Goal: Information Seeking & Learning: Learn about a topic

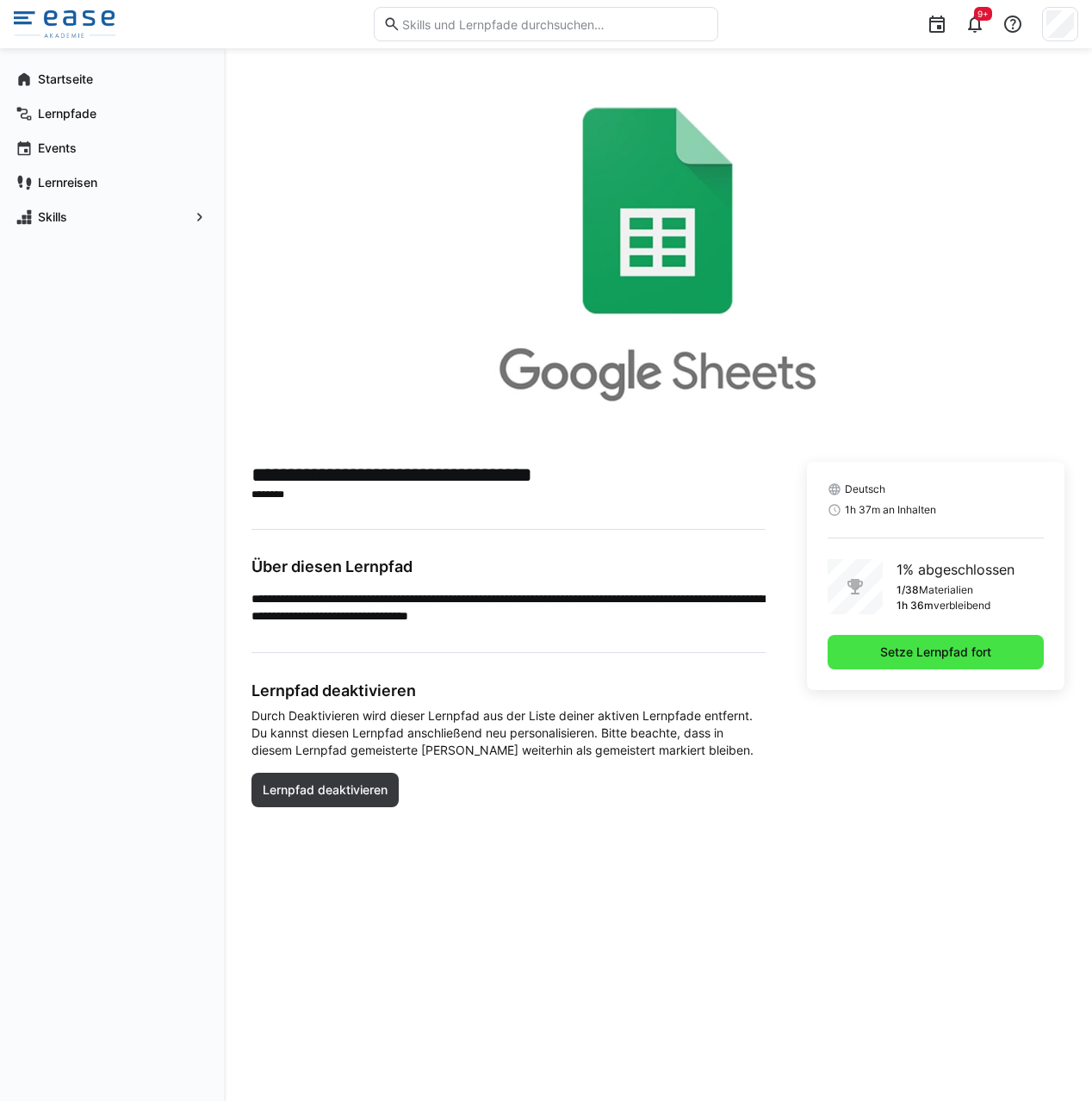
click at [998, 661] on span "Setze Lernpfad fort" at bounding box center [935, 652] width 216 height 35
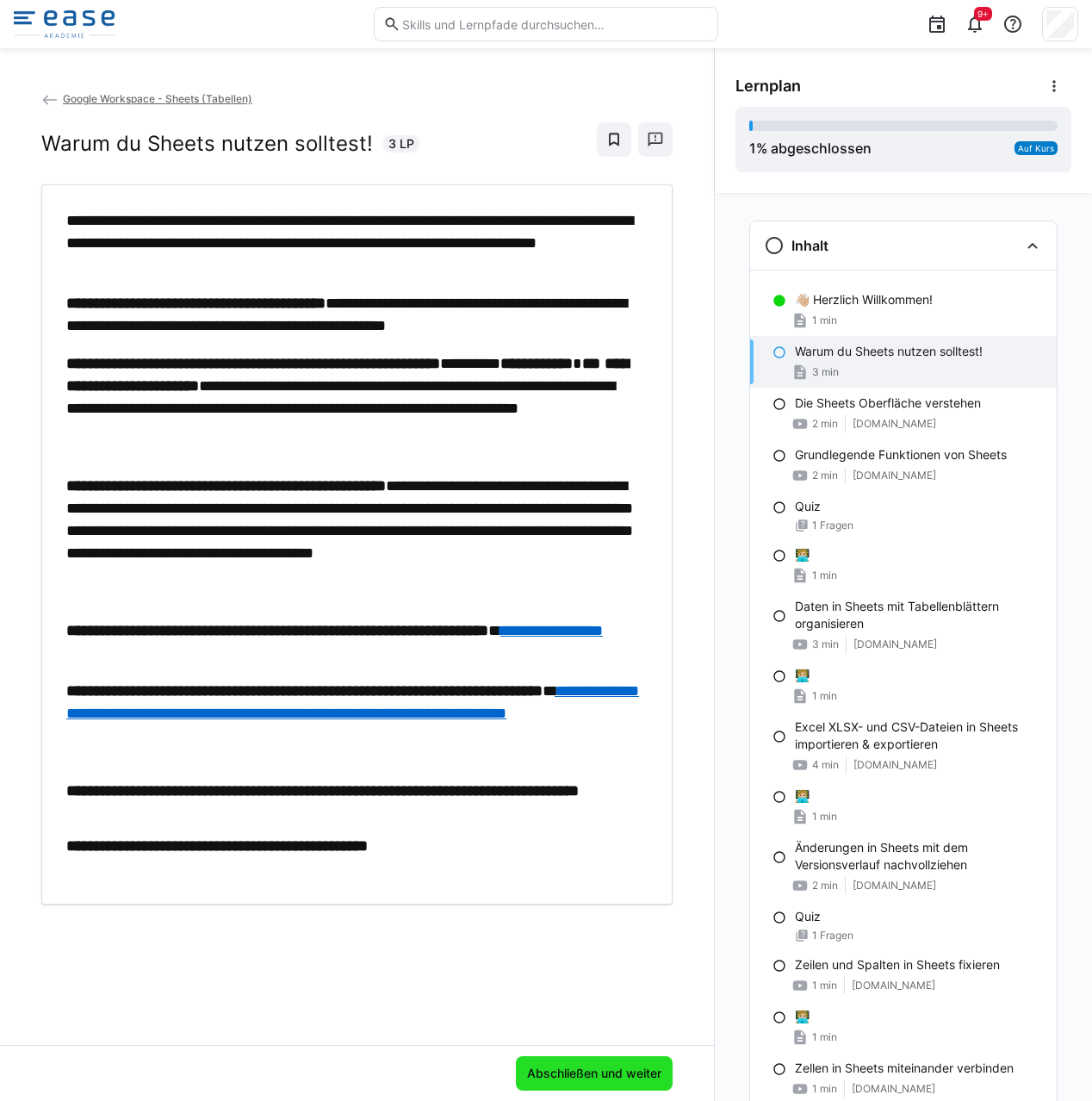
click at [582, 1074] on span "Abschließen und weiter" at bounding box center [594, 1073] width 139 height 17
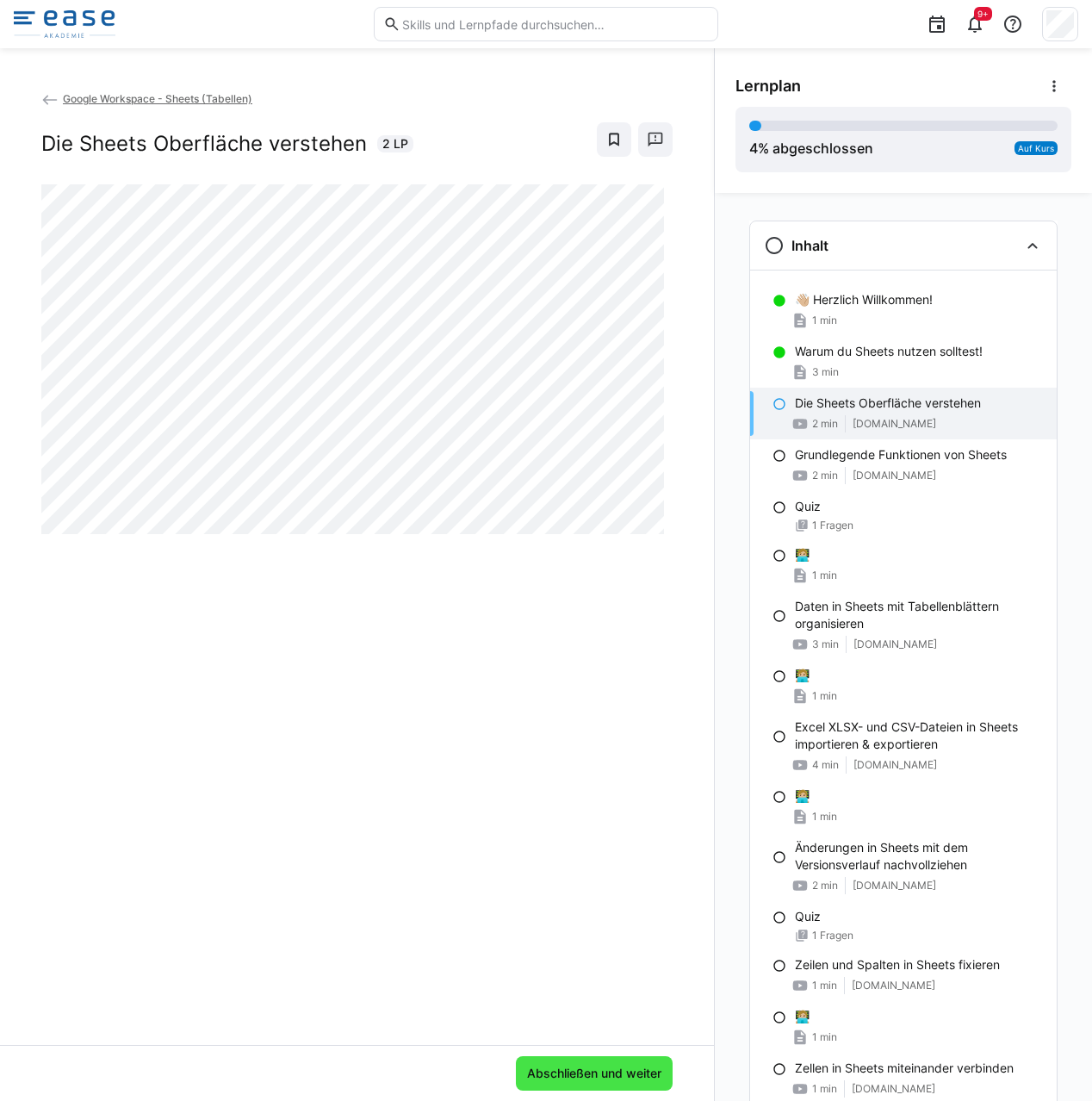
click at [604, 1084] on span "Abschließen und weiter" at bounding box center [594, 1073] width 157 height 35
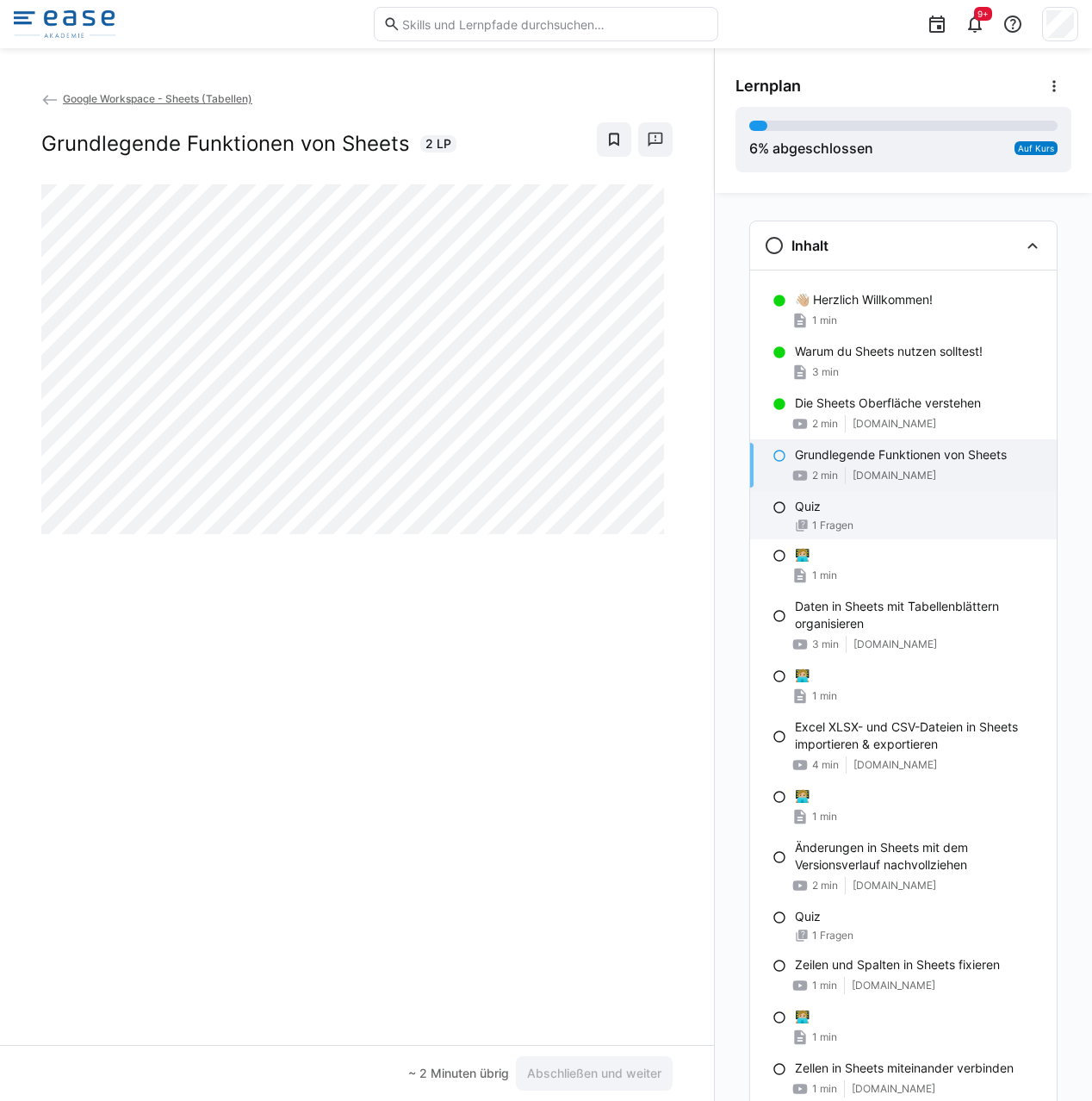
click at [826, 501] on div "Quiz" at bounding box center [918, 506] width 248 height 17
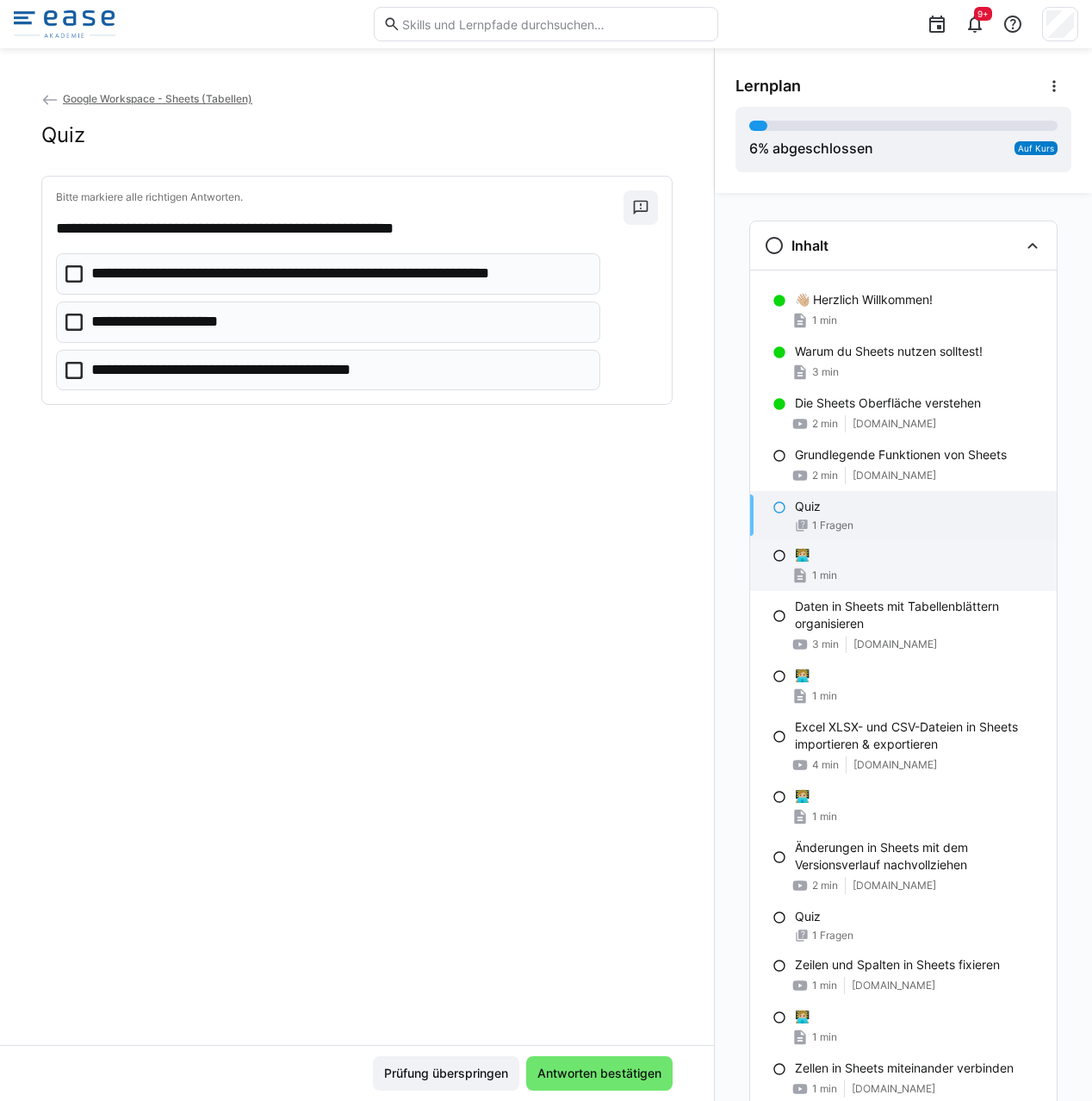
click at [843, 564] on div "🧑🏼‍💻 1 min" at bounding box center [903, 565] width 306 height 51
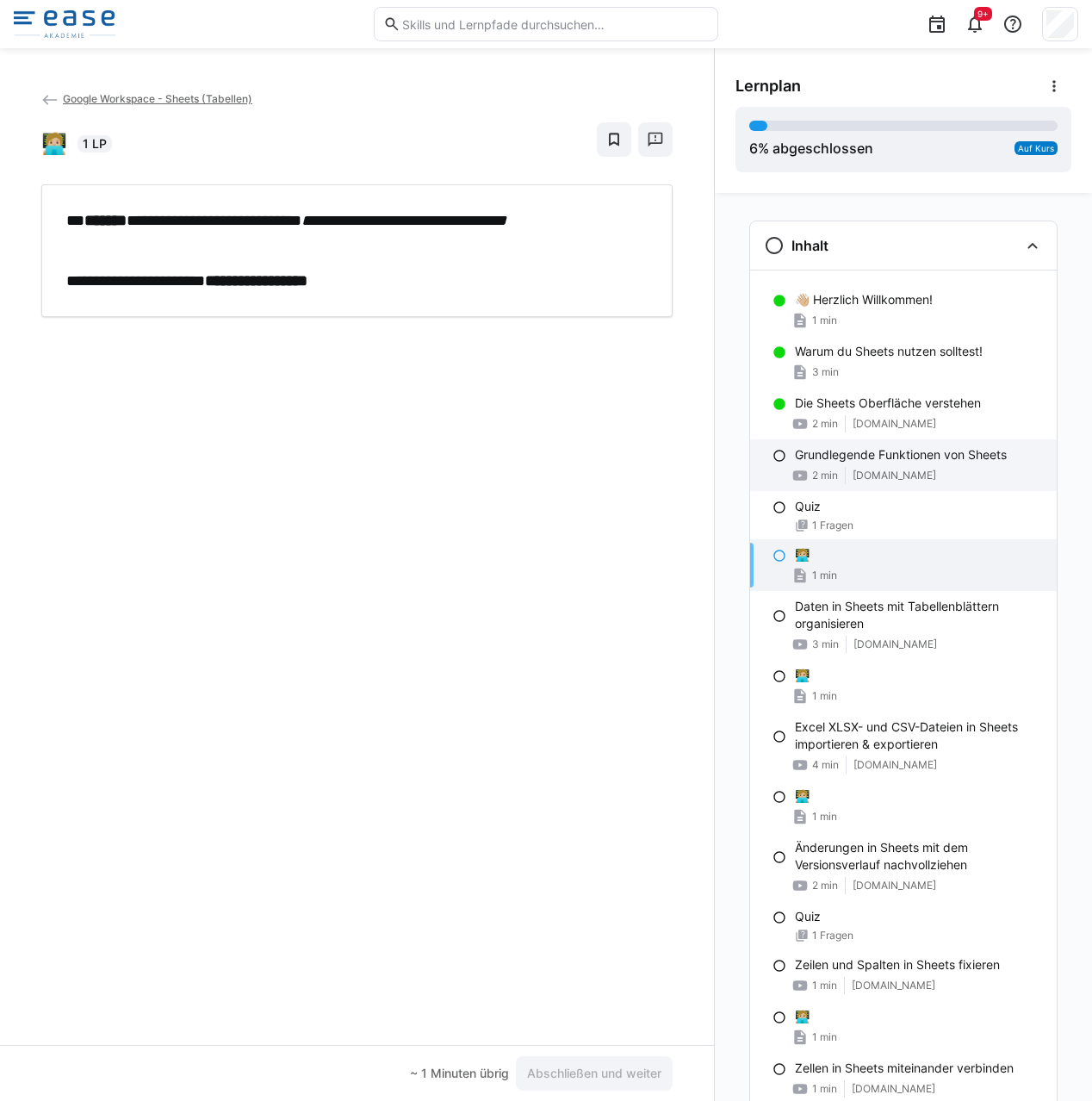
click at [818, 476] on span "2 min" at bounding box center [825, 476] width 26 height 14
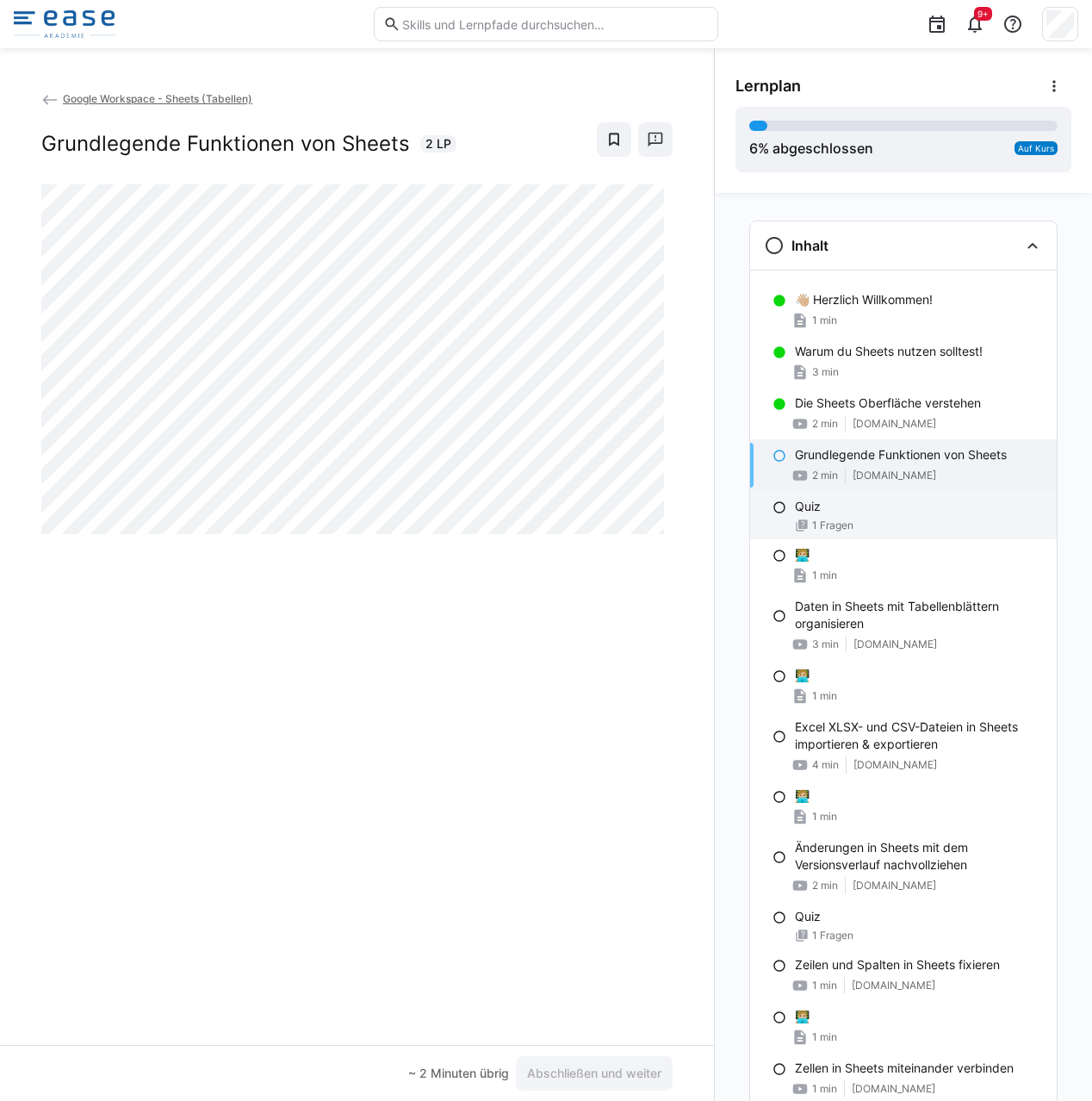
click at [838, 517] on div "Quiz 1 Fragen" at bounding box center [903, 515] width 306 height 48
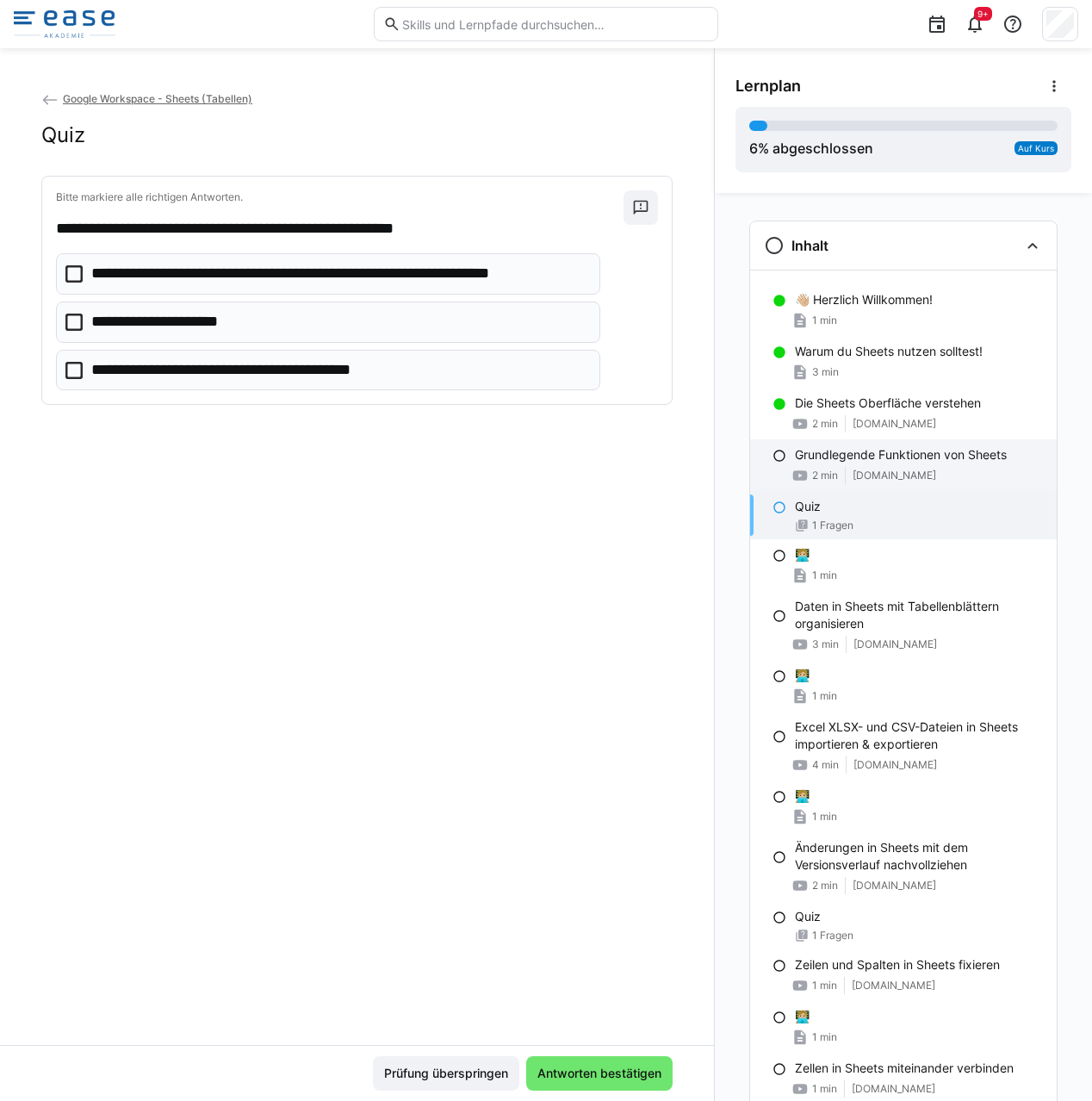
click at [827, 473] on span "2 min" at bounding box center [825, 476] width 26 height 14
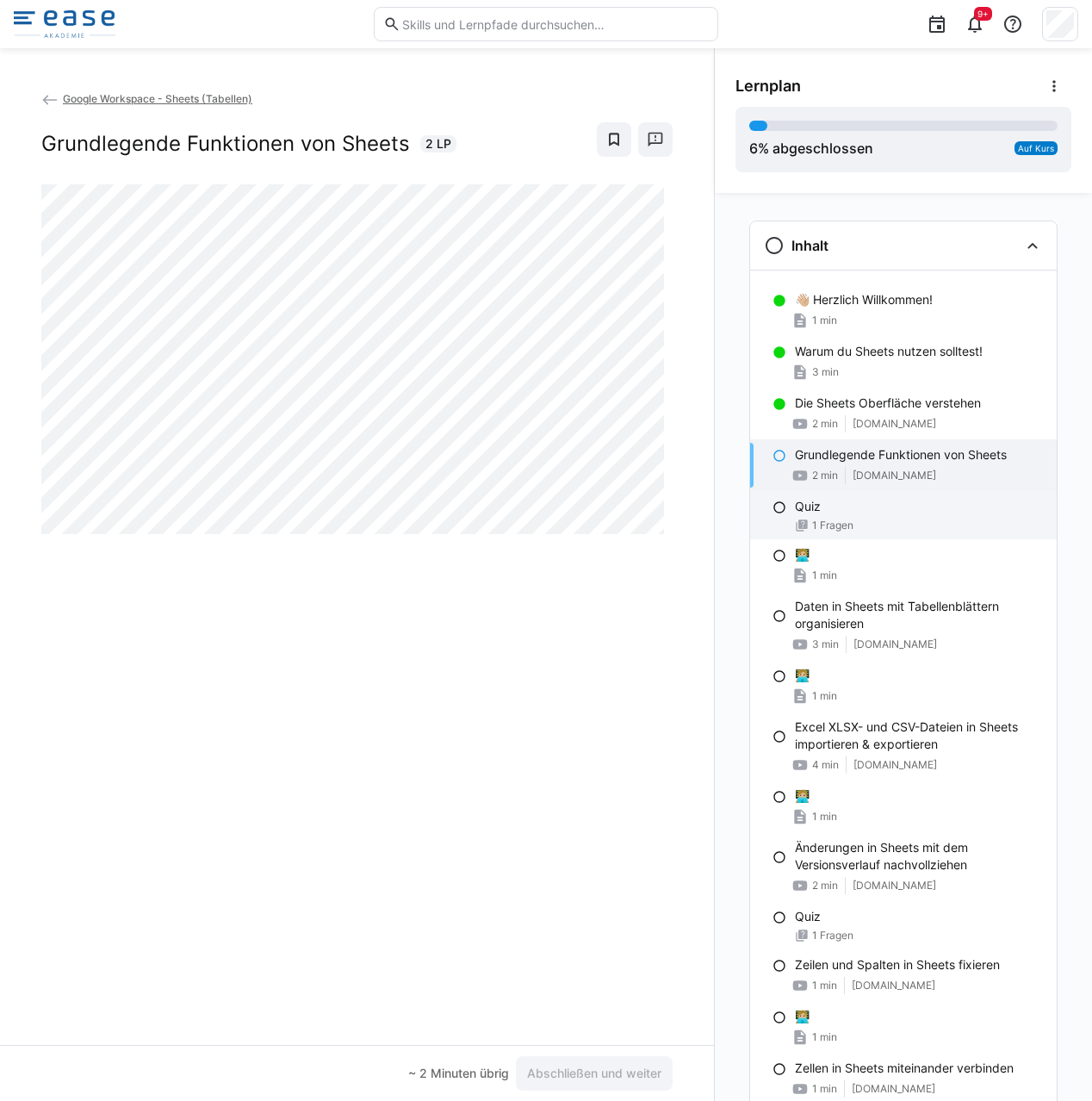
click at [917, 524] on div "1 Fragen" at bounding box center [918, 526] width 248 height 14
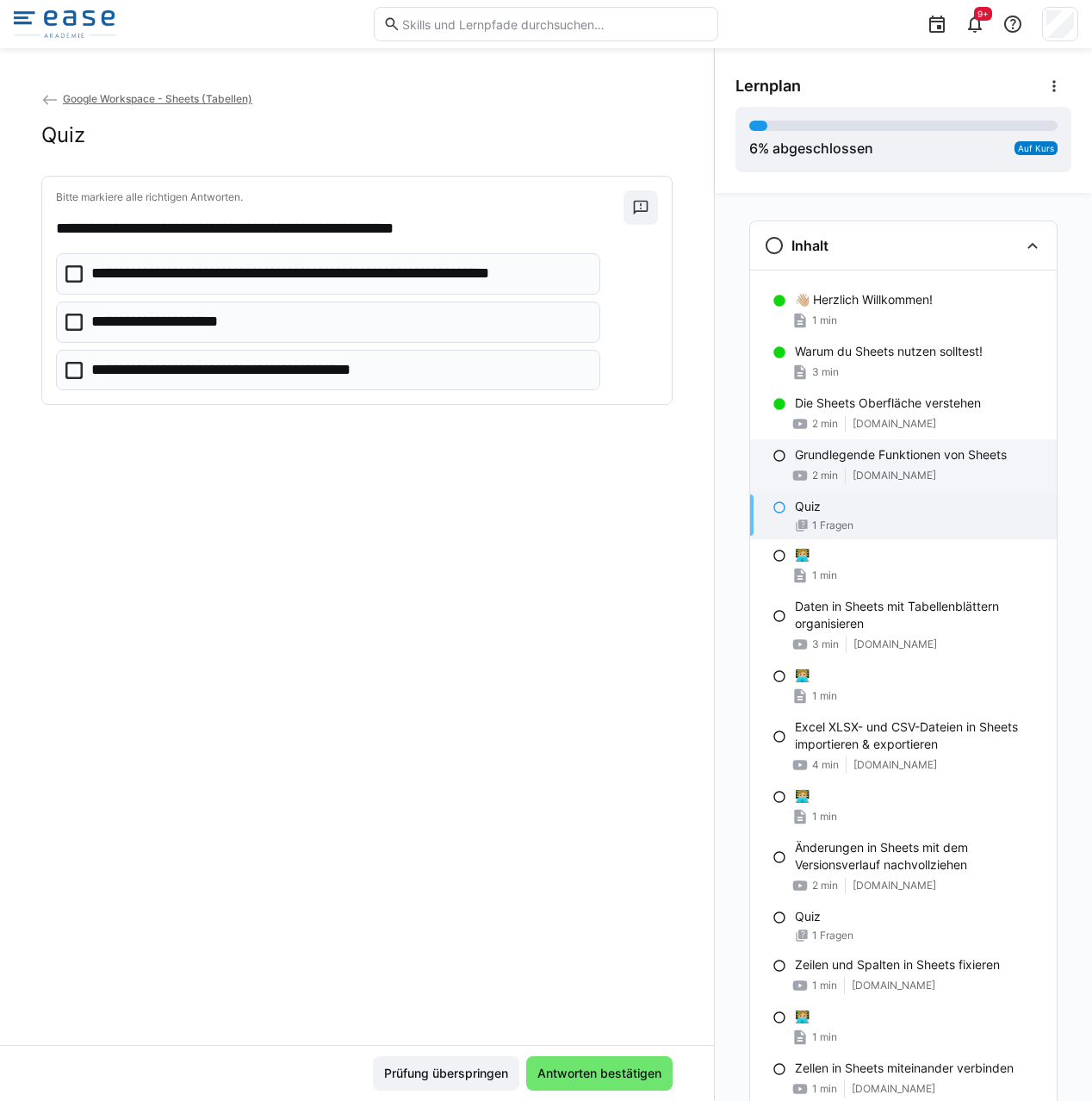
click at [879, 479] on span "[DOMAIN_NAME]" at bounding box center [894, 476] width 83 height 14
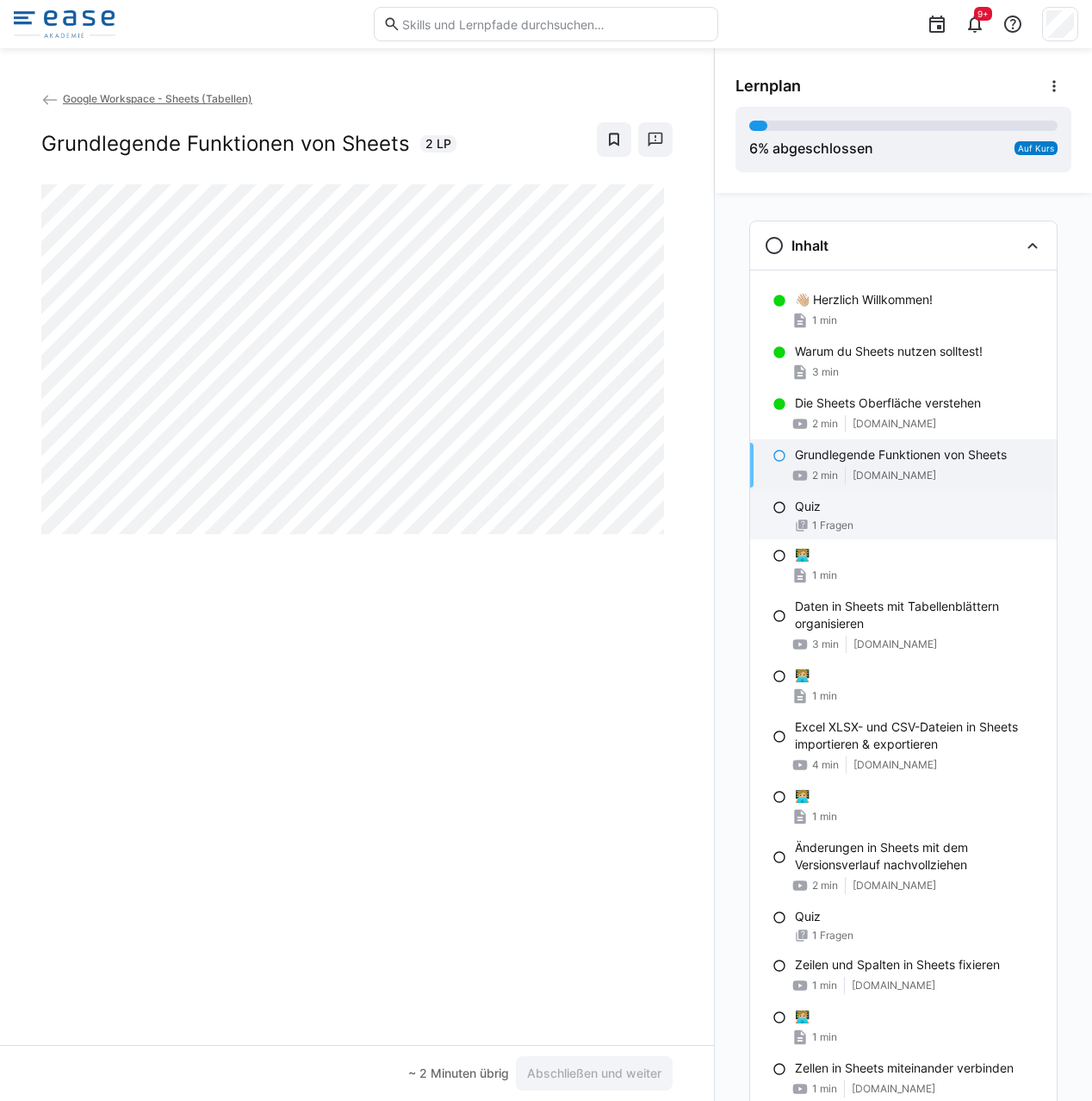
click at [783, 527] on div "Quiz 1 Fragen" at bounding box center [903, 515] width 306 height 48
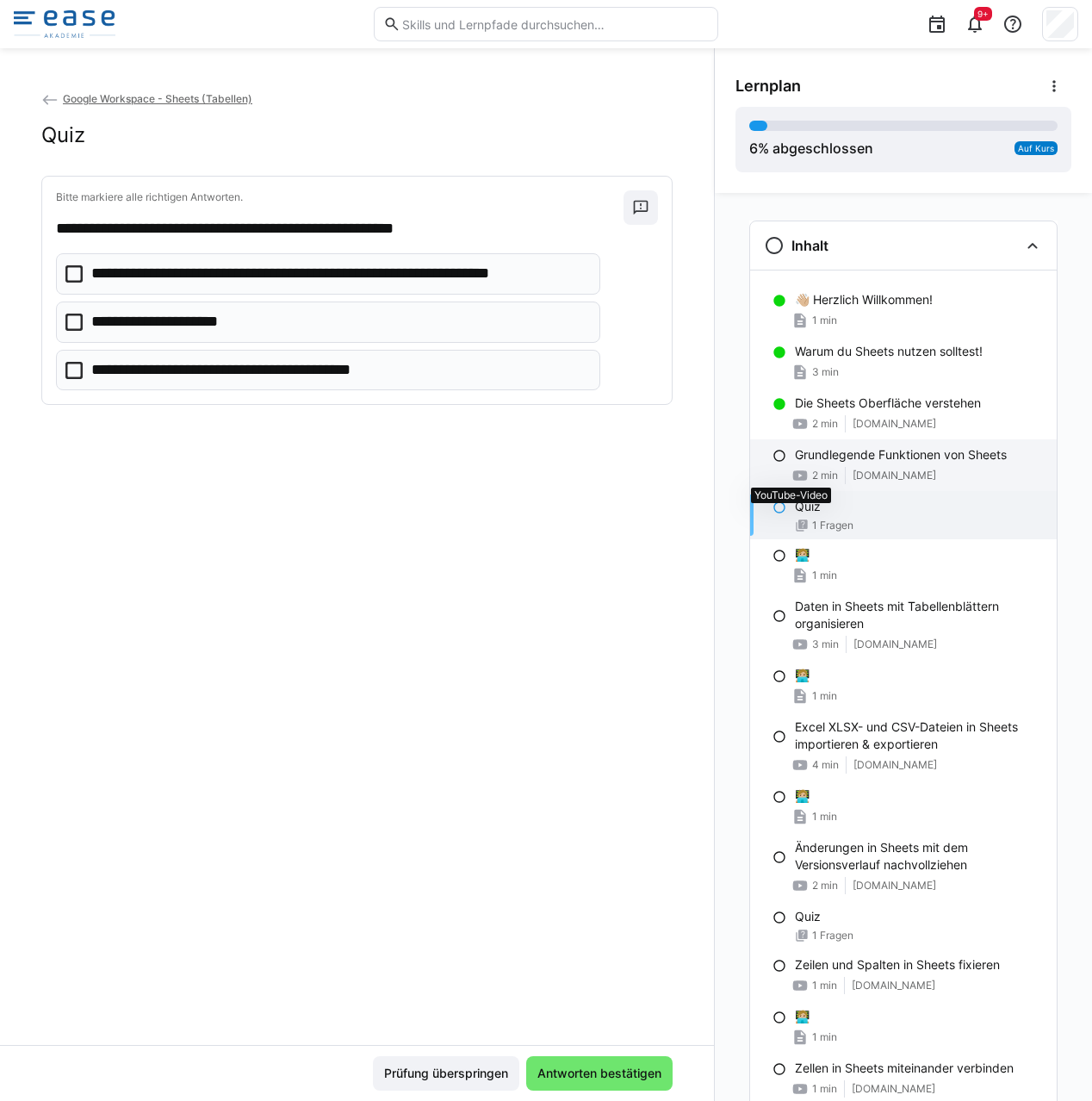
click at [791, 472] on eds-icon at bounding box center [799, 475] width 17 height 17
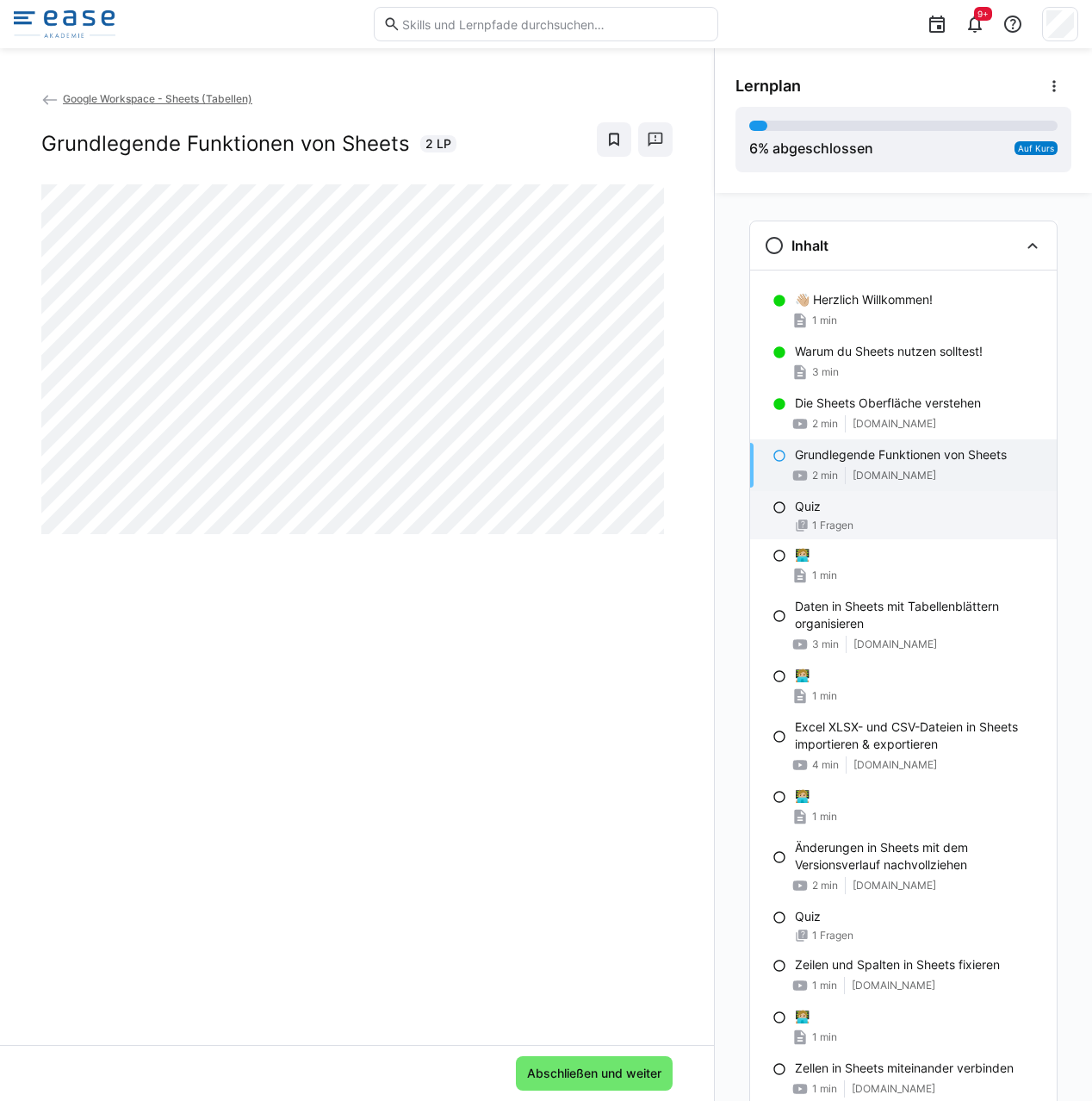
click at [840, 512] on div "Quiz" at bounding box center [918, 506] width 248 height 17
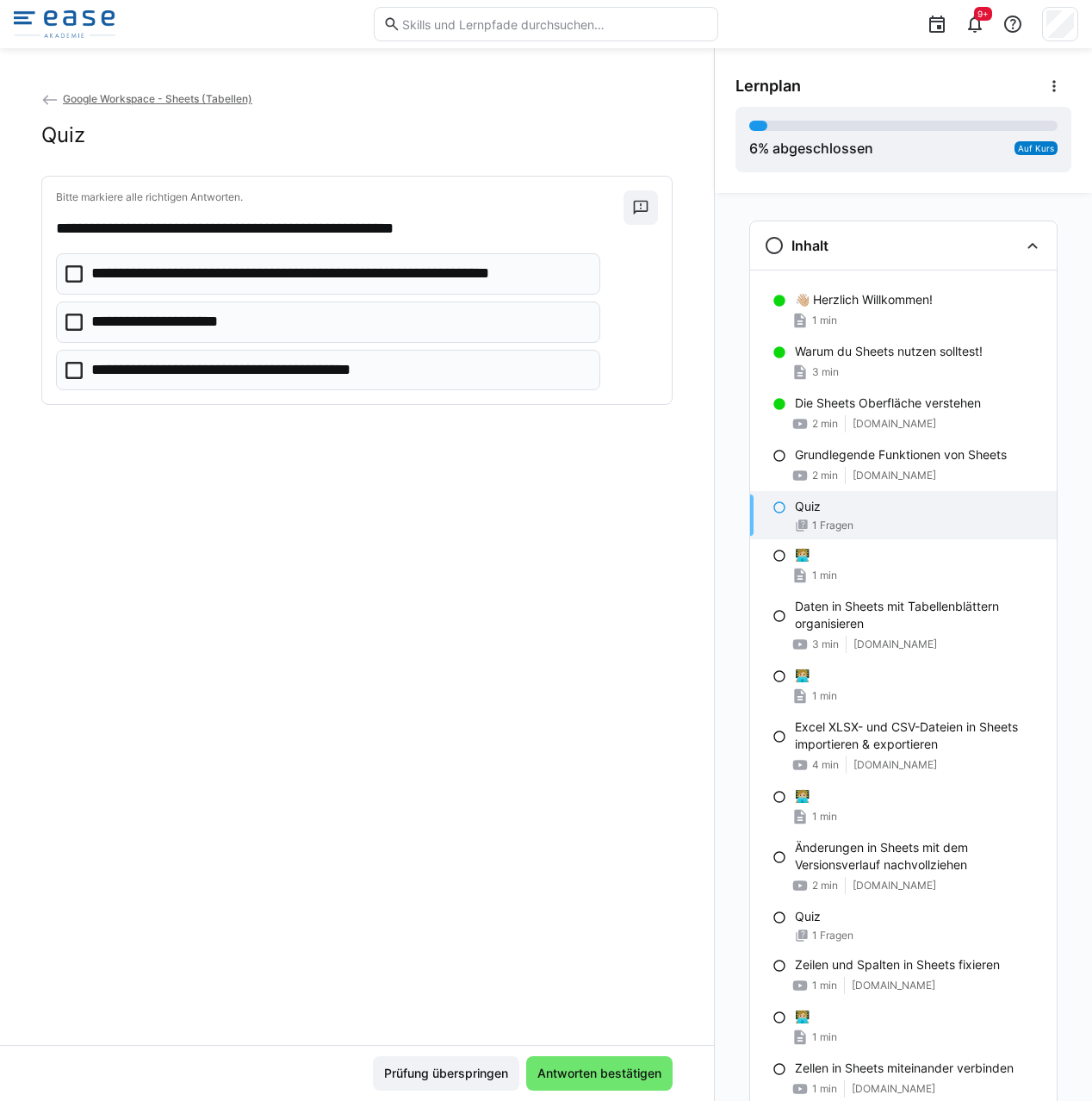
click at [72, 267] on icon at bounding box center [74, 273] width 17 height 17
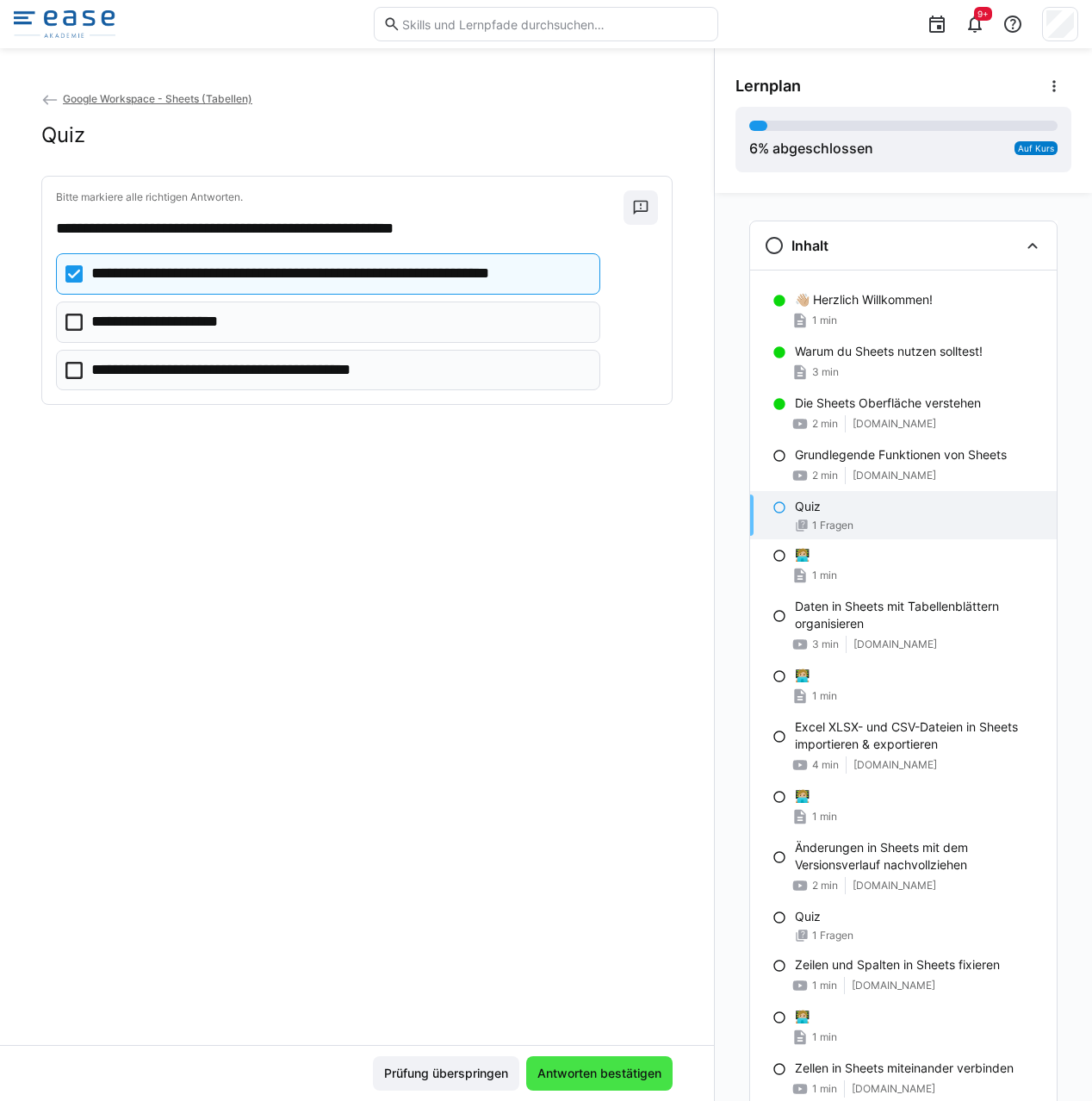
click at [604, 1081] on span "Antworten bestätigen" at bounding box center [599, 1073] width 146 height 35
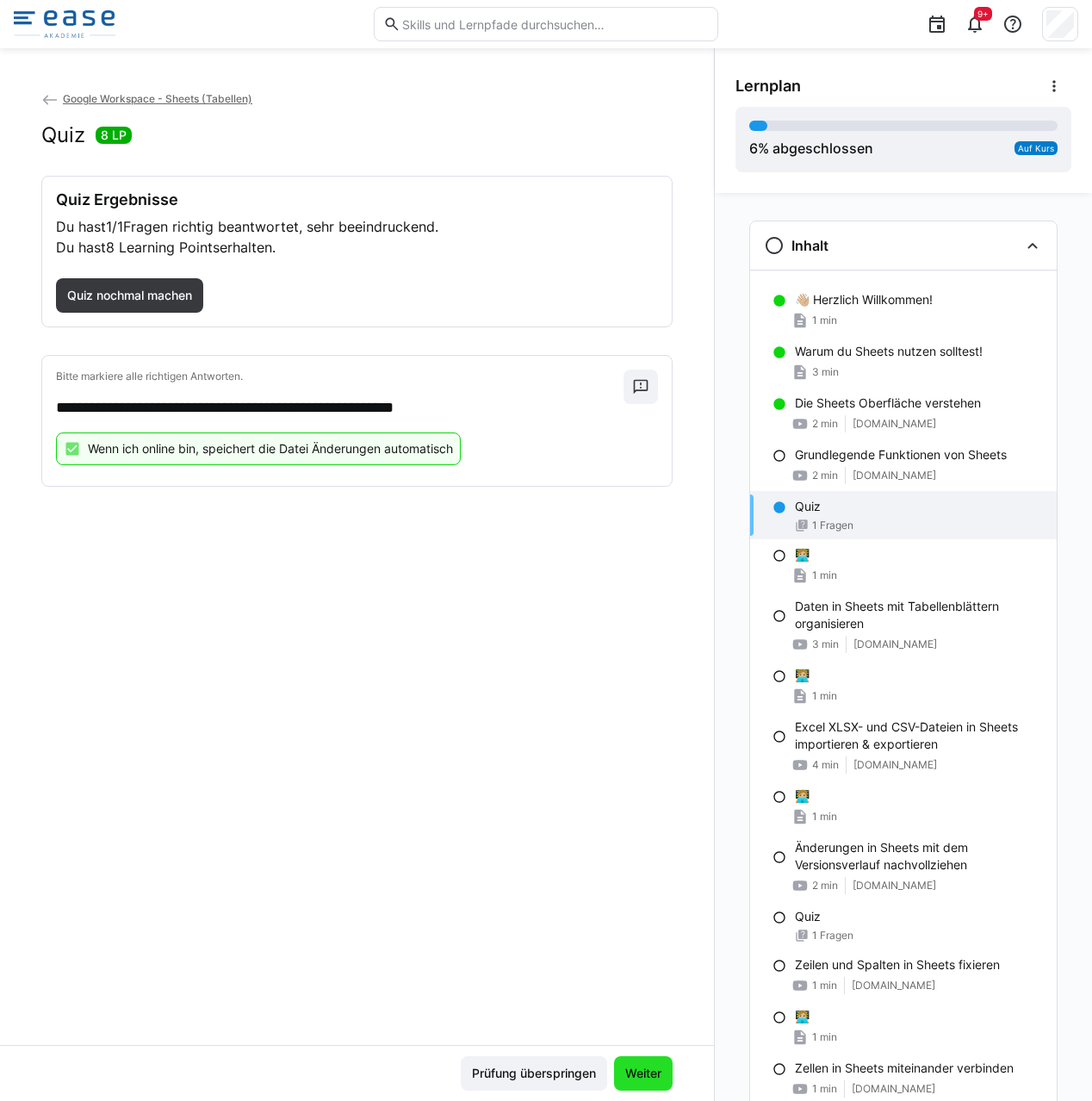
click at [622, 1078] on span "Weiter" at bounding box center [643, 1073] width 42 height 17
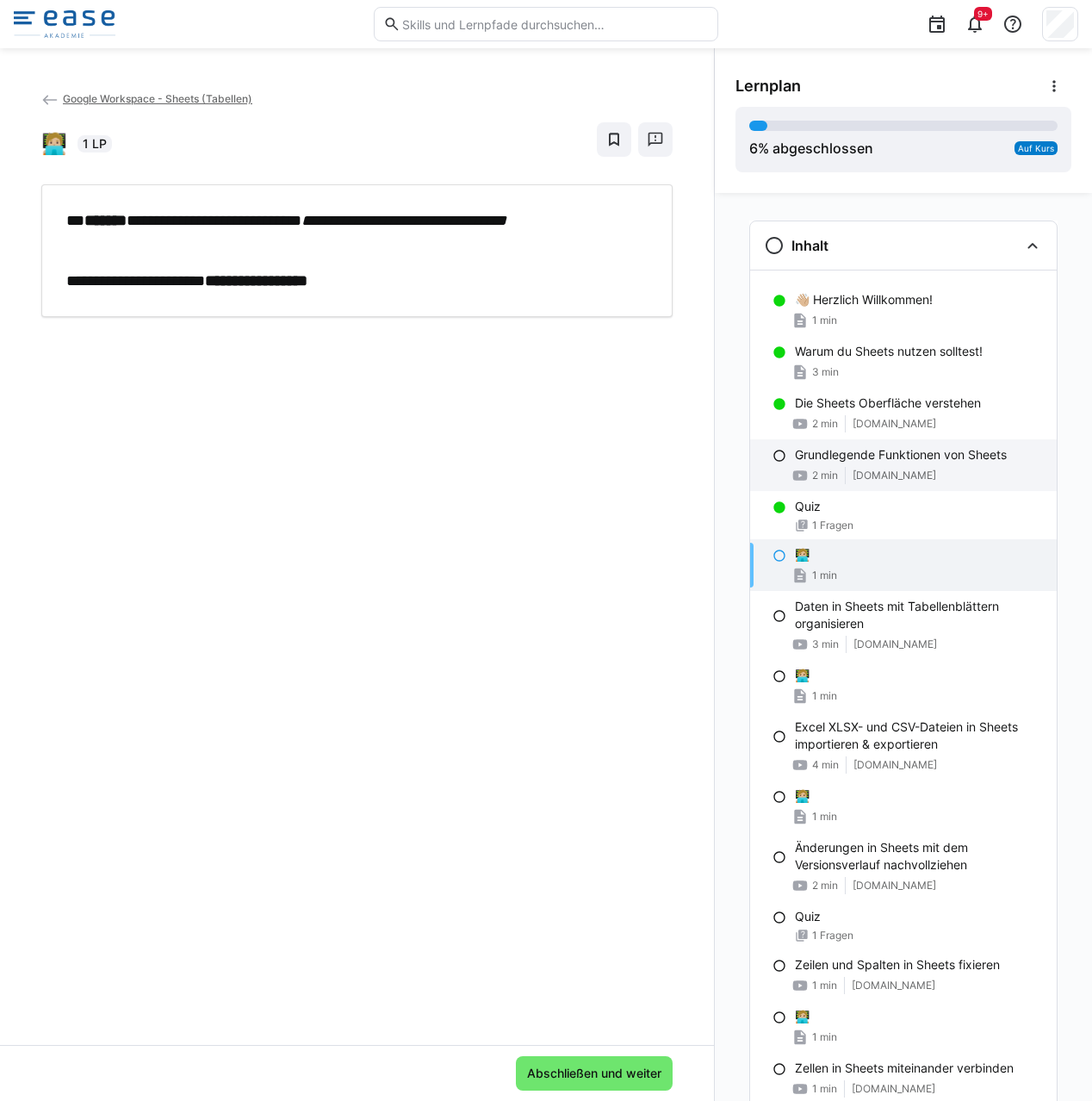
click at [772, 455] on eds-icon at bounding box center [779, 455] width 14 height 14
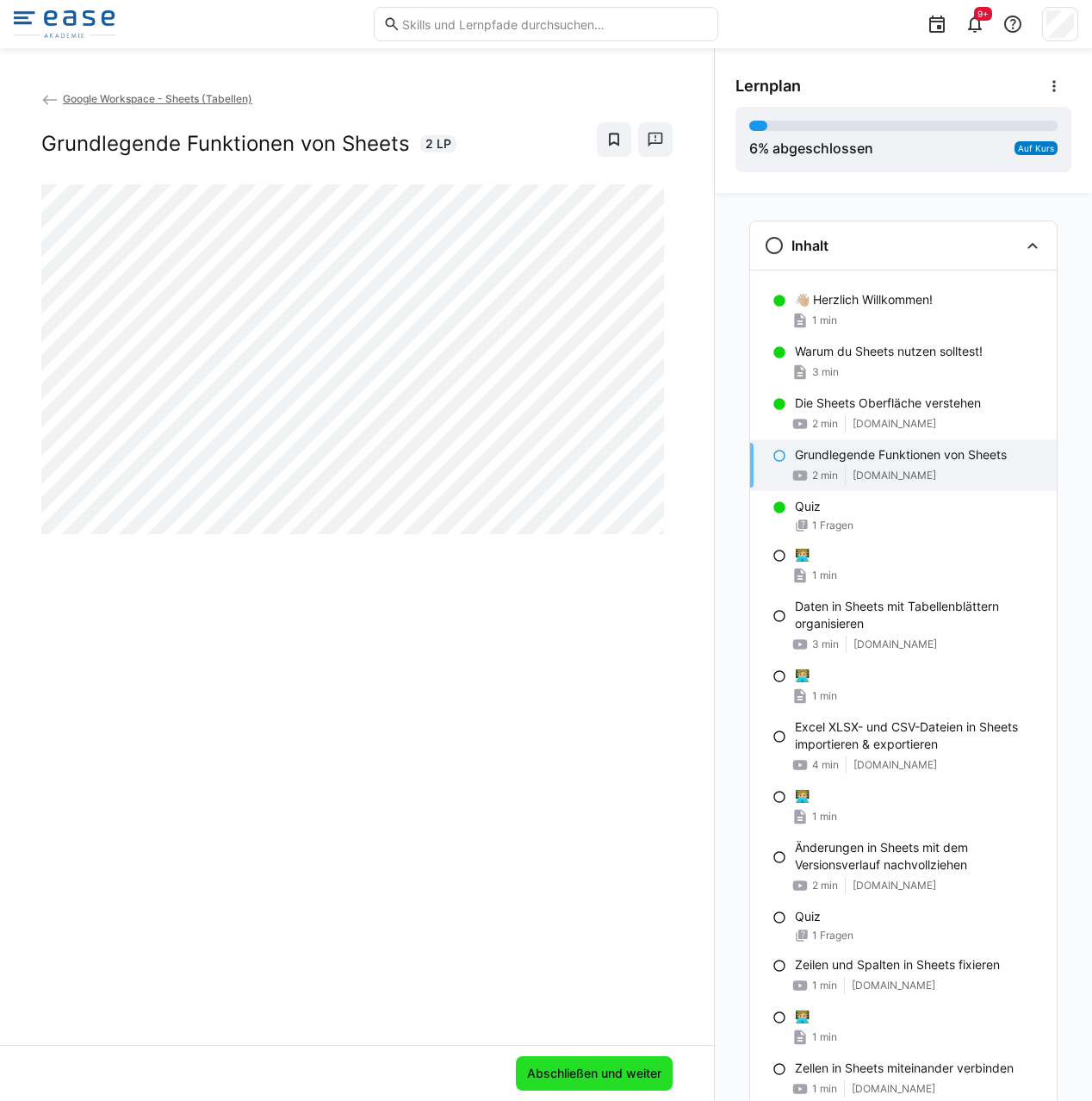
click at [525, 1068] on span "Abschließen und weiter" at bounding box center [594, 1073] width 139 height 17
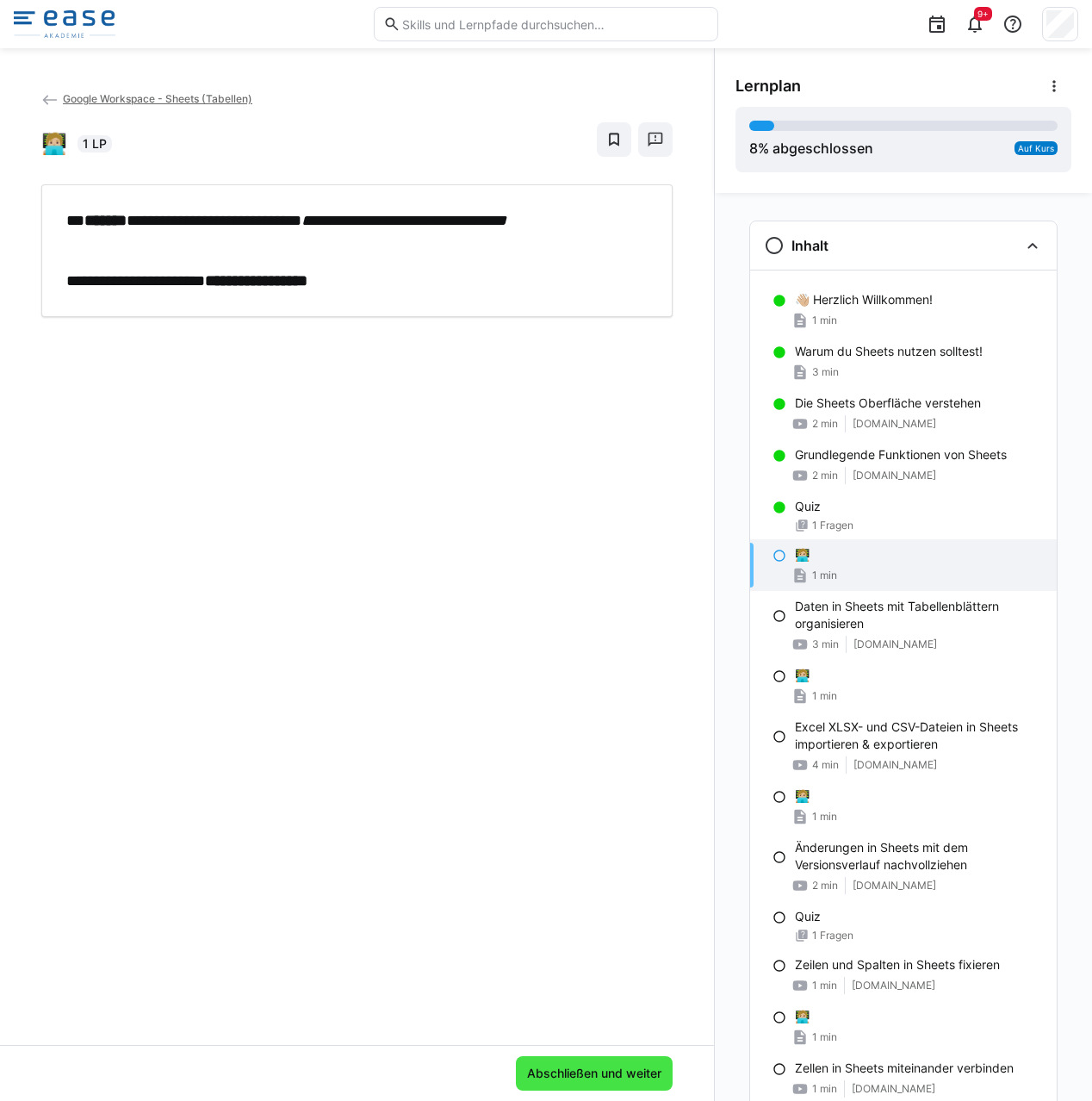
click at [571, 1067] on span "Abschließen und weiter" at bounding box center [594, 1073] width 139 height 17
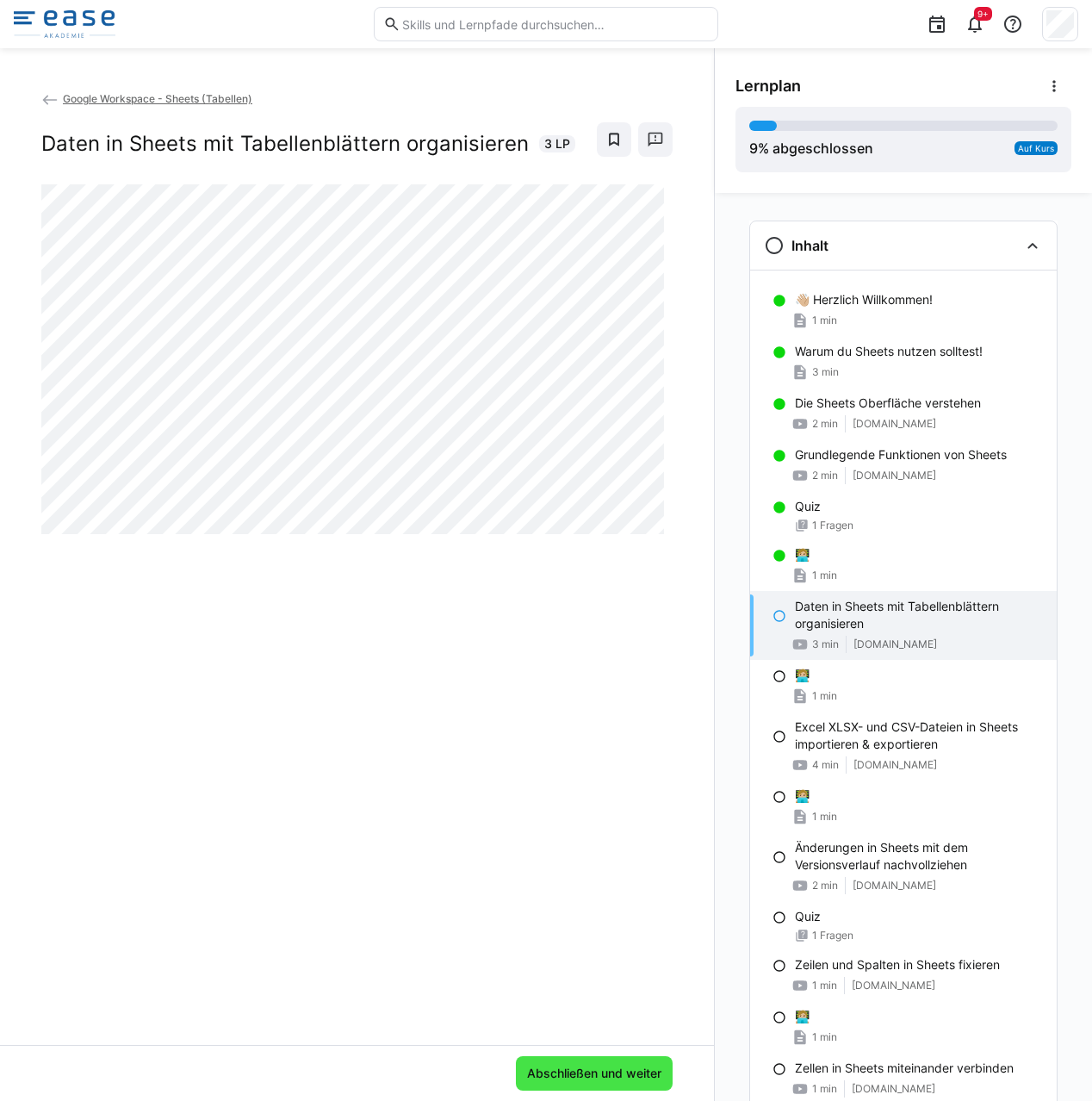
click at [535, 1072] on span "Abschließen und weiter" at bounding box center [594, 1073] width 139 height 17
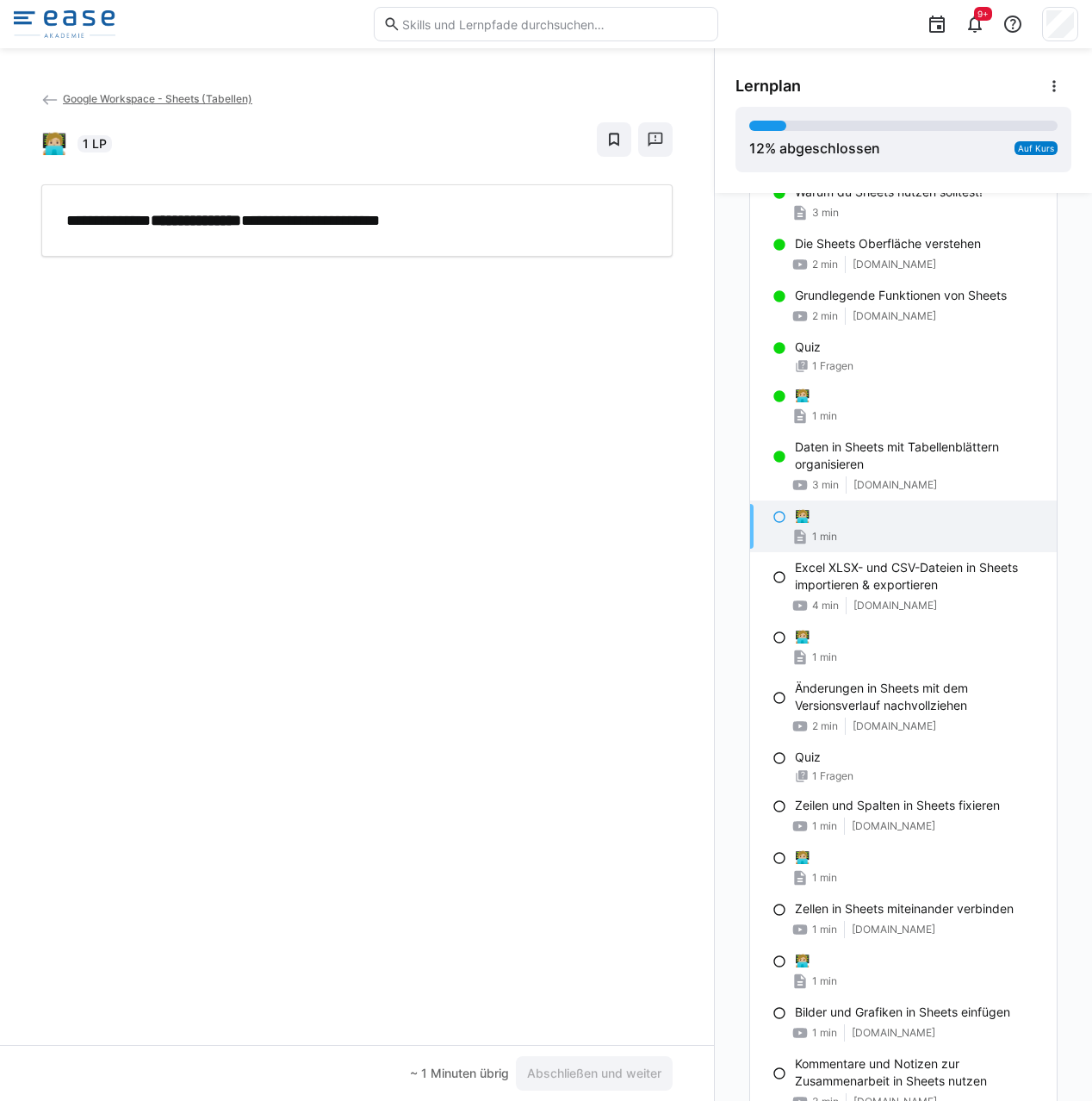
scroll to position [158, 0]
click at [595, 1069] on span "Abschließen und weiter" at bounding box center [594, 1073] width 139 height 17
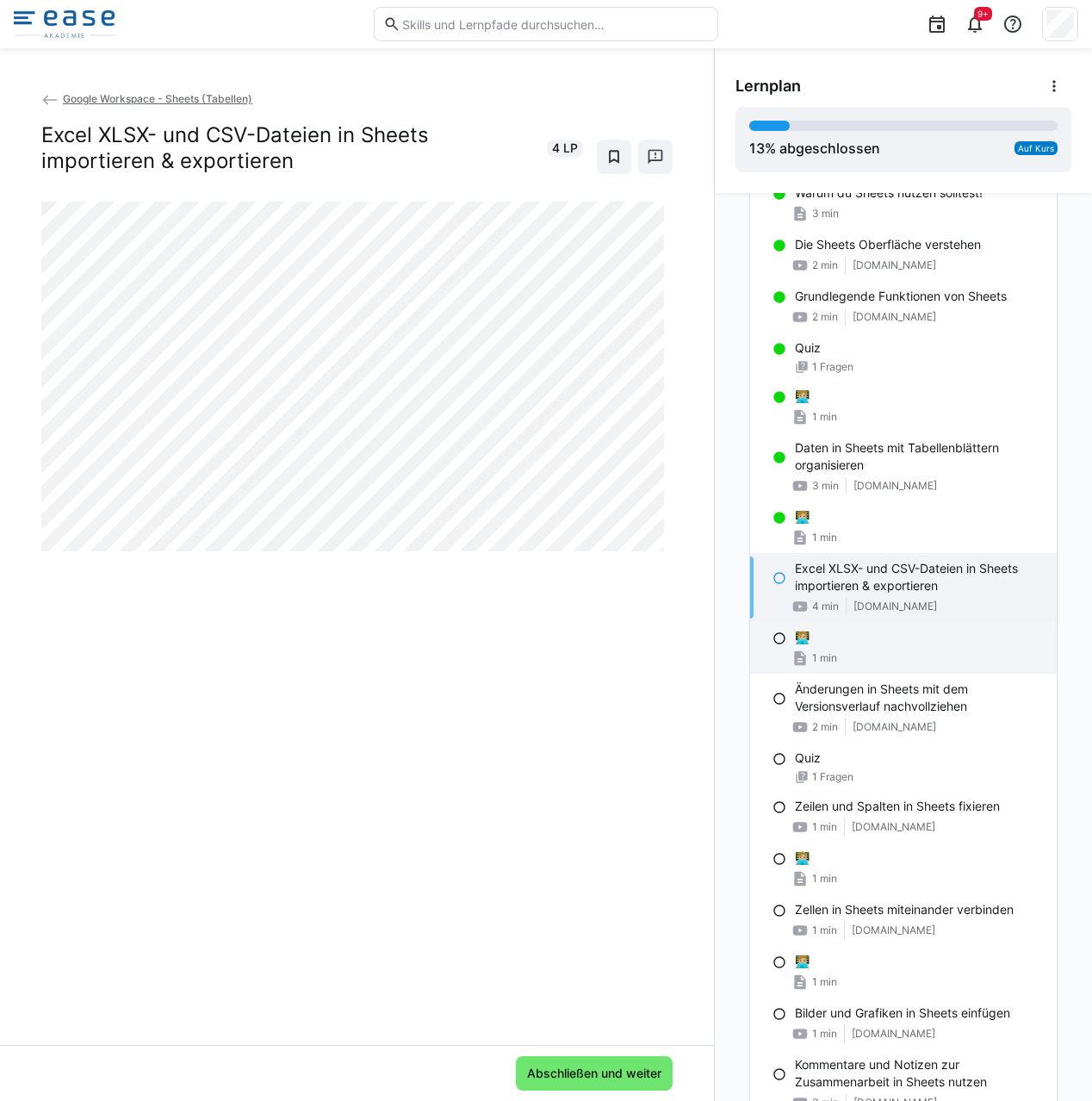
drag, startPoint x: 843, startPoint y: 661, endPoint x: 842, endPoint y: 629, distance: 32.0
click at [843, 661] on div "1 min" at bounding box center [918, 657] width 248 height 17
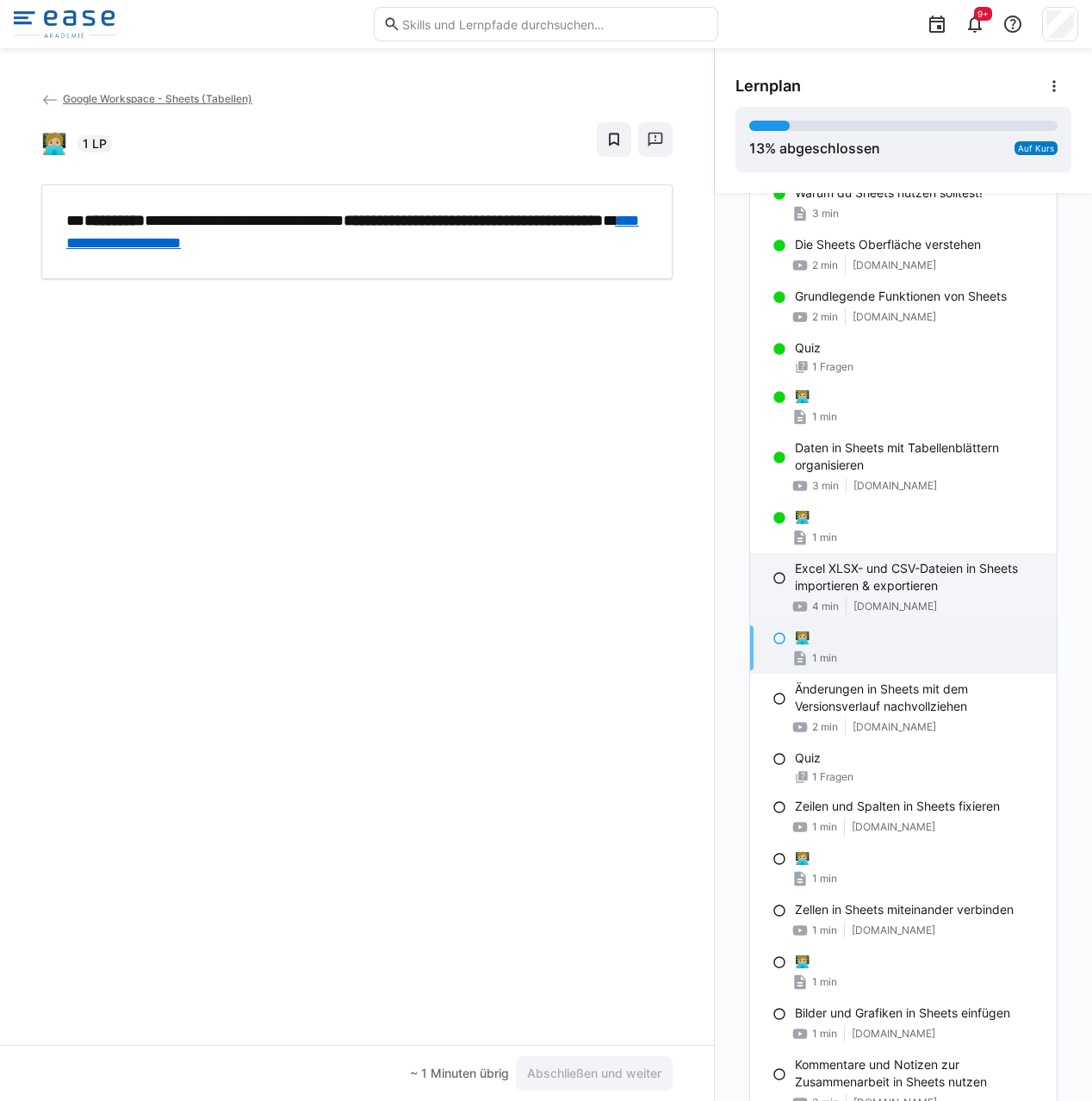
click at [839, 598] on div "4 min [DOMAIN_NAME]" at bounding box center [918, 606] width 248 height 17
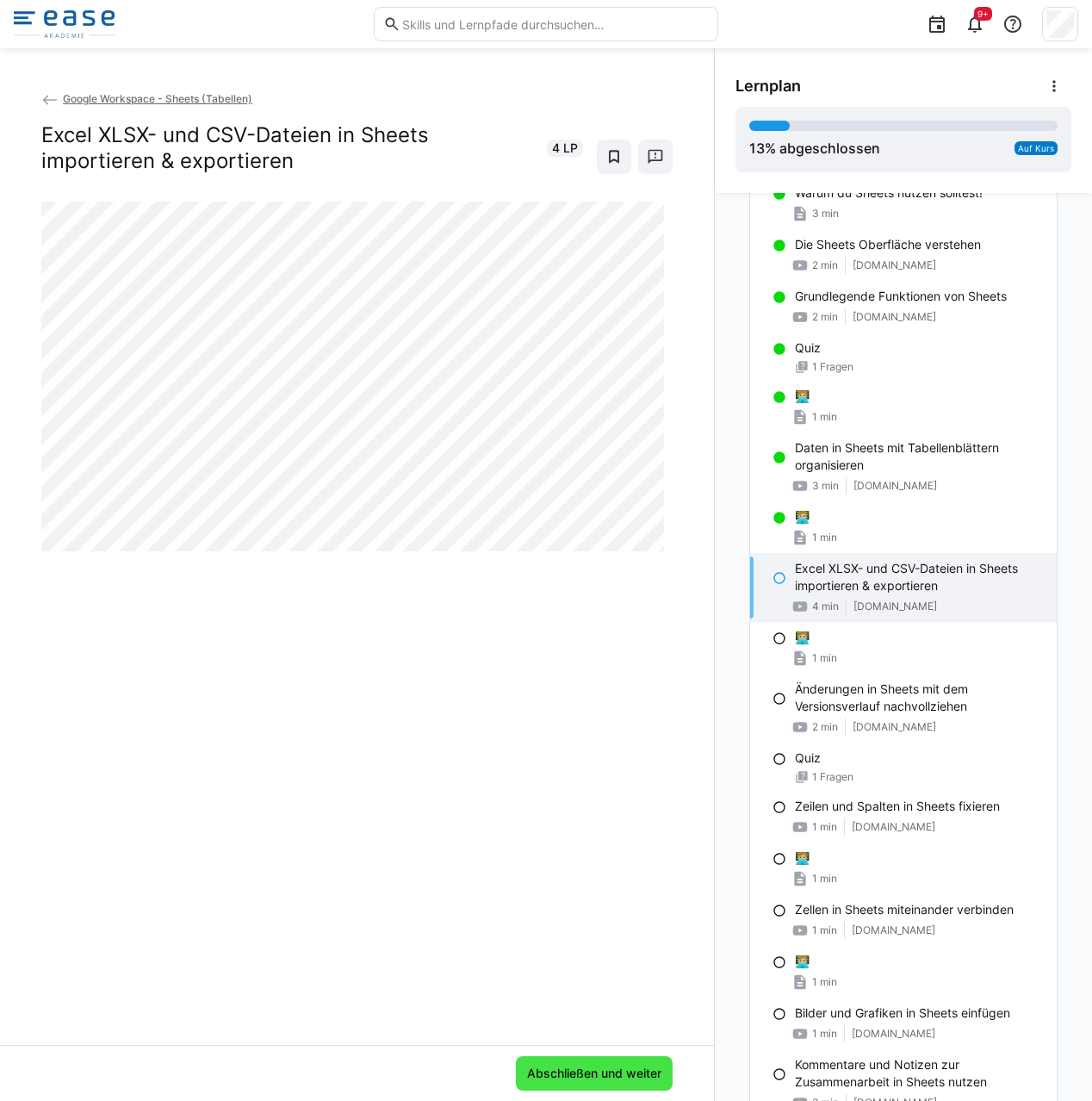
click at [582, 1063] on span "Abschließen und weiter" at bounding box center [594, 1073] width 157 height 35
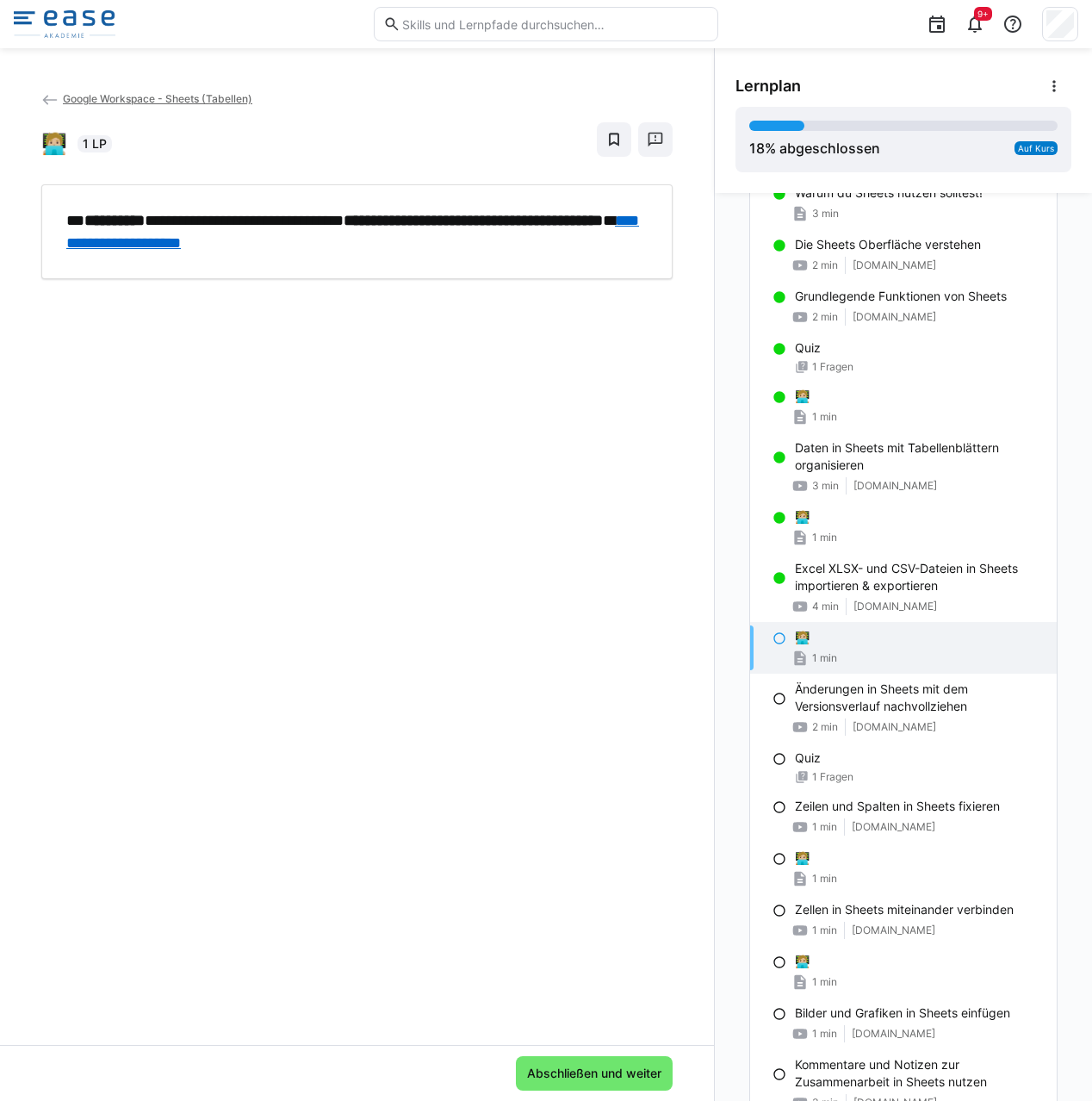
click at [298, 242] on link "**********" at bounding box center [352, 232] width 573 height 38
click at [0, 0] on div "**********" at bounding box center [546, 550] width 1092 height 1101
click at [814, 690] on p "Änderungen in Sheets mit dem Versionsverlauf nachvollziehen" at bounding box center [918, 697] width 248 height 35
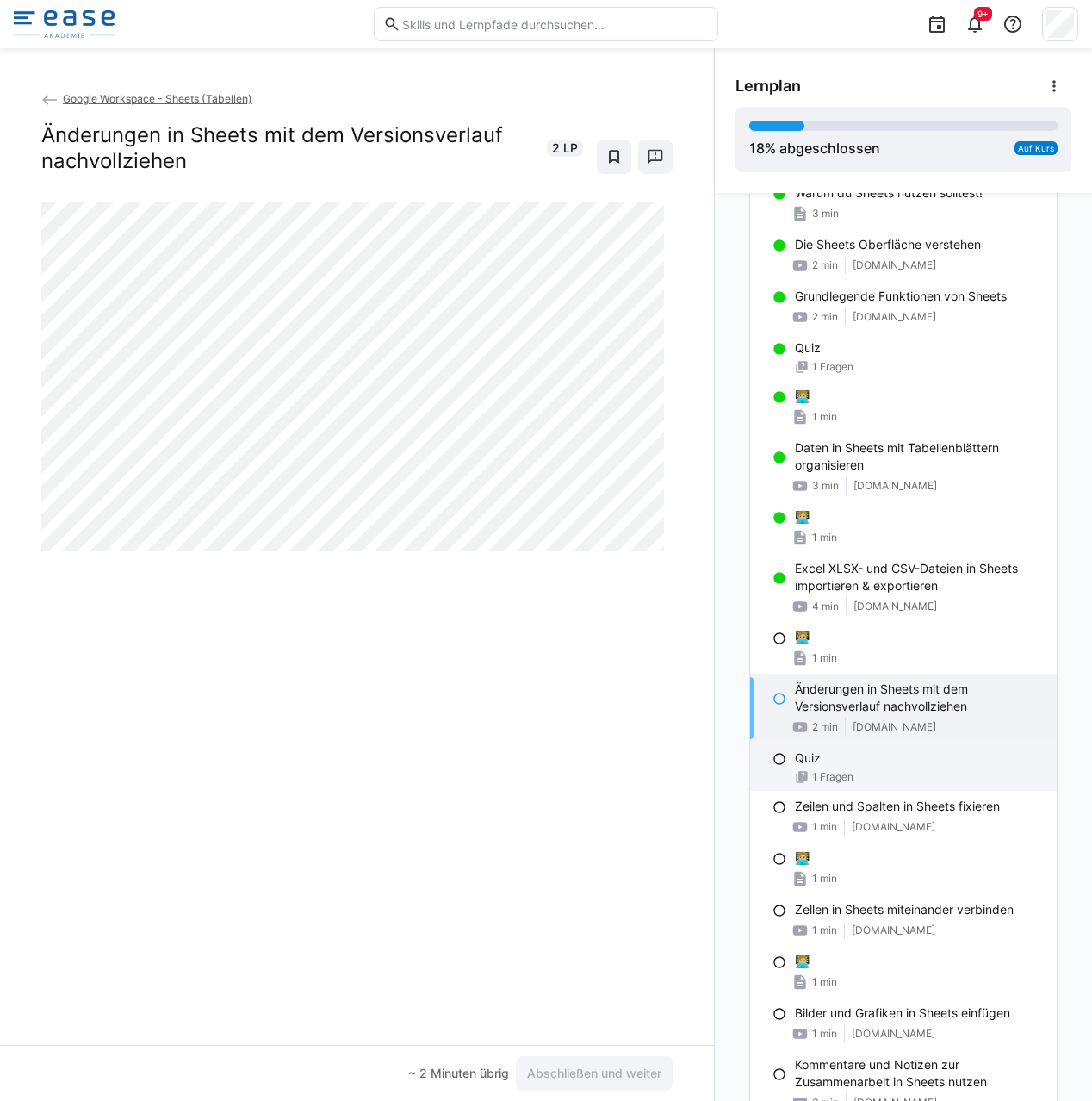
click at [795, 766] on div "Quiz 1 Fragen" at bounding box center [903, 766] width 306 height 48
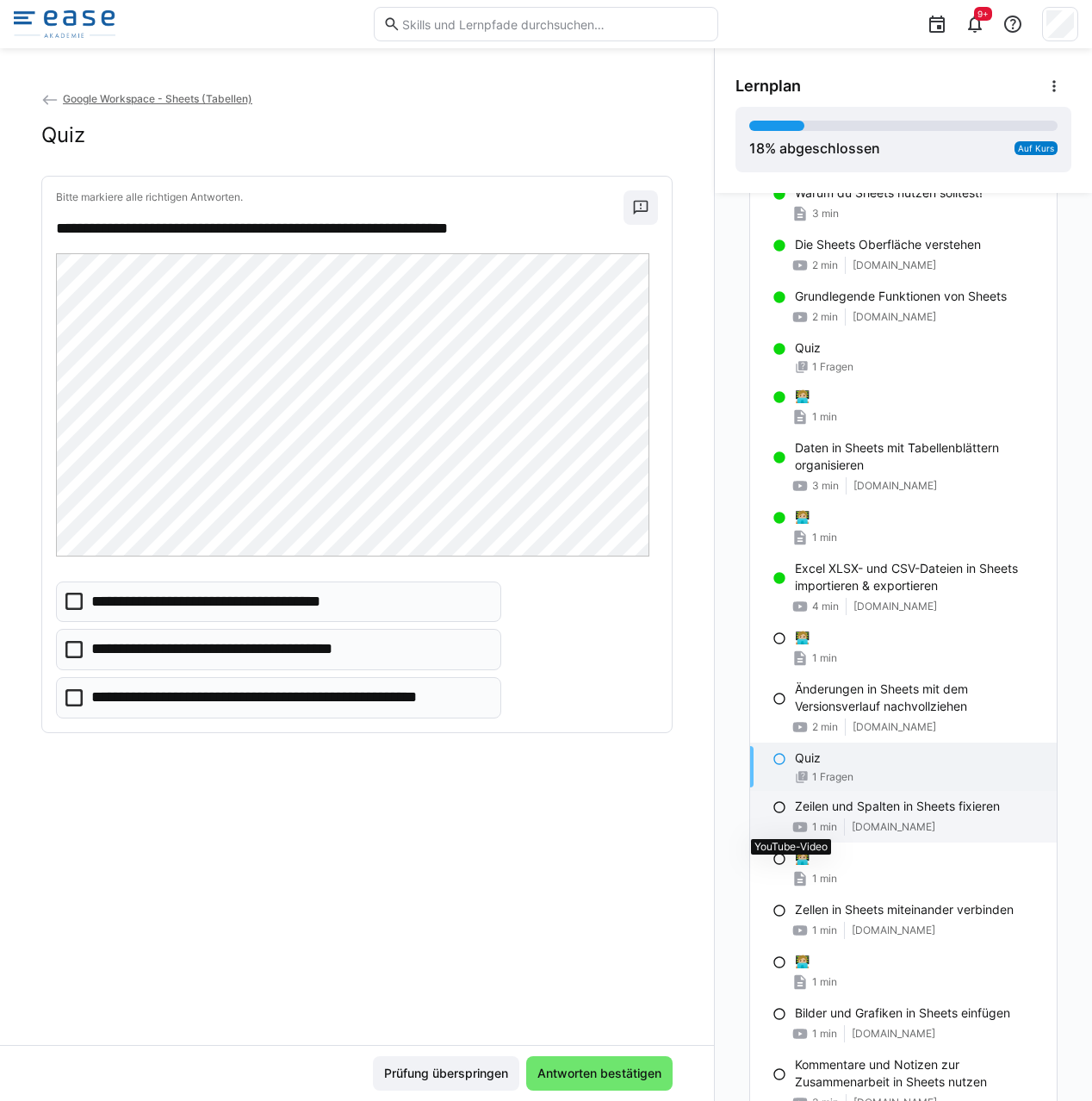
click at [791, 820] on eds-icon at bounding box center [799, 827] width 17 height 17
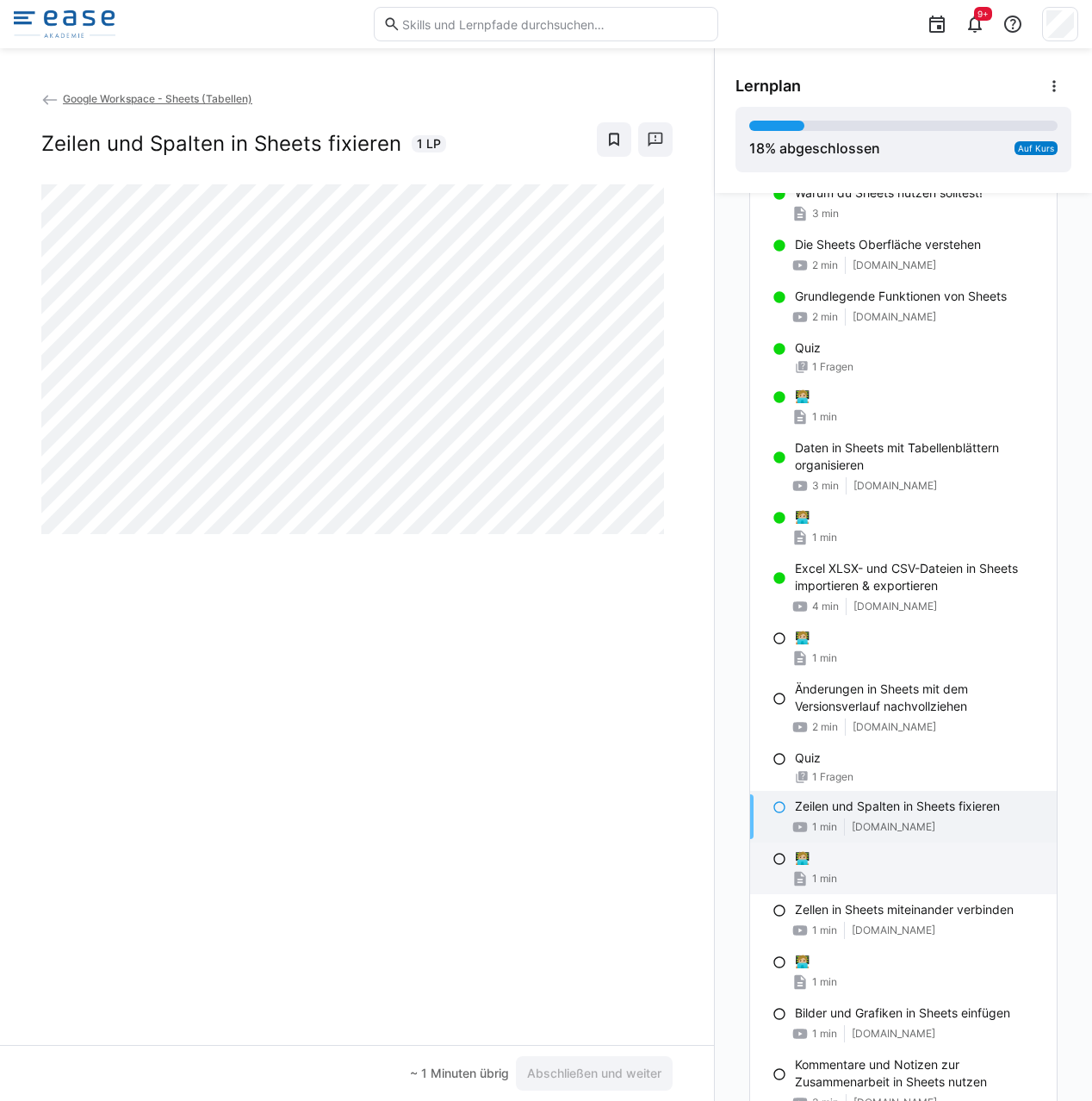
click at [795, 859] on p "🧑🏼‍💻" at bounding box center [802, 857] width 14 height 17
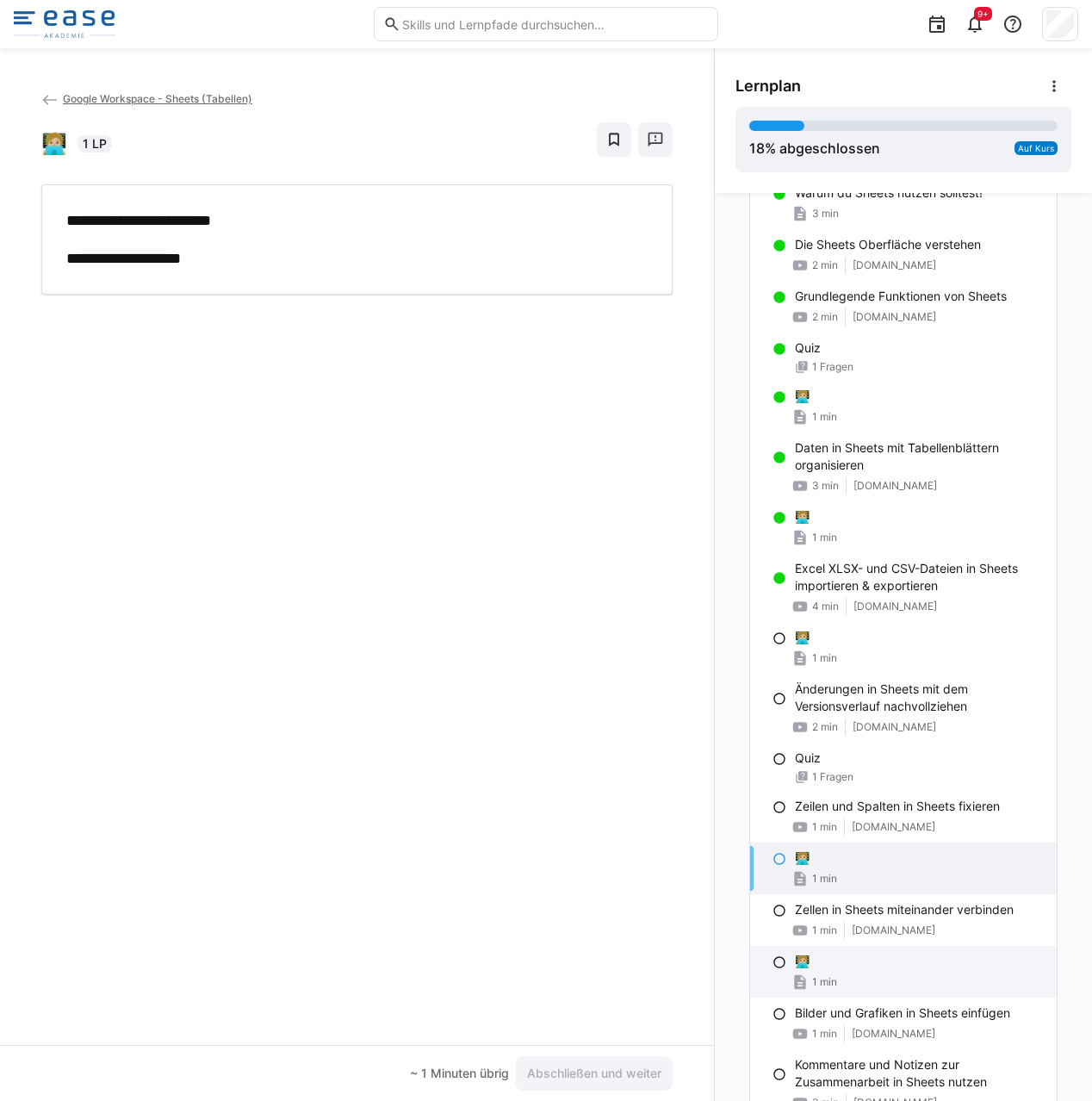
click at [795, 961] on p "🧑🏼‍💻" at bounding box center [802, 961] width 14 height 17
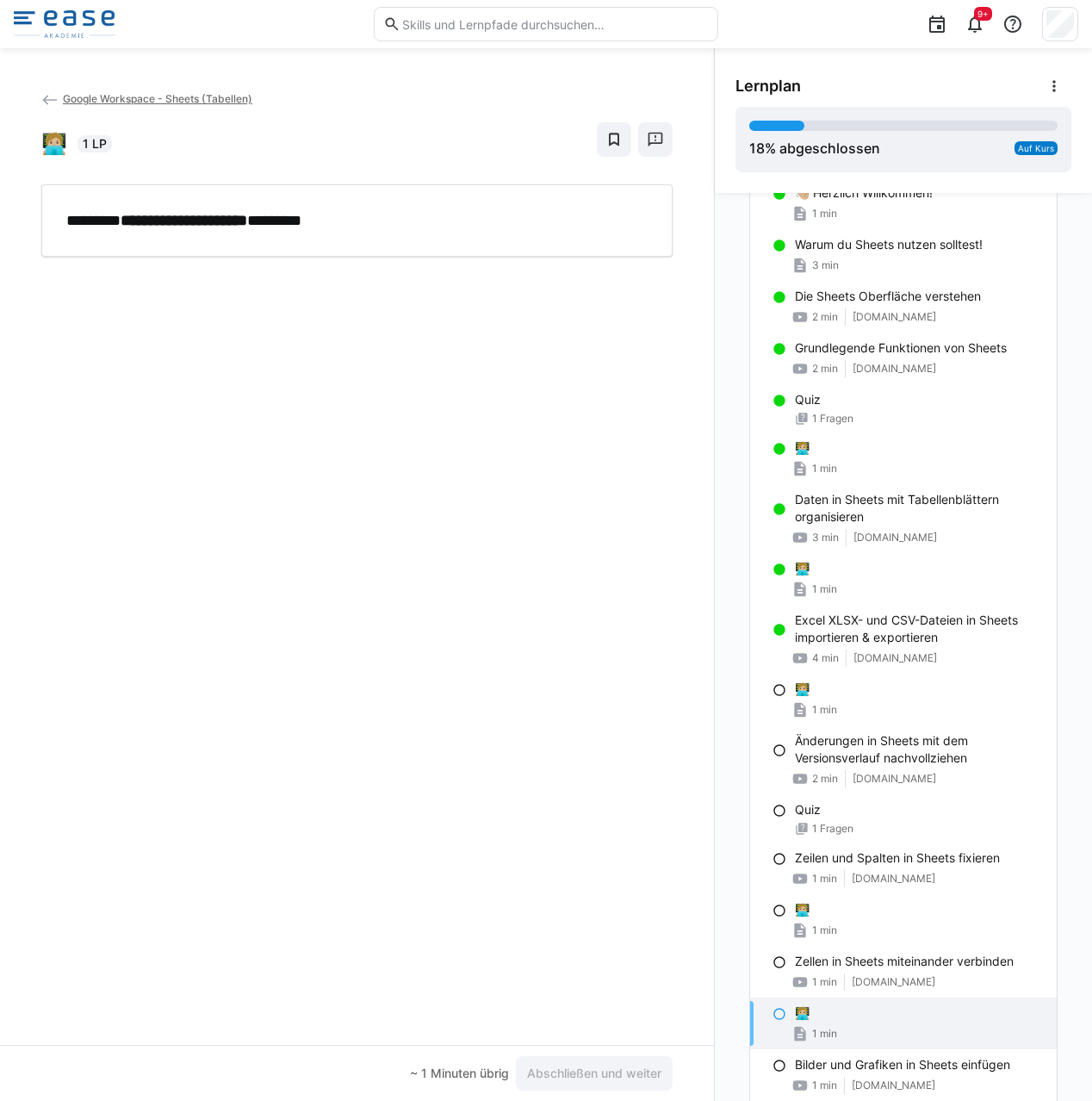
scroll to position [116, 0]
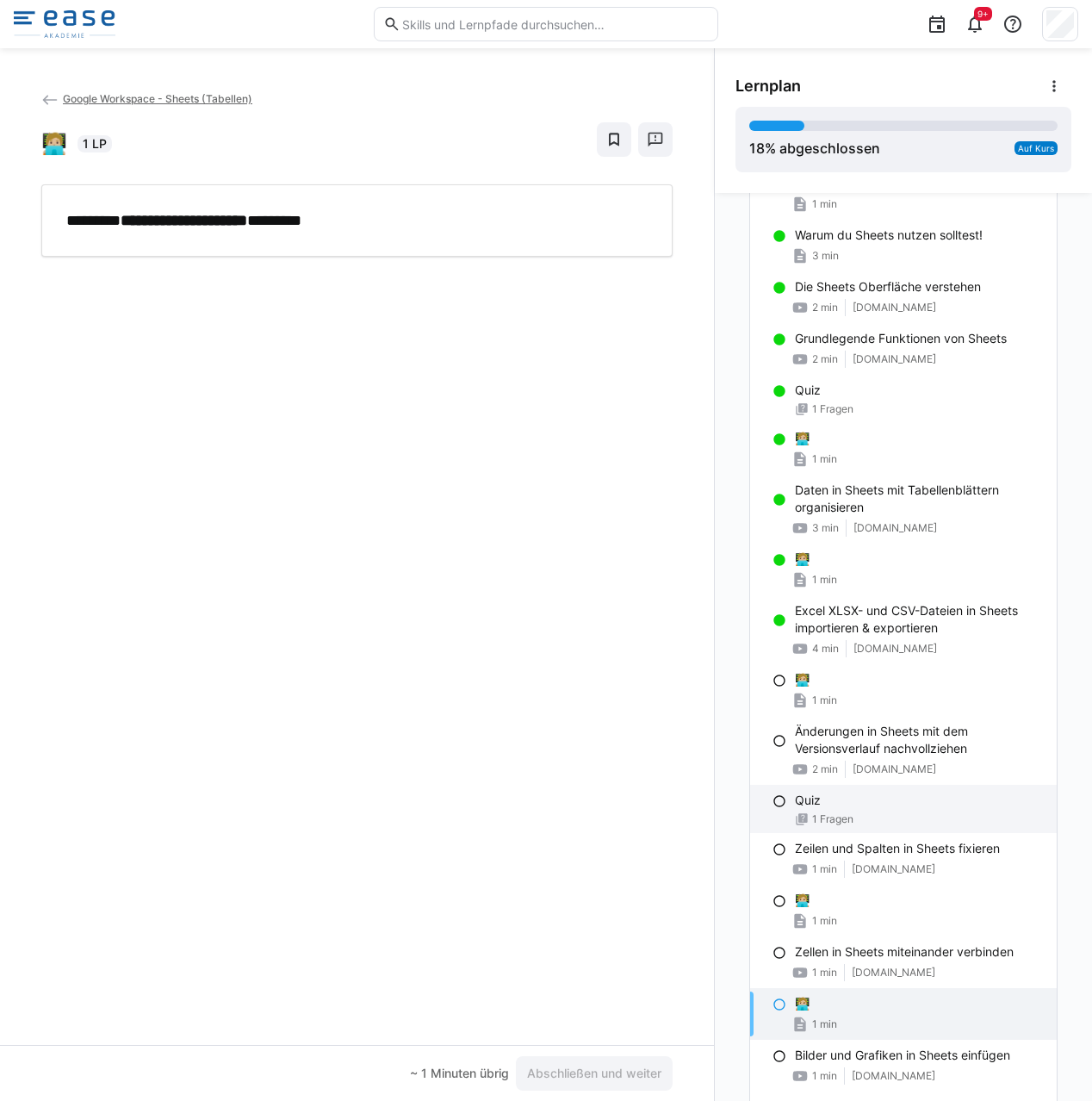
click at [761, 803] on div "Quiz 1 Fragen" at bounding box center [903, 809] width 306 height 48
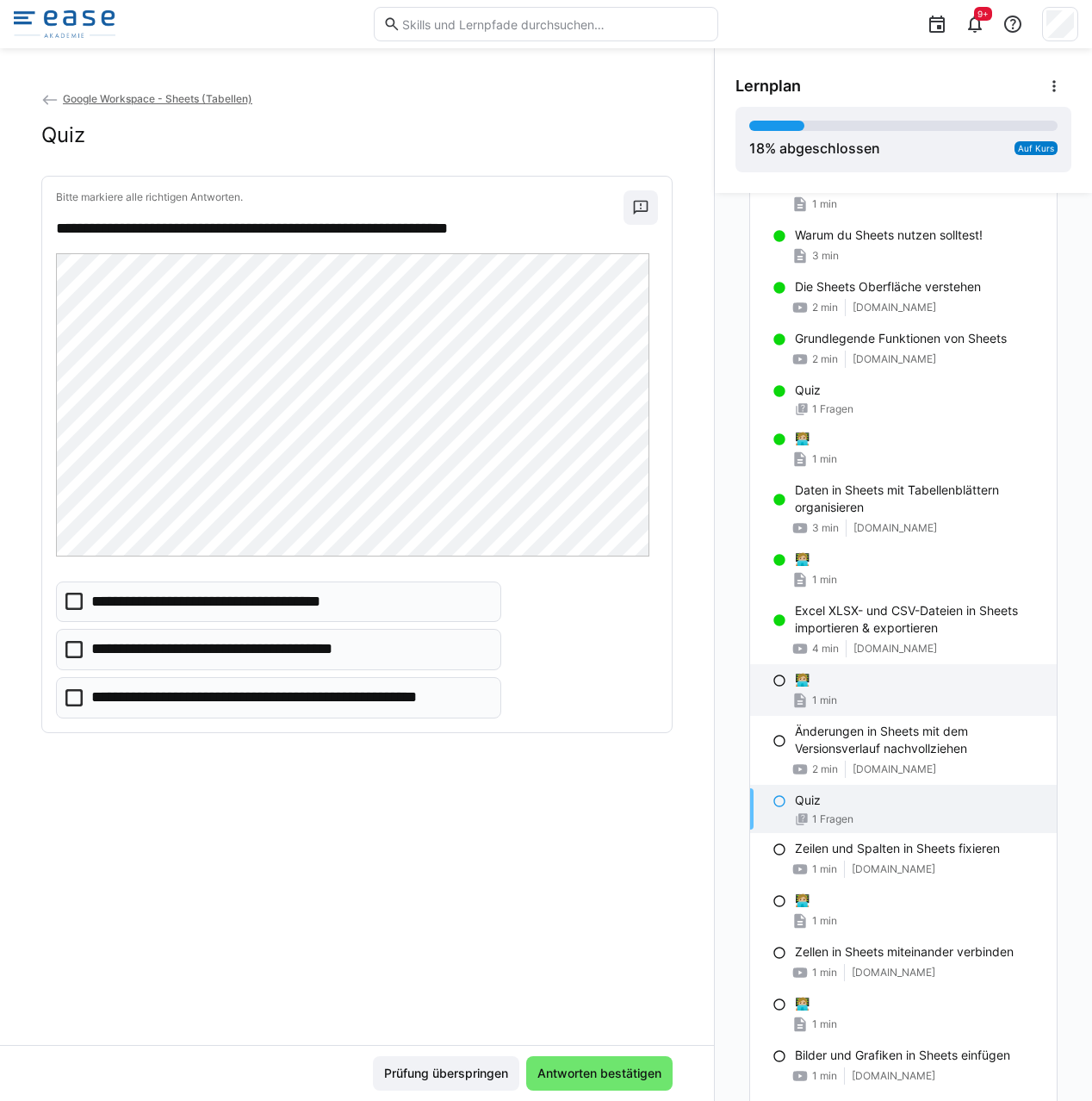
click at [779, 680] on div "🧑🏼‍💻 1 min" at bounding box center [903, 690] width 306 height 51
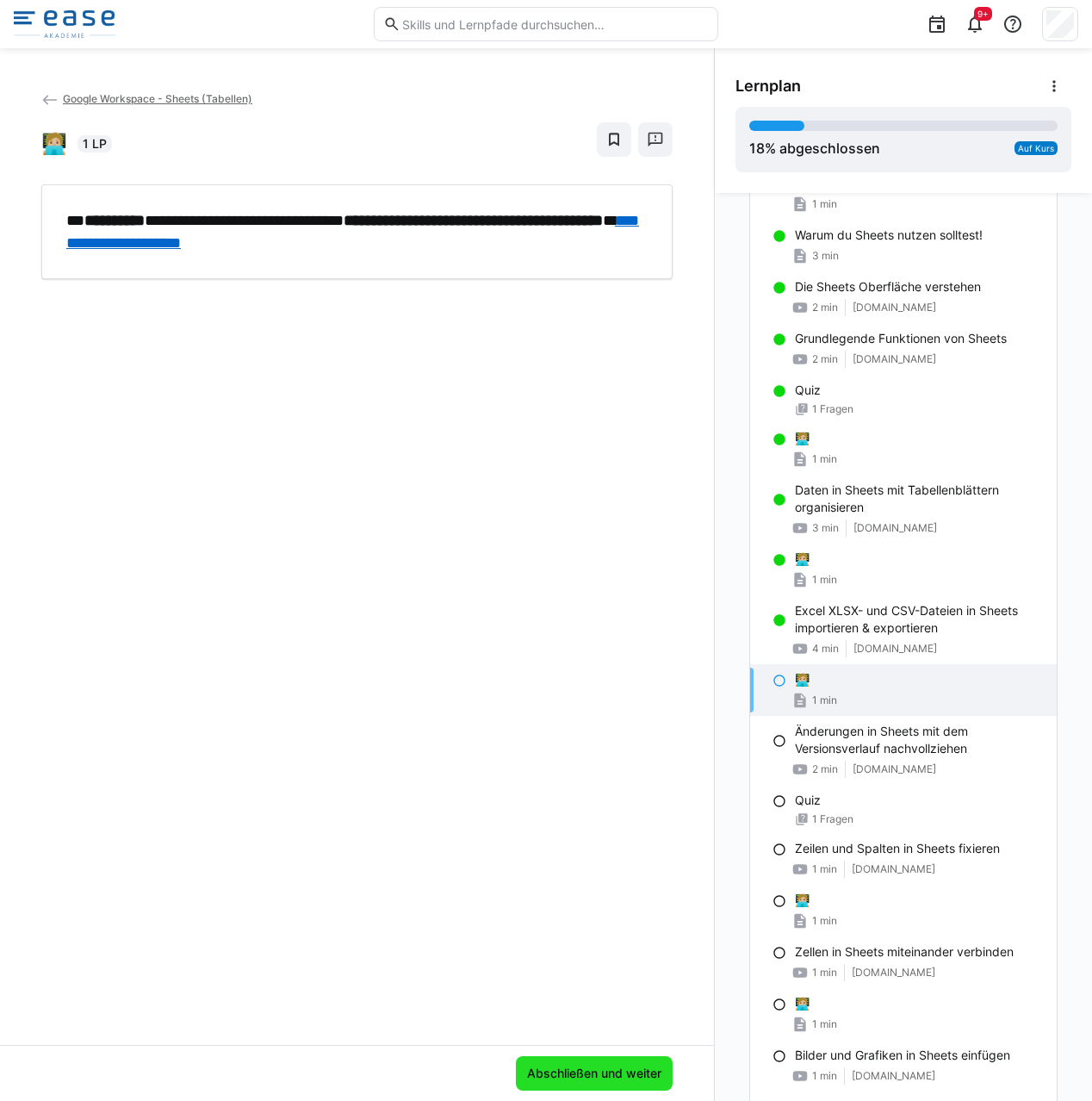
click at [576, 1075] on span "Abschließen und weiter" at bounding box center [594, 1073] width 139 height 17
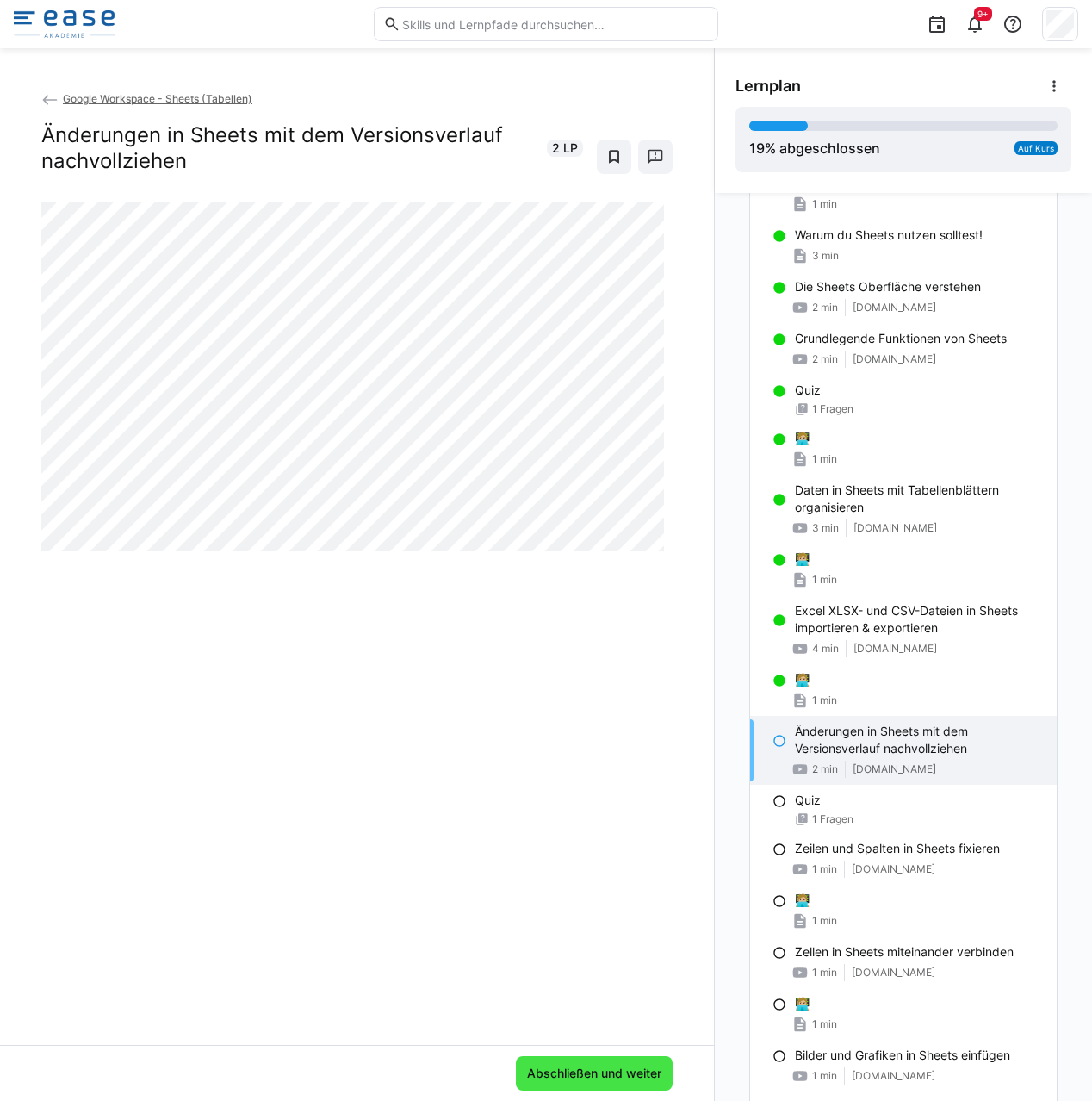
click at [571, 1077] on span "Abschließen und weiter" at bounding box center [594, 1073] width 139 height 17
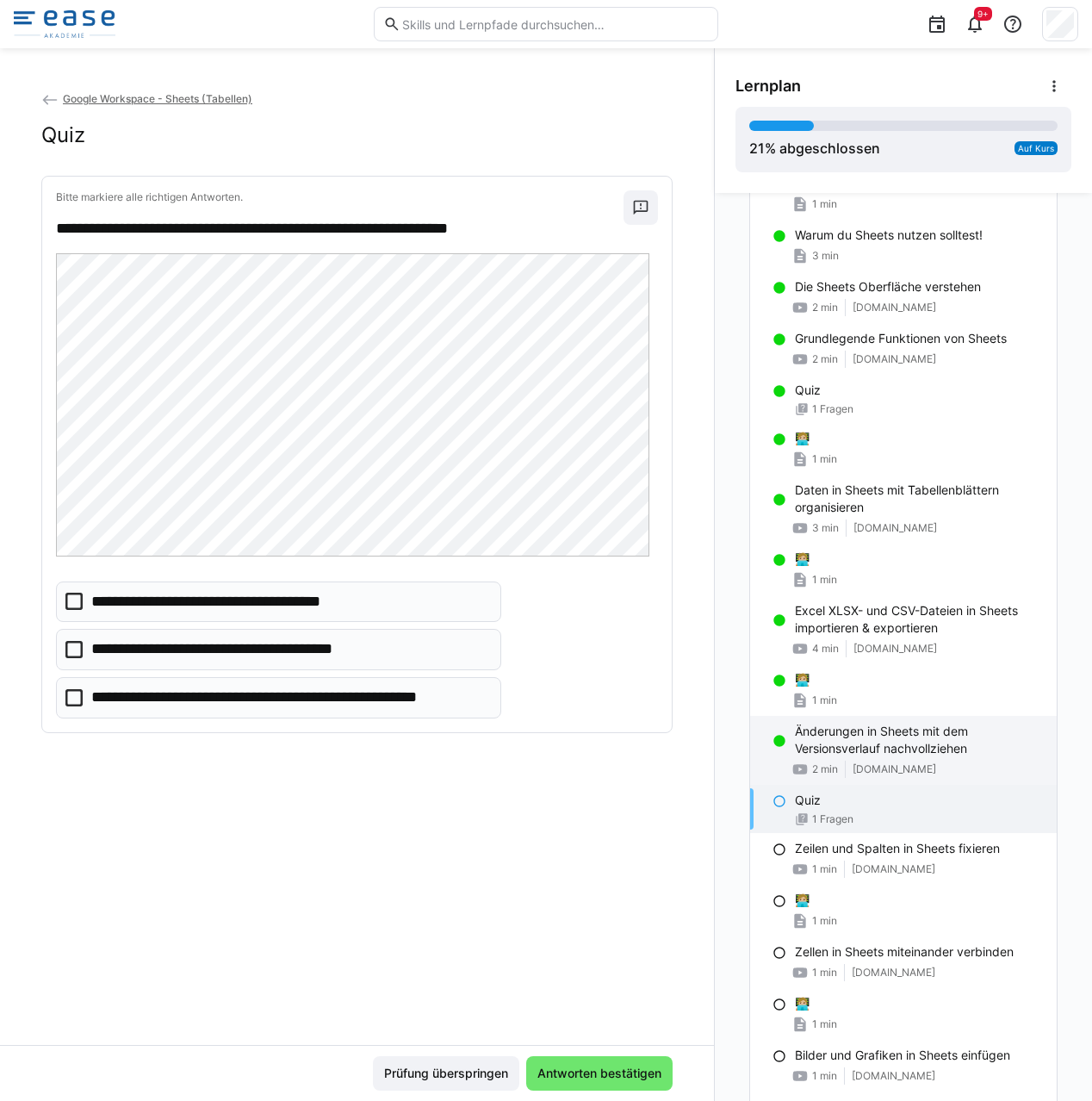
click at [869, 728] on p "Änderungen in Sheets mit dem Versionsverlauf nachvollziehen" at bounding box center [918, 740] width 248 height 35
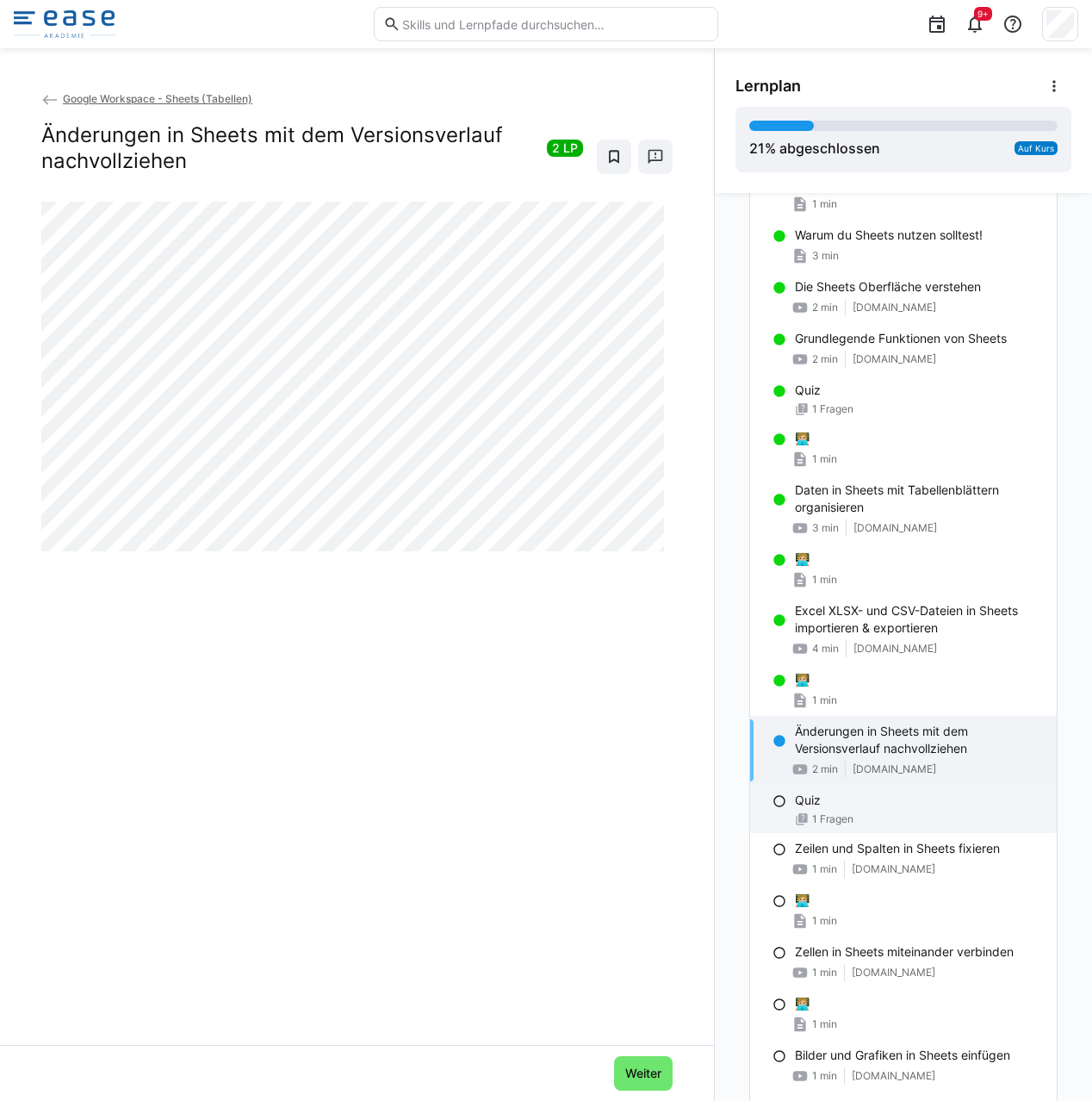
click at [885, 800] on div "Quiz" at bounding box center [918, 799] width 248 height 17
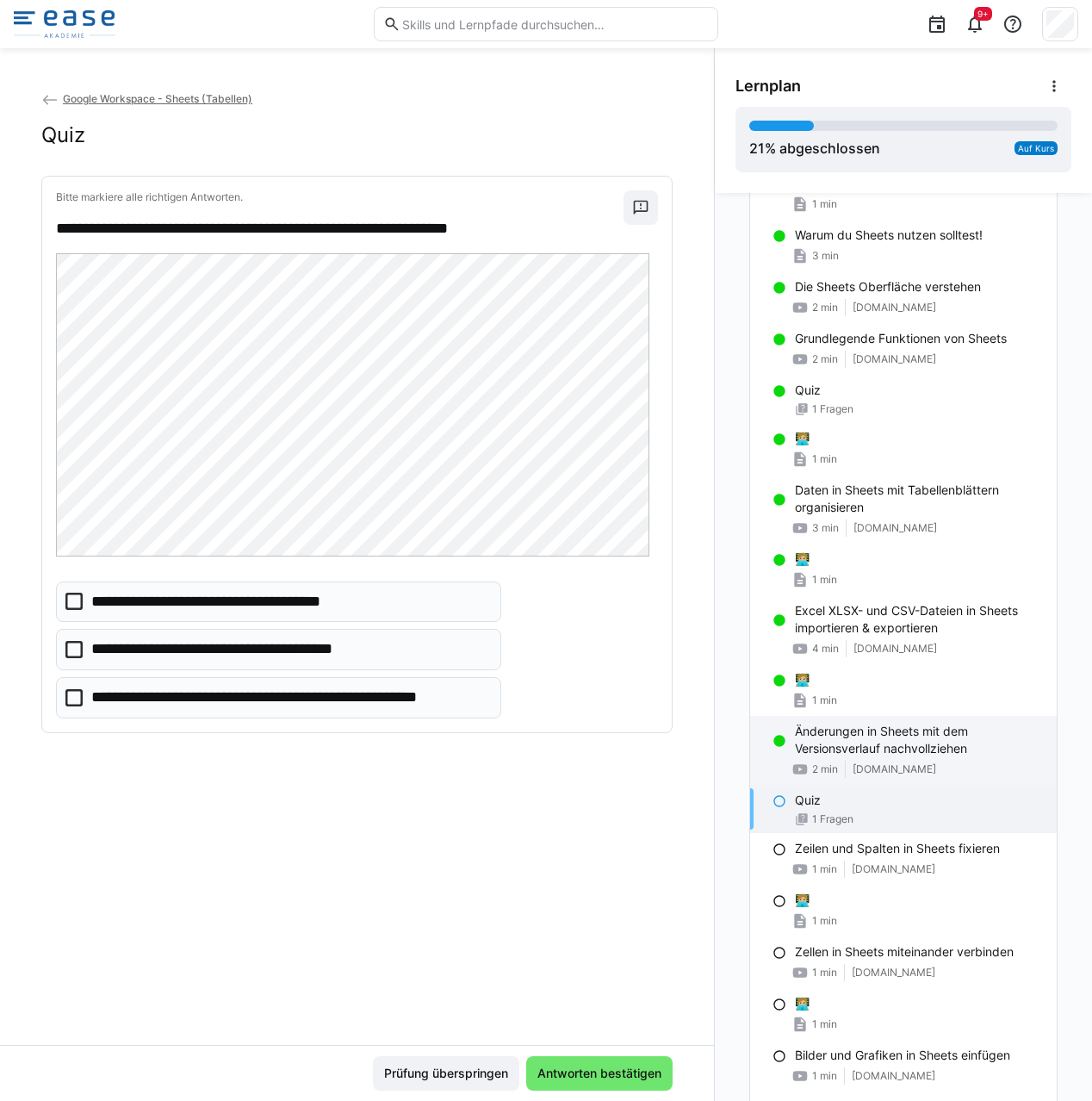
click at [833, 749] on p "Änderungen in Sheets mit dem Versionsverlauf nachvollziehen" at bounding box center [918, 740] width 248 height 35
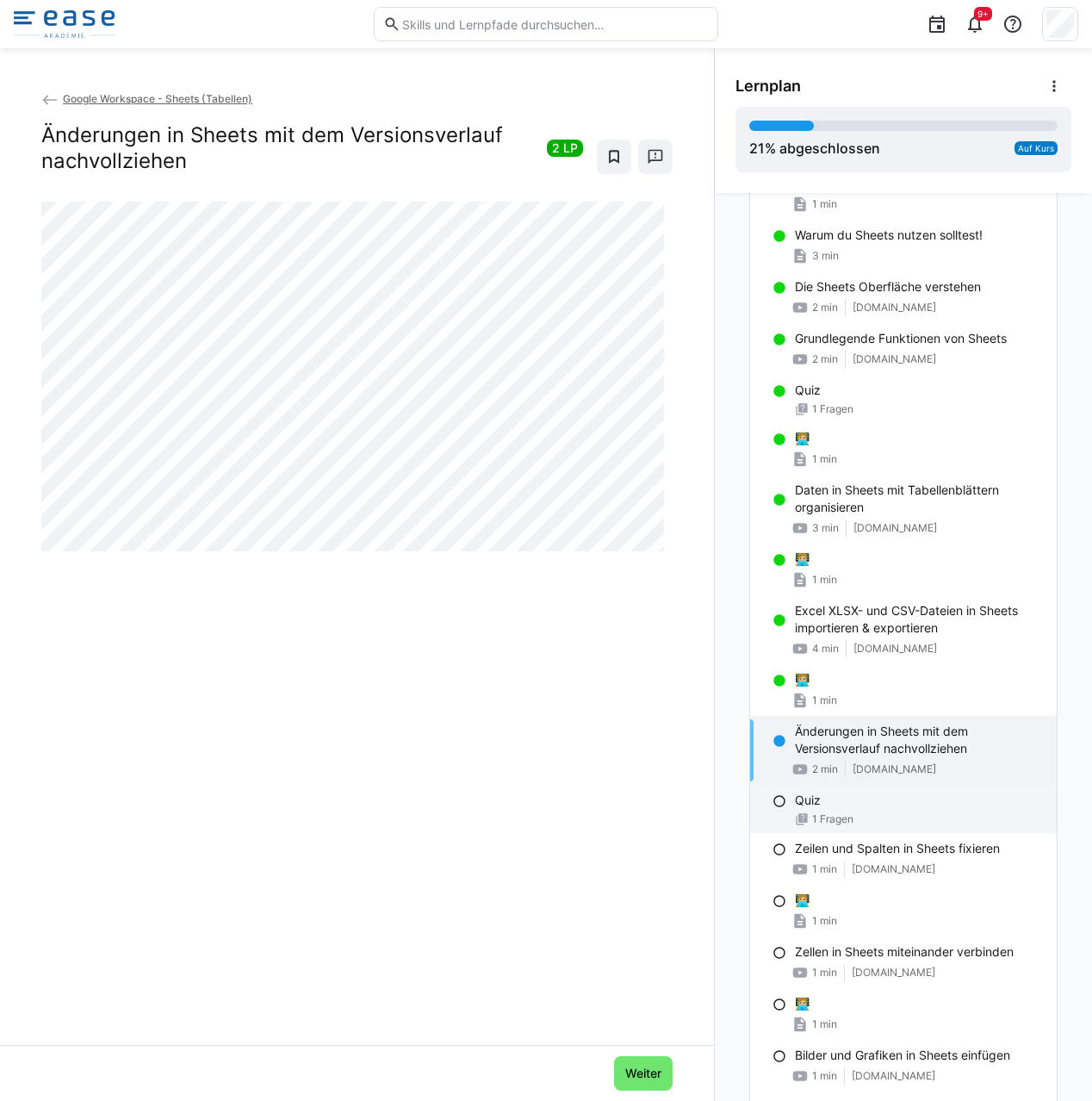
click at [831, 788] on div "Quiz 1 Fragen" at bounding box center [903, 809] width 306 height 48
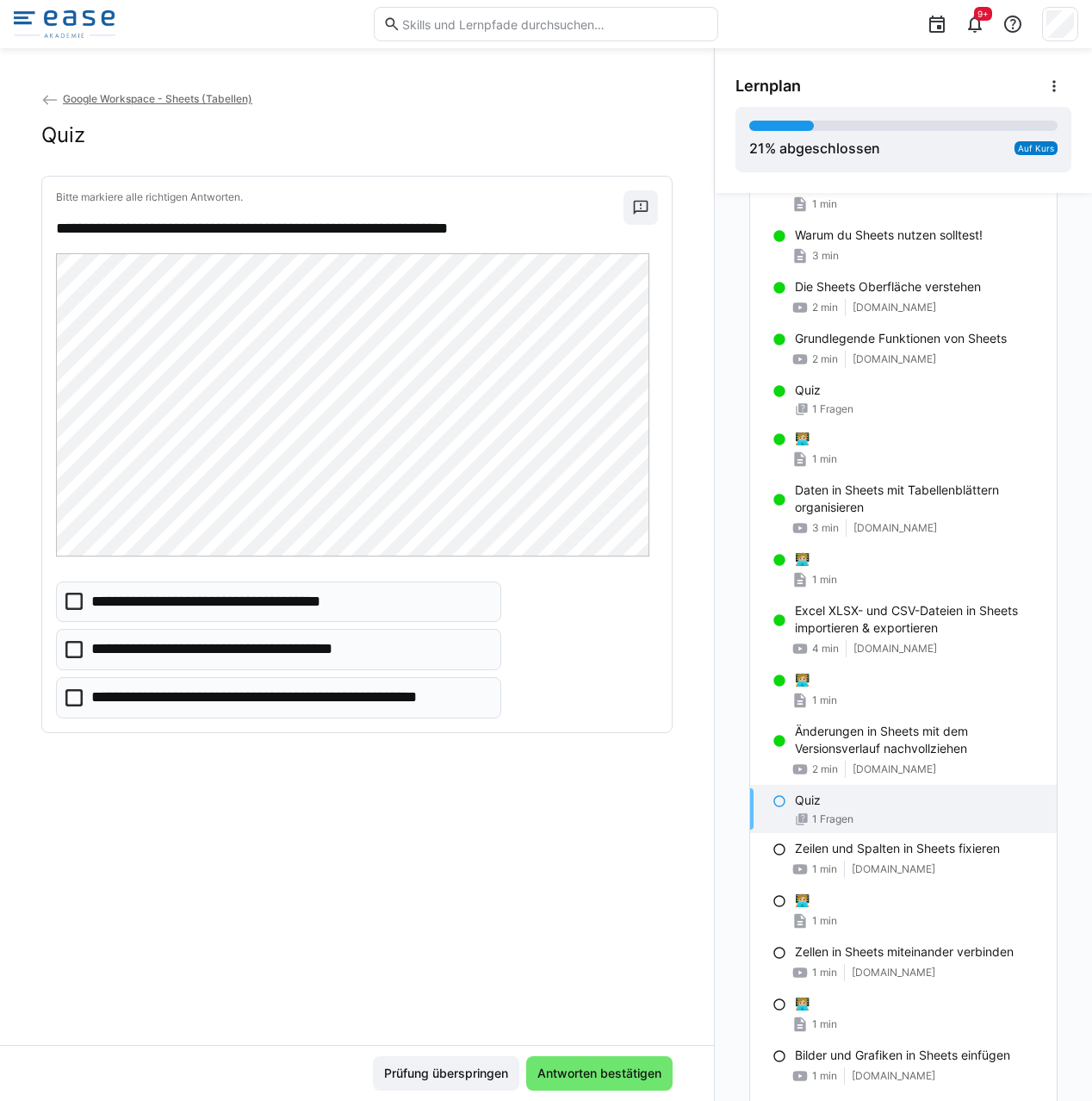
click at [69, 698] on icon at bounding box center [74, 697] width 17 height 17
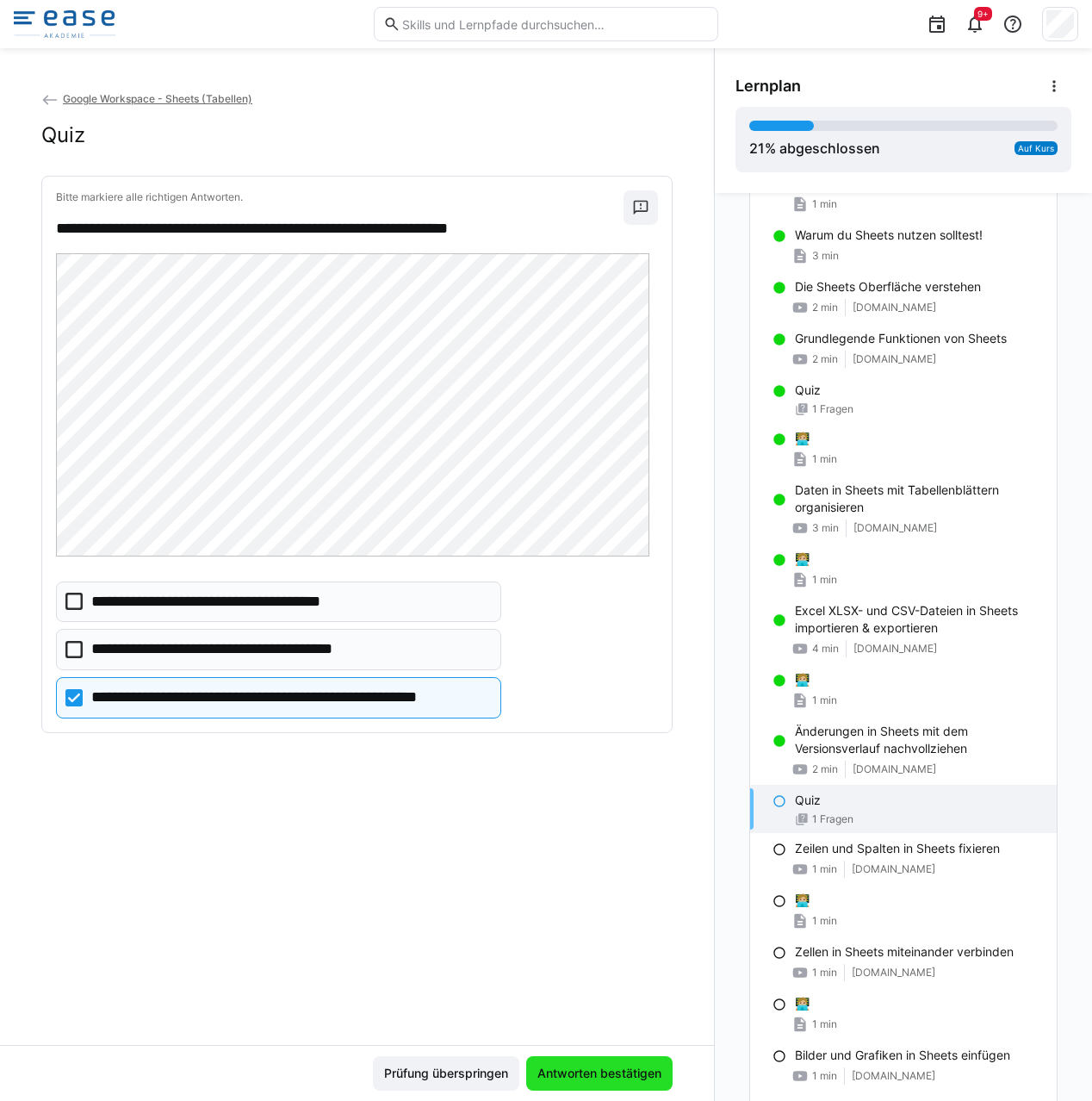
click at [599, 1075] on span "Antworten bestätigen" at bounding box center [599, 1073] width 130 height 17
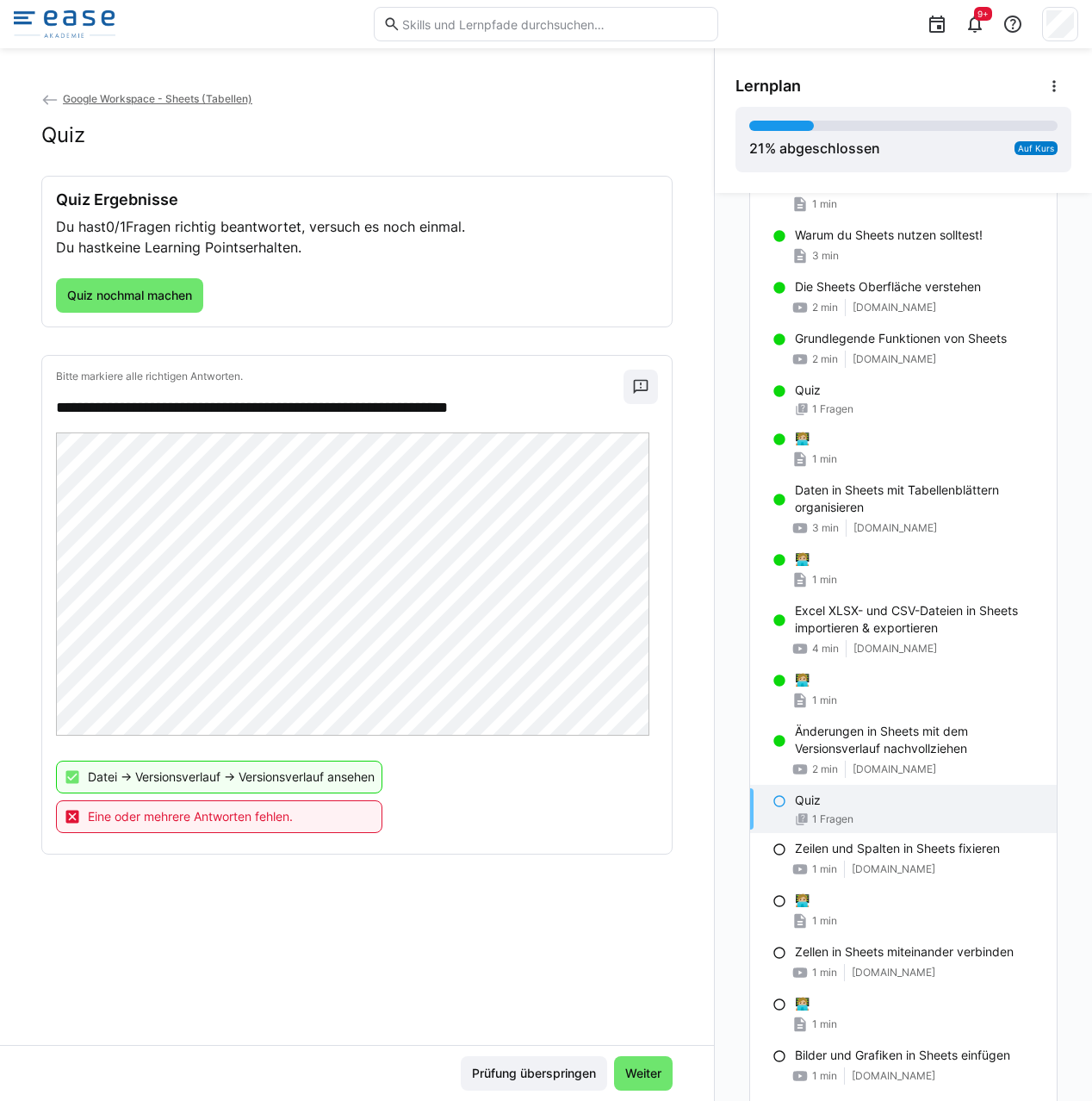
click at [309, 780] on p "Datei -> Versionsverlauf -> Versionsverlauf ansehen" at bounding box center [231, 776] width 287 height 17
click at [162, 293] on span "Quiz nochmal machen" at bounding box center [130, 295] width 130 height 17
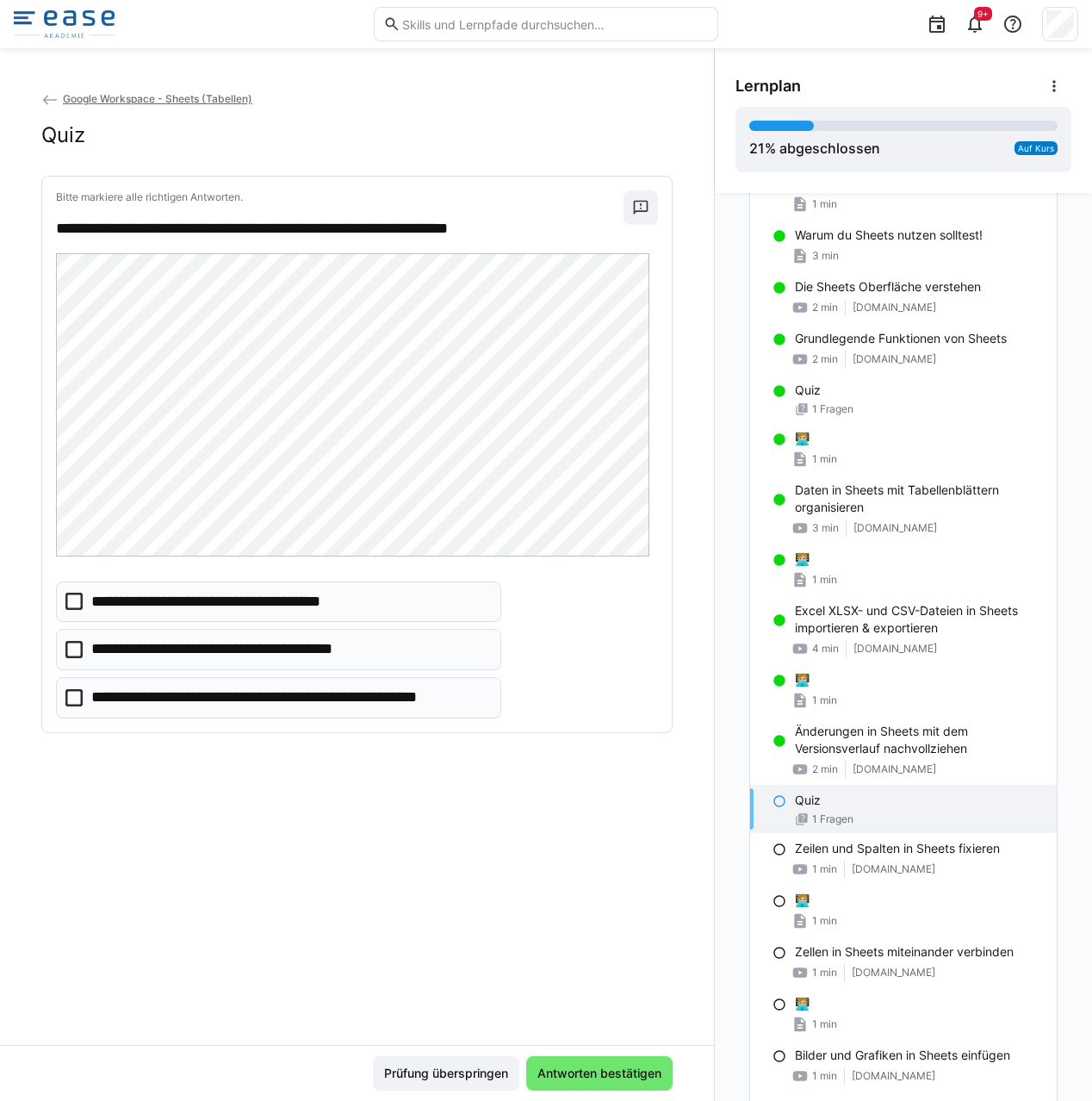
click at [71, 693] on icon at bounding box center [74, 697] width 17 height 17
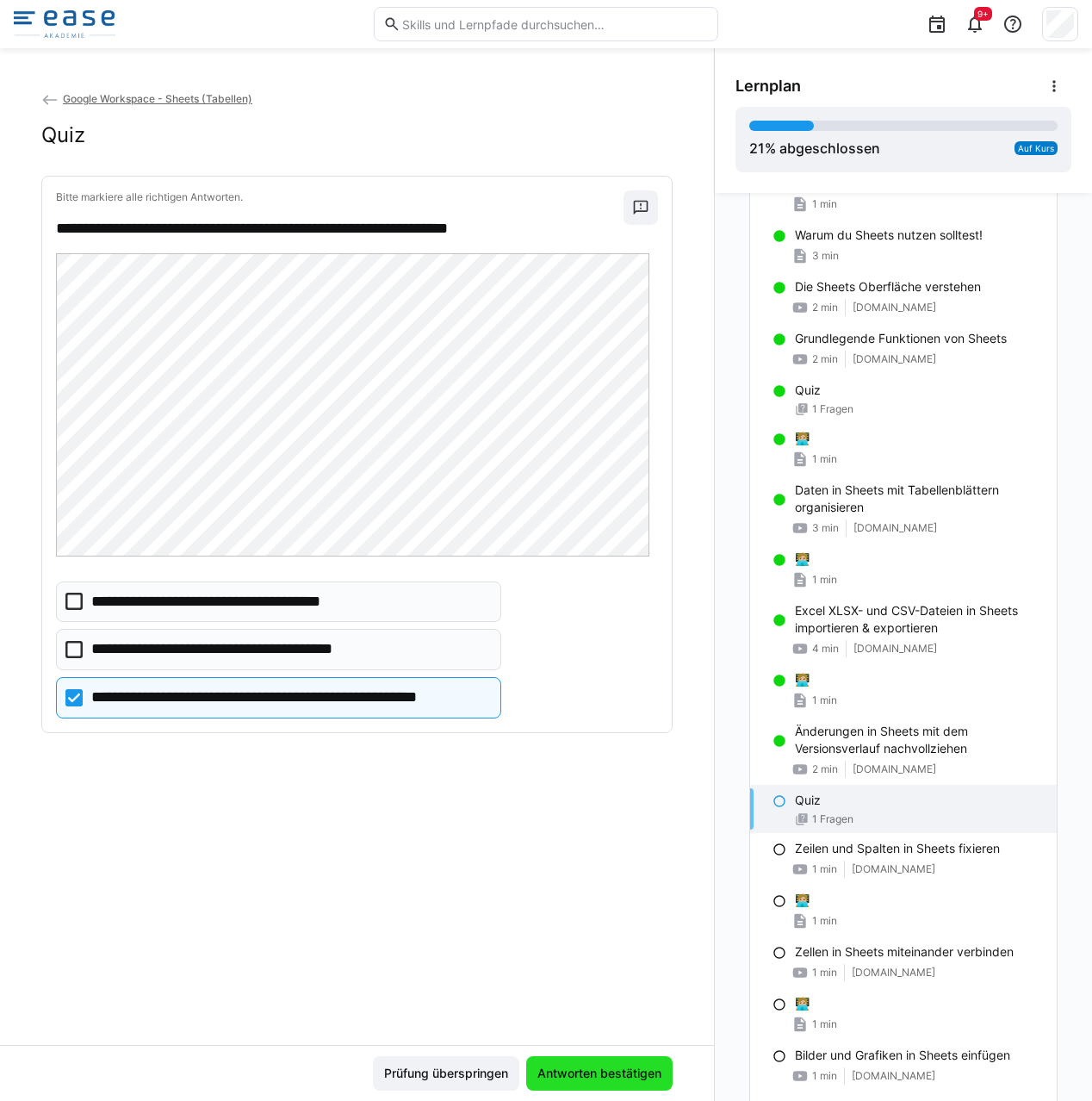
click at [591, 1072] on span "Antworten bestätigen" at bounding box center [599, 1073] width 130 height 17
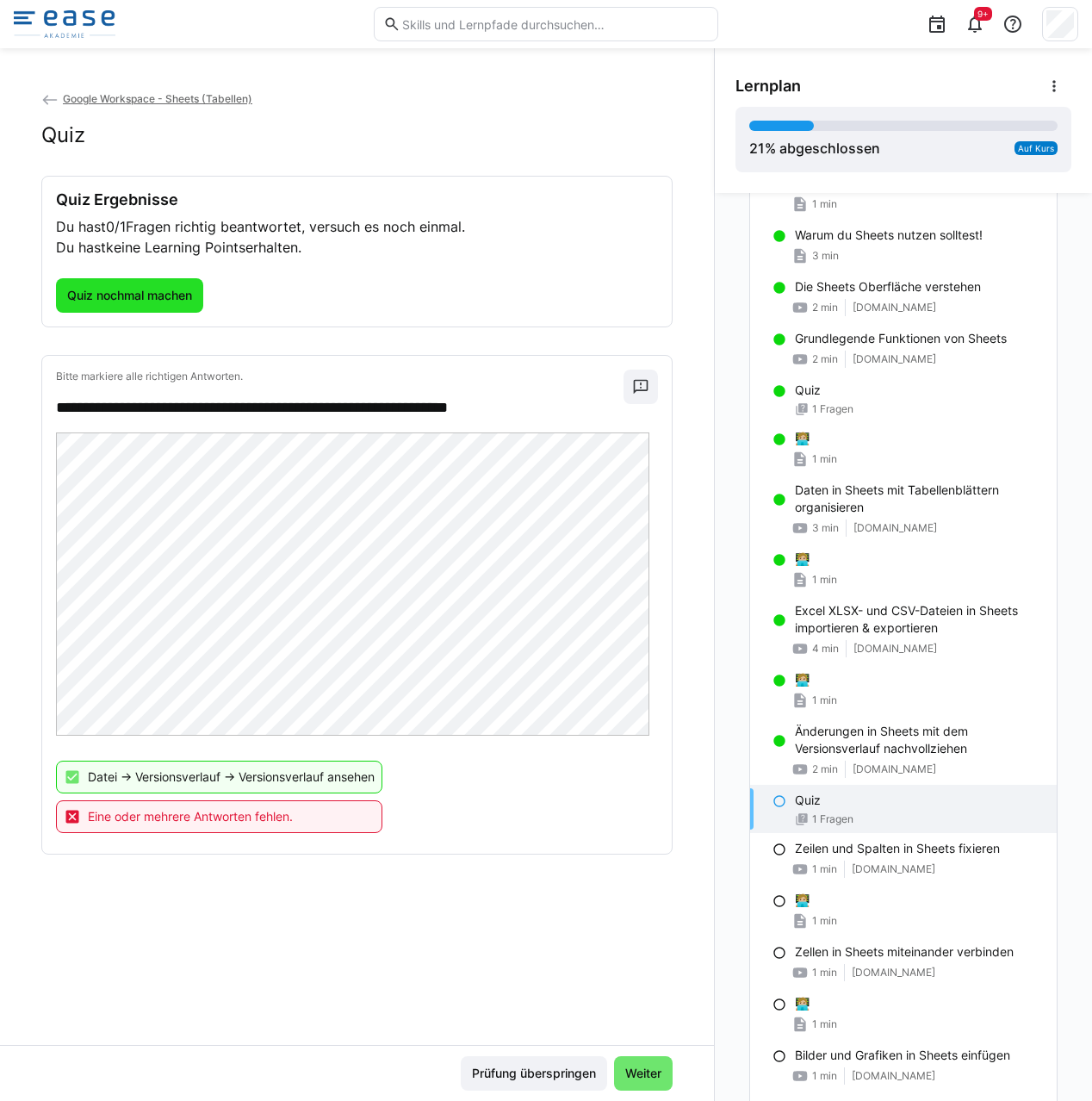
click at [164, 289] on span "Quiz nochmal machen" at bounding box center [130, 295] width 130 height 17
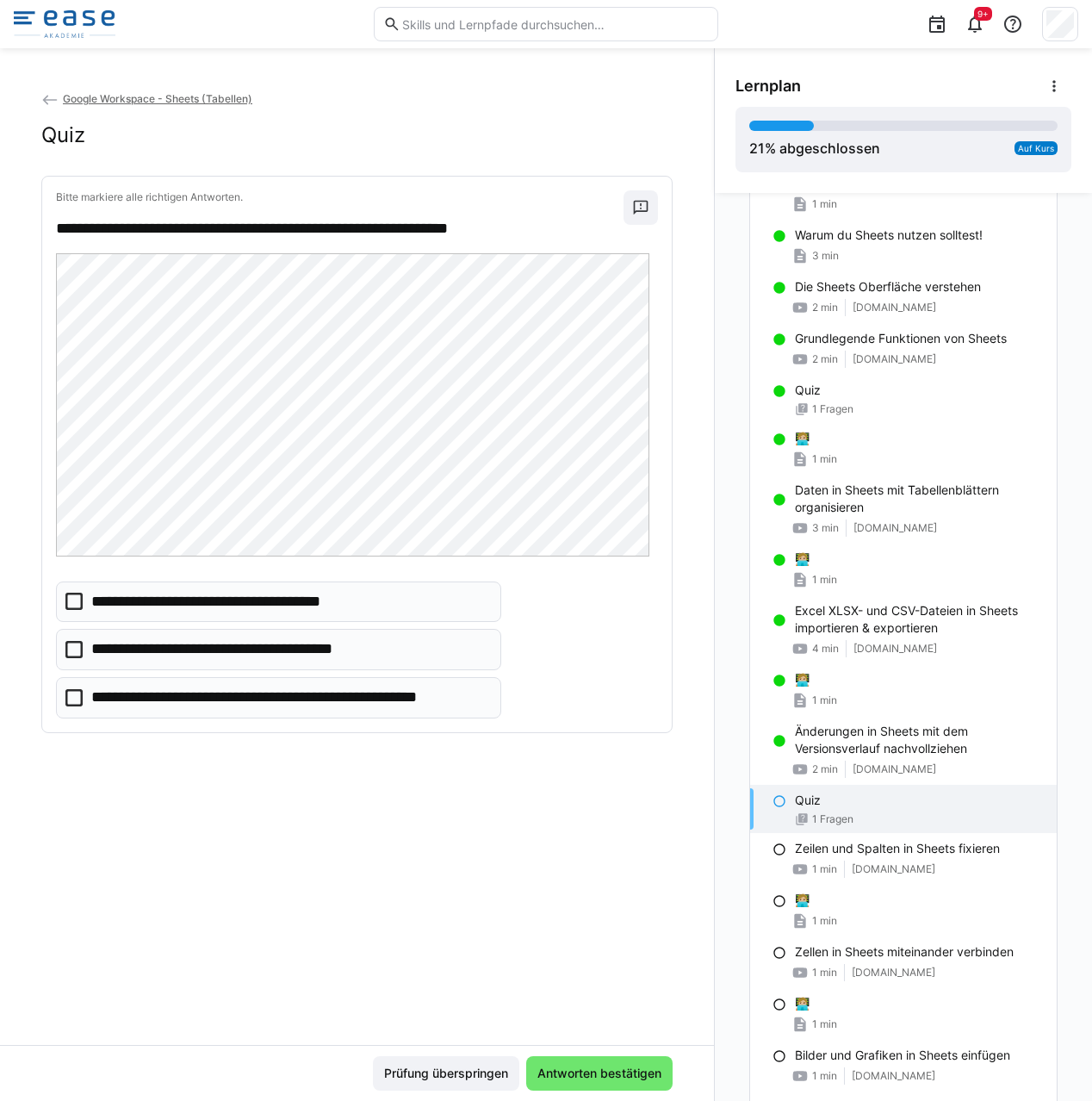
click at [73, 701] on icon at bounding box center [74, 697] width 17 height 17
click at [75, 647] on icon at bounding box center [74, 649] width 17 height 17
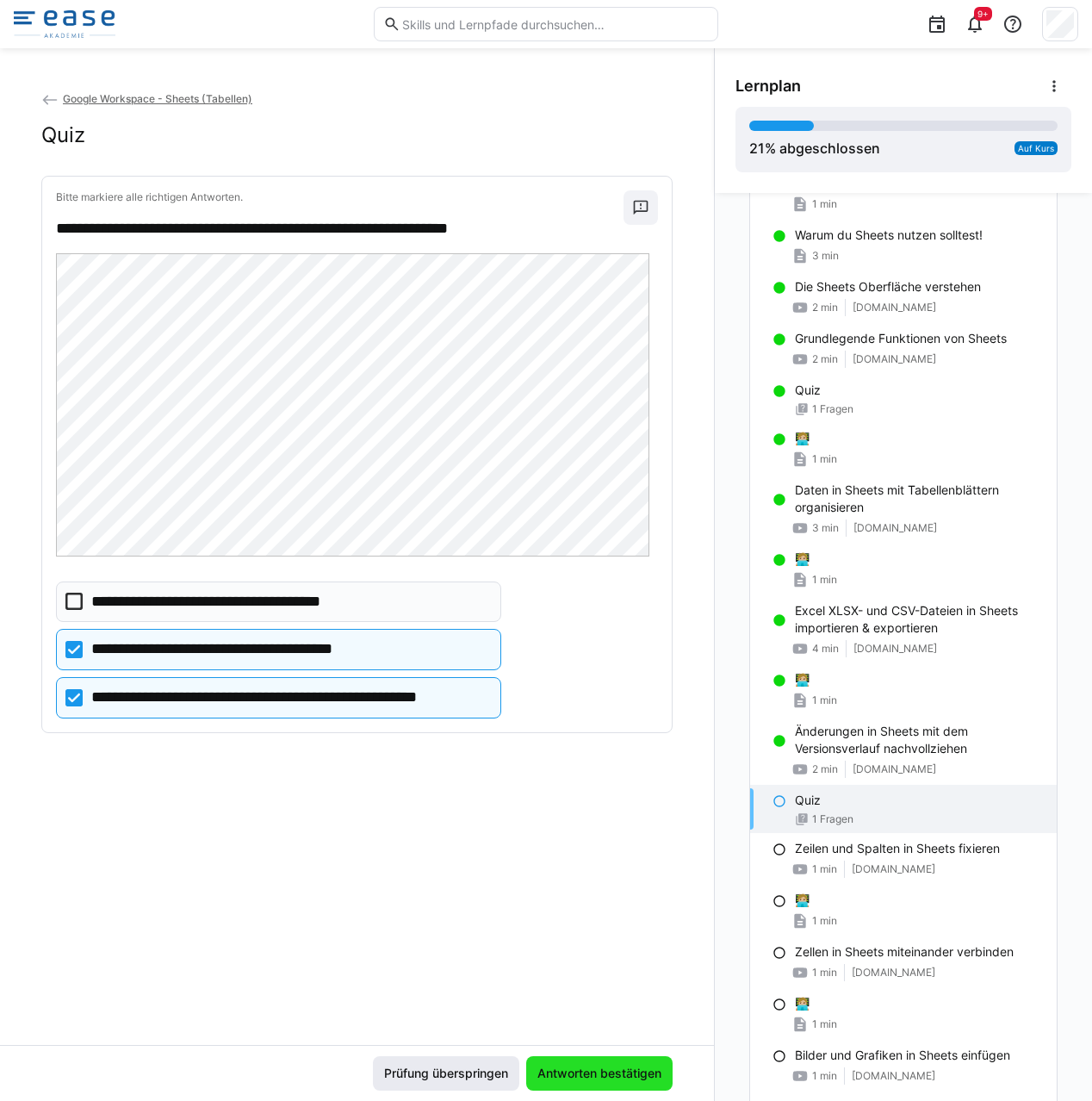
click at [567, 1071] on span "Antworten bestätigen" at bounding box center [599, 1073] width 130 height 17
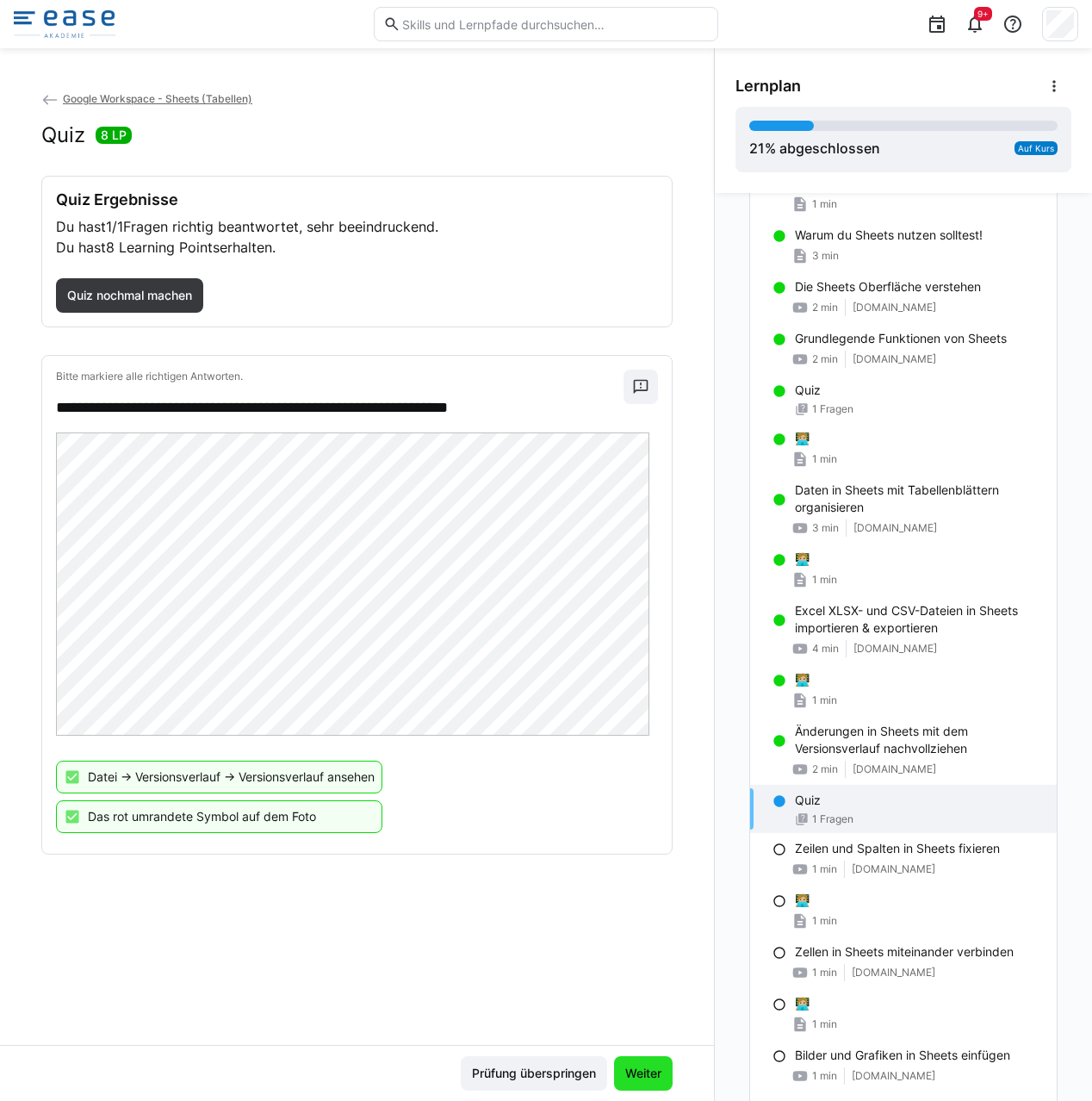
click at [628, 1068] on span "Weiter" at bounding box center [643, 1073] width 42 height 17
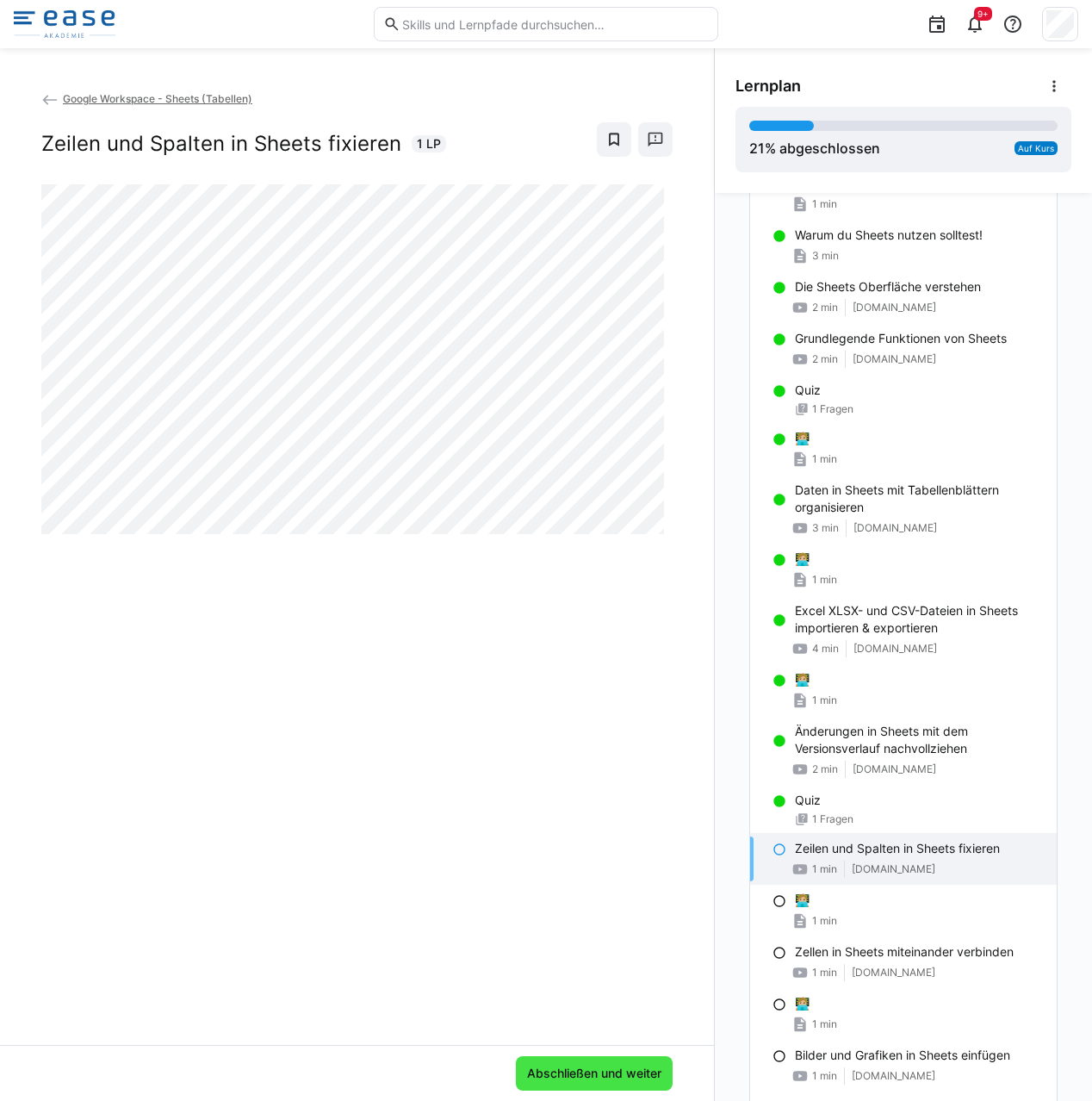
click at [555, 1063] on span "Abschließen und weiter" at bounding box center [594, 1073] width 157 height 35
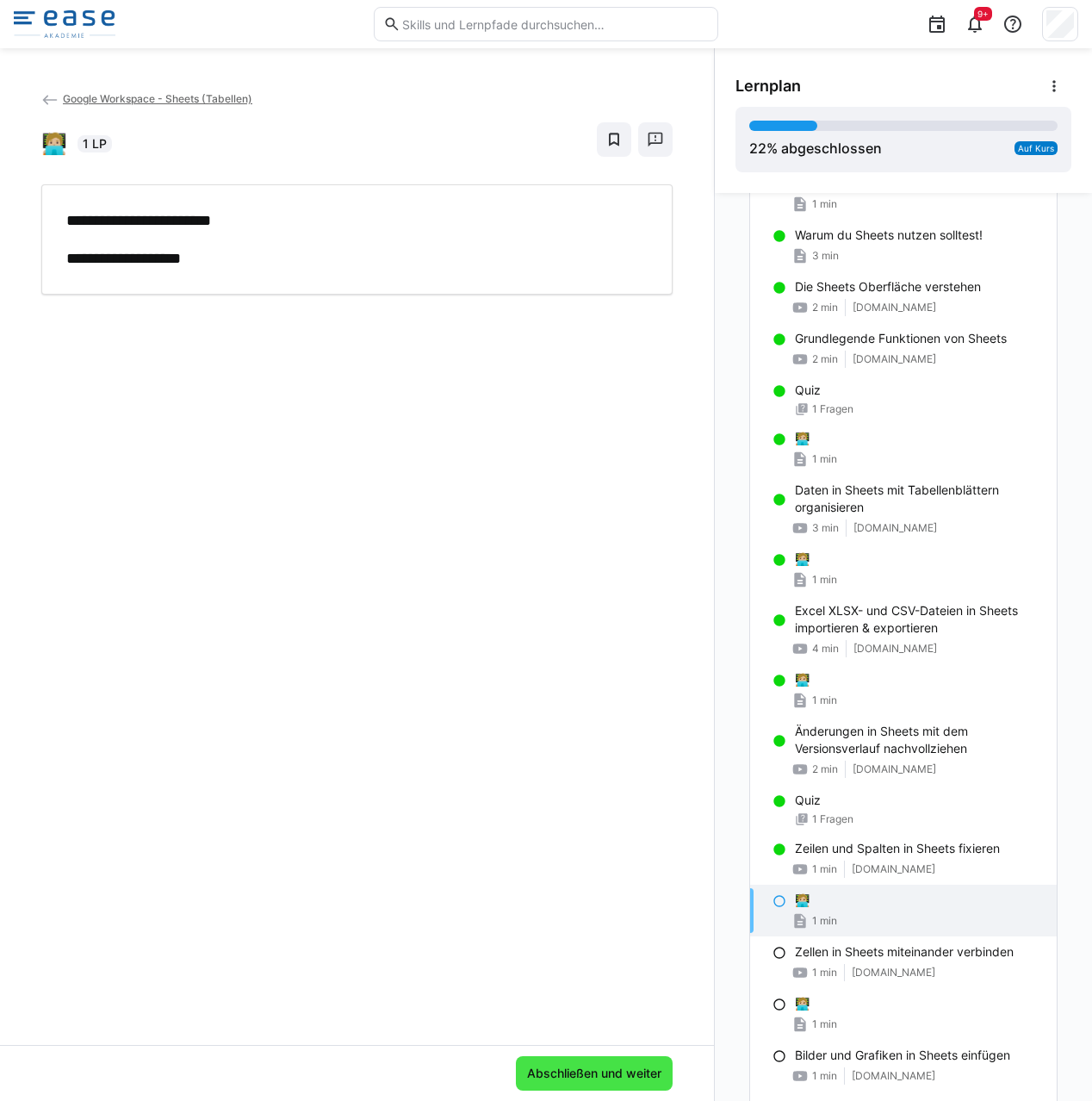
click at [595, 1073] on span "Abschließen und weiter" at bounding box center [594, 1073] width 139 height 17
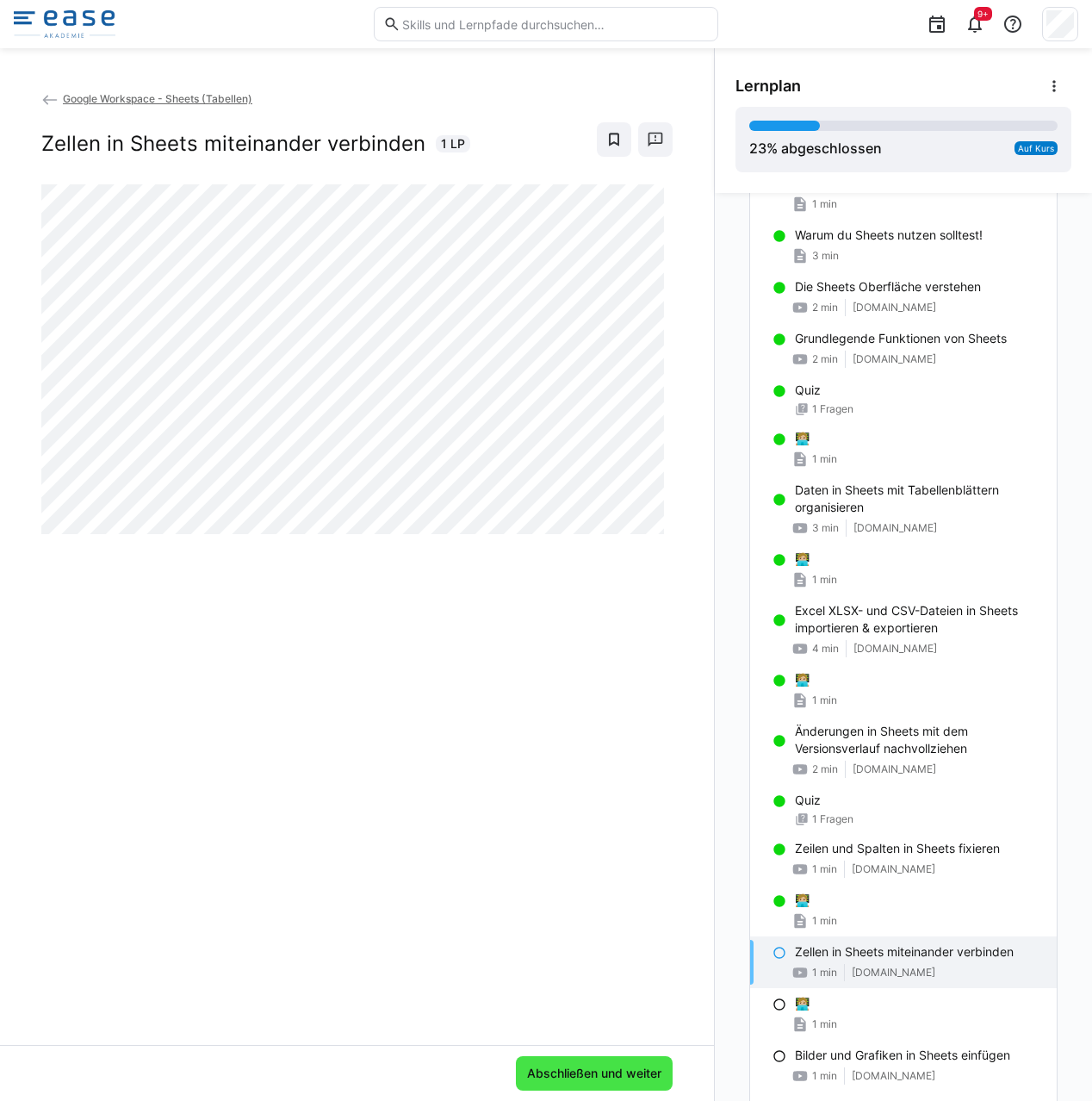
click at [581, 1078] on span "Abschließen und weiter" at bounding box center [594, 1073] width 139 height 17
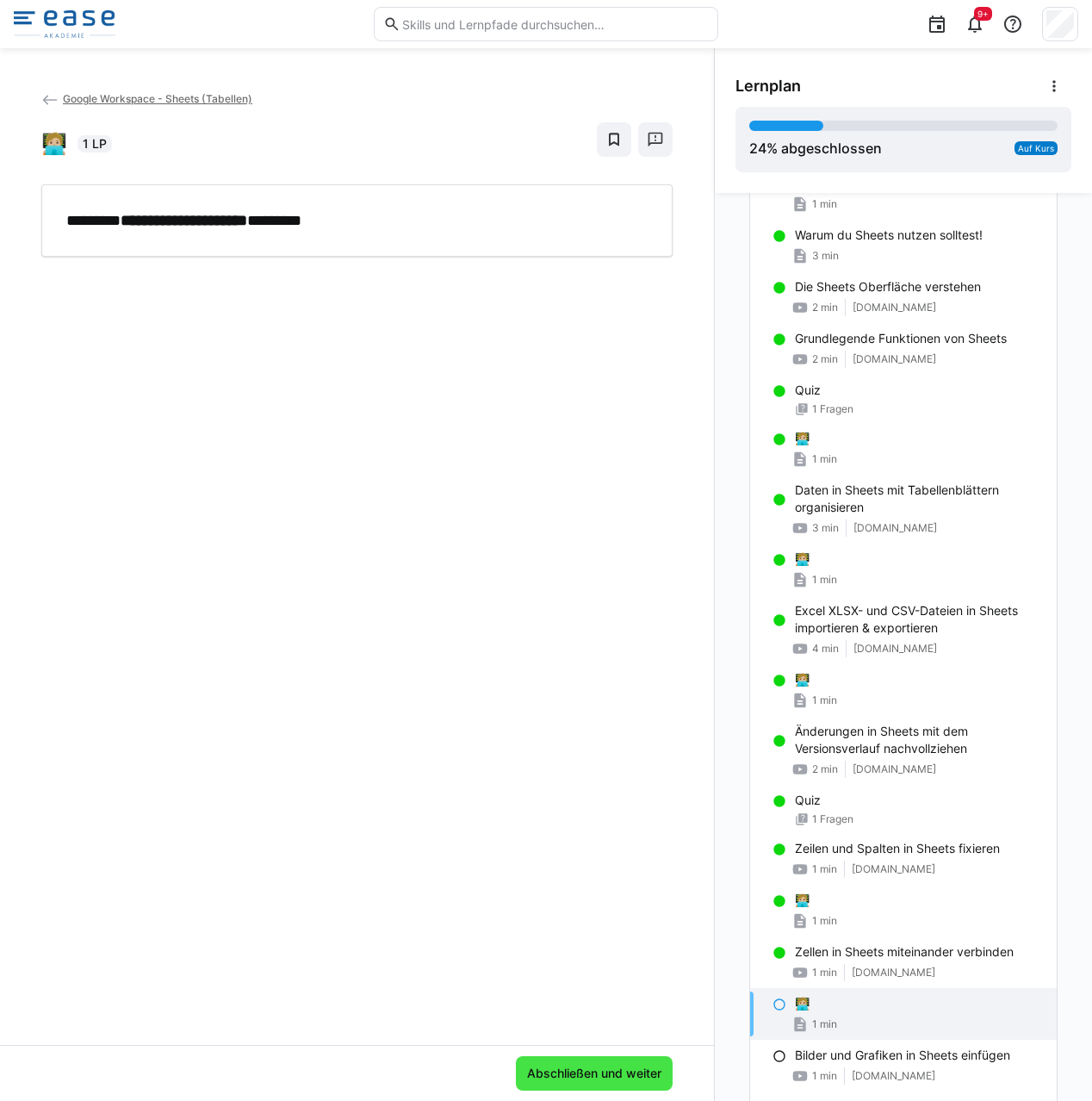
click at [627, 1071] on span "Abschließen und weiter" at bounding box center [594, 1073] width 139 height 17
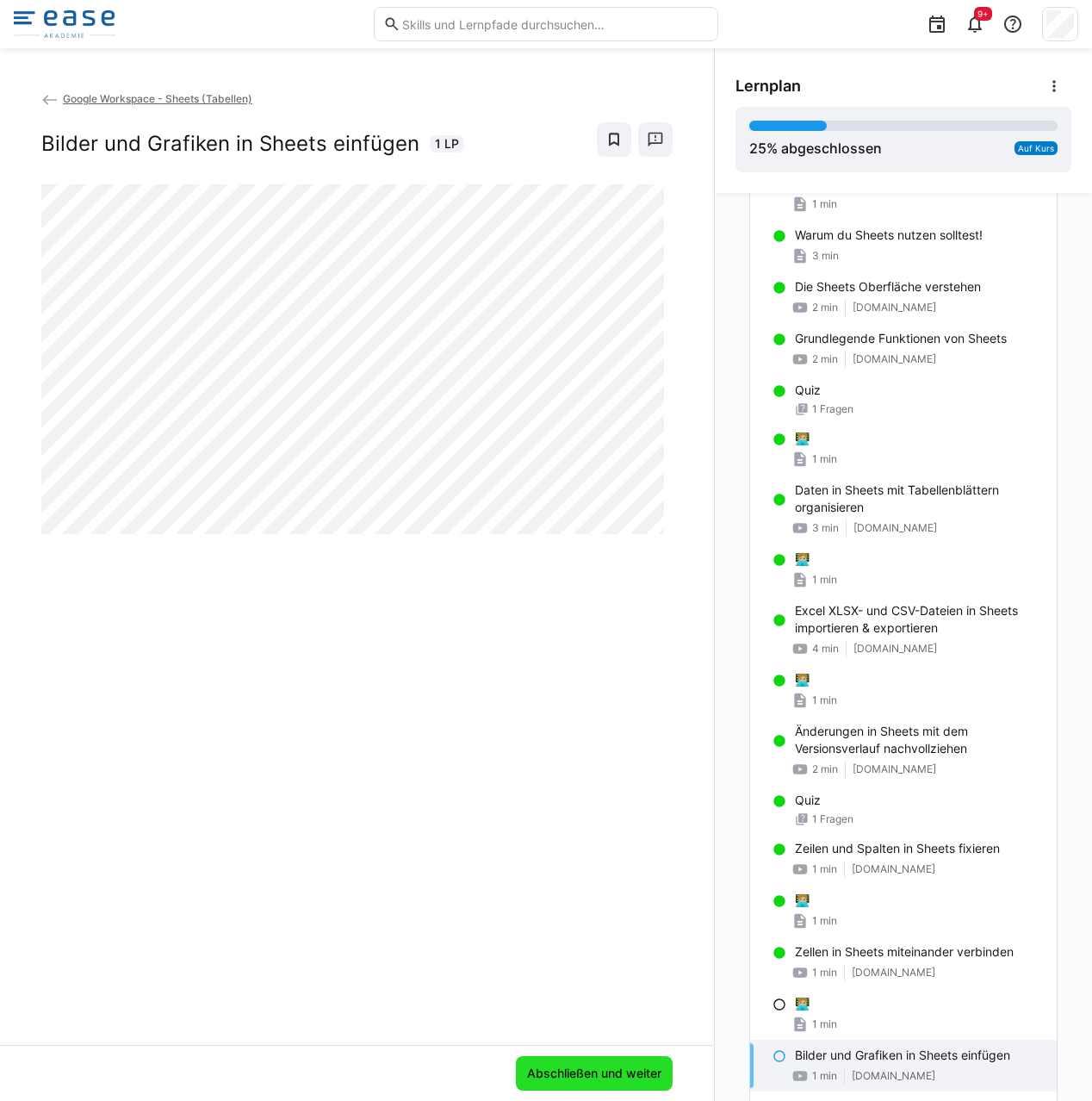
click at [627, 1071] on span "Abschließen und weiter" at bounding box center [594, 1073] width 139 height 17
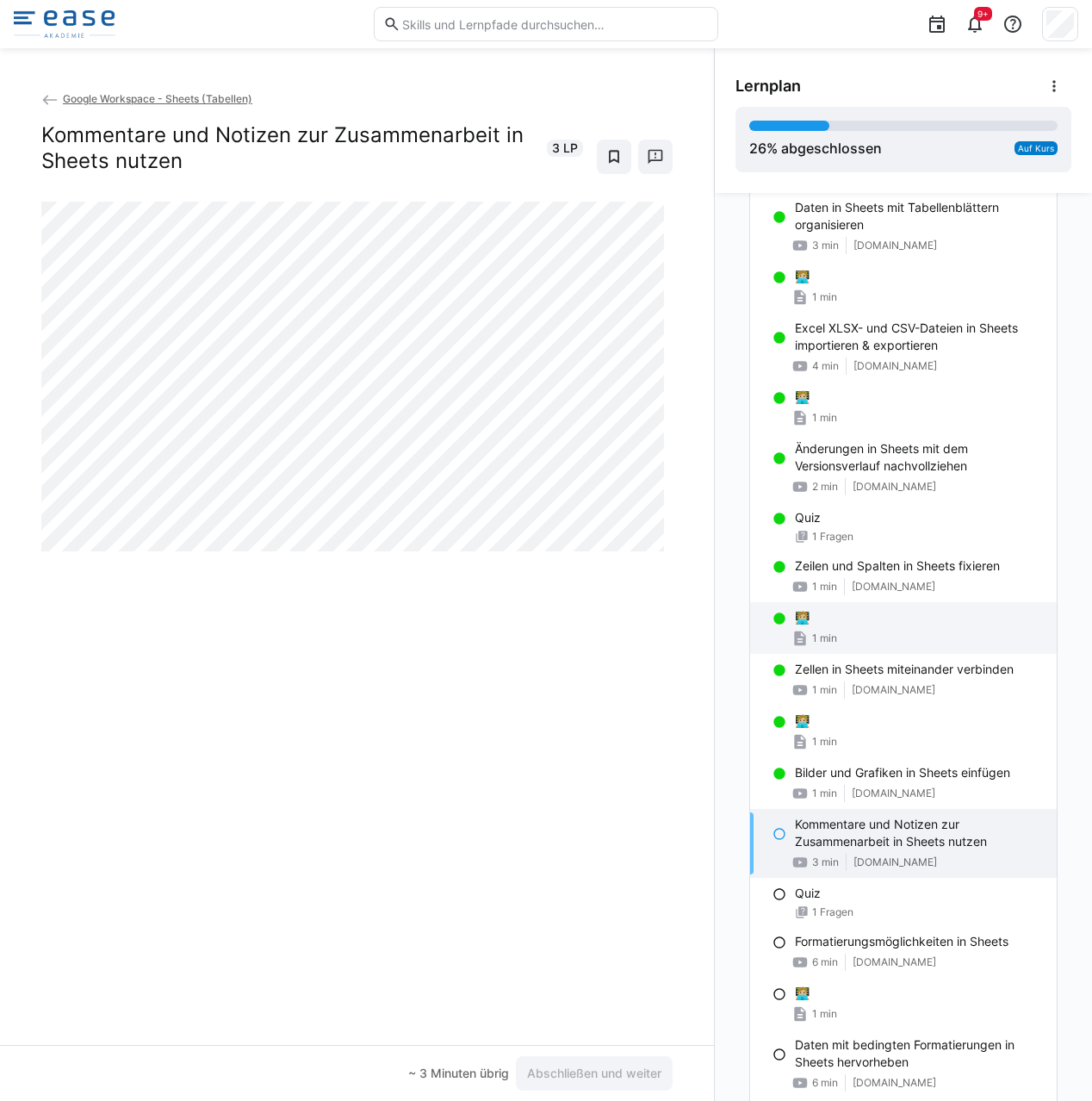
scroll to position [423, 0]
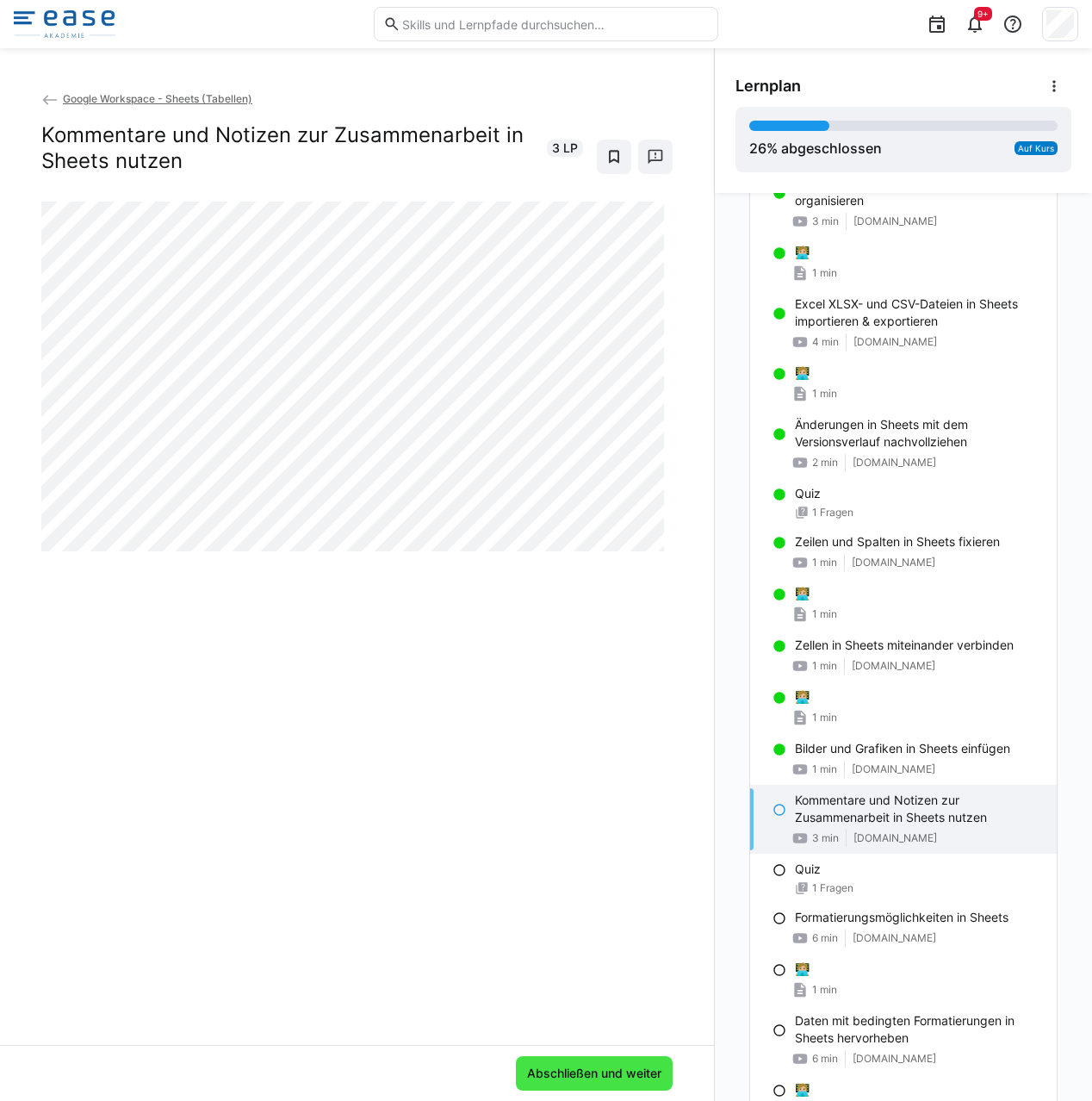
click at [623, 1080] on span "Abschließen und weiter" at bounding box center [594, 1073] width 139 height 17
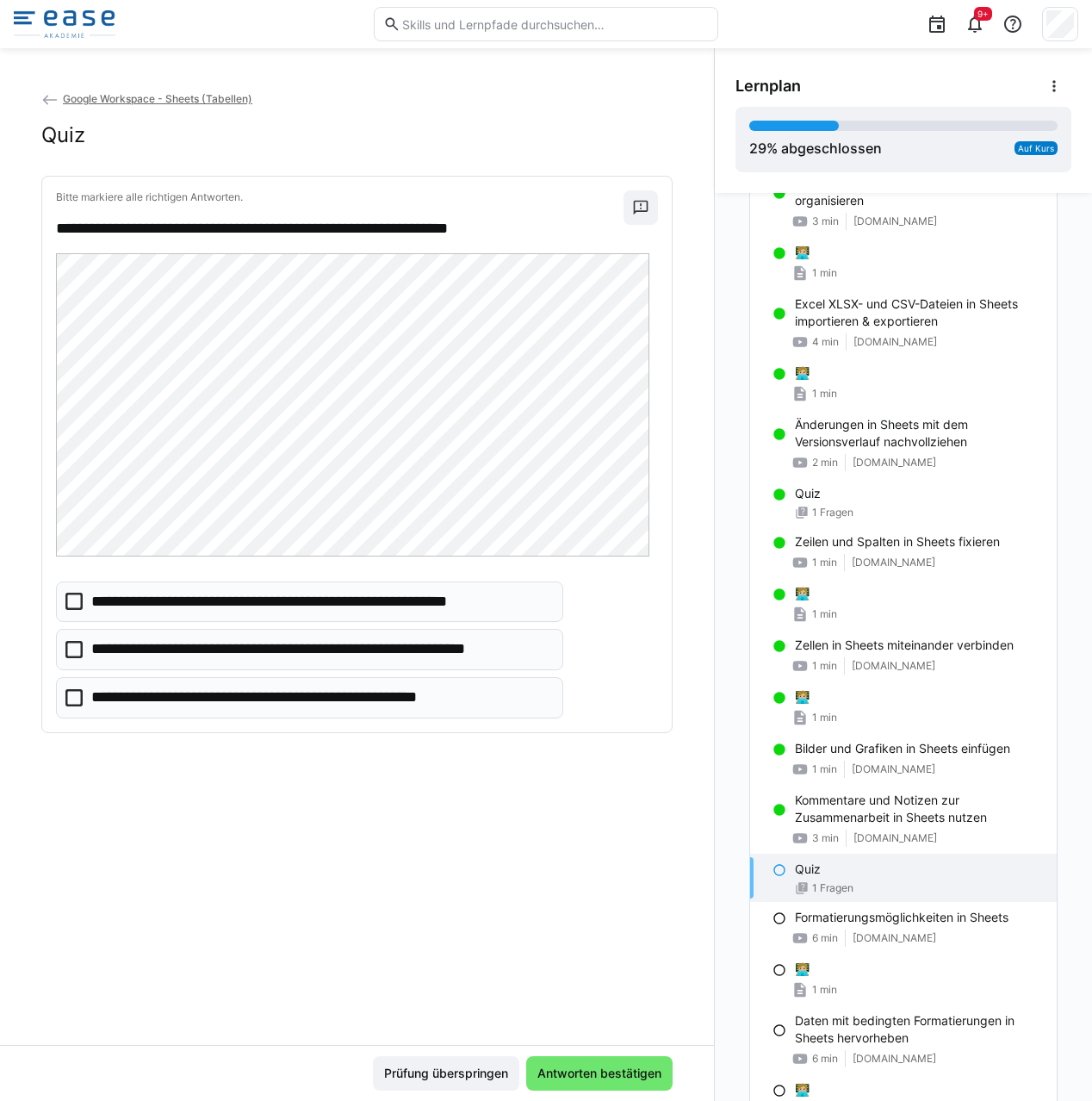
click at [72, 699] on icon at bounding box center [74, 697] width 17 height 17
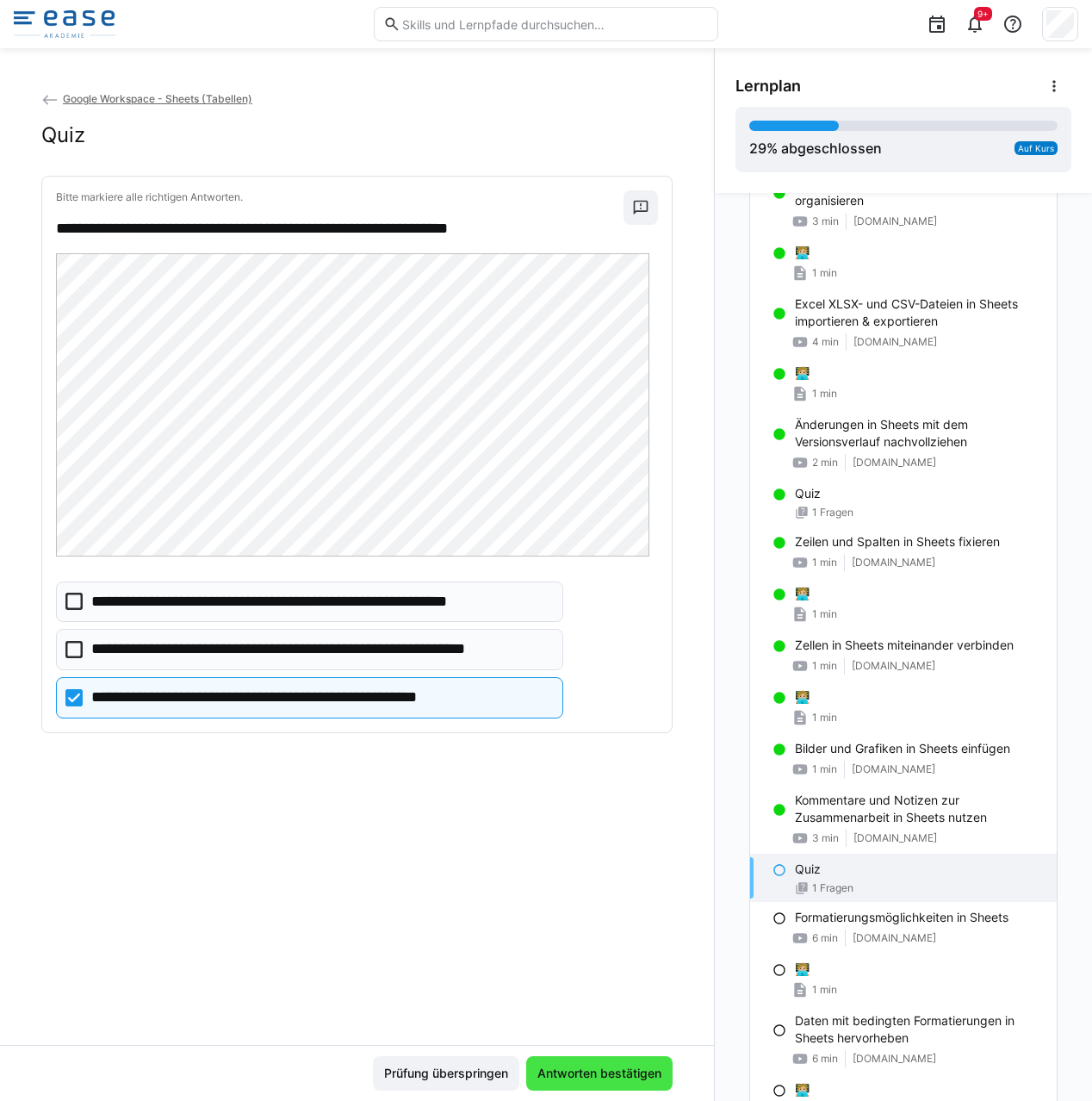
click at [599, 1085] on span "Antworten bestätigen" at bounding box center [599, 1073] width 146 height 35
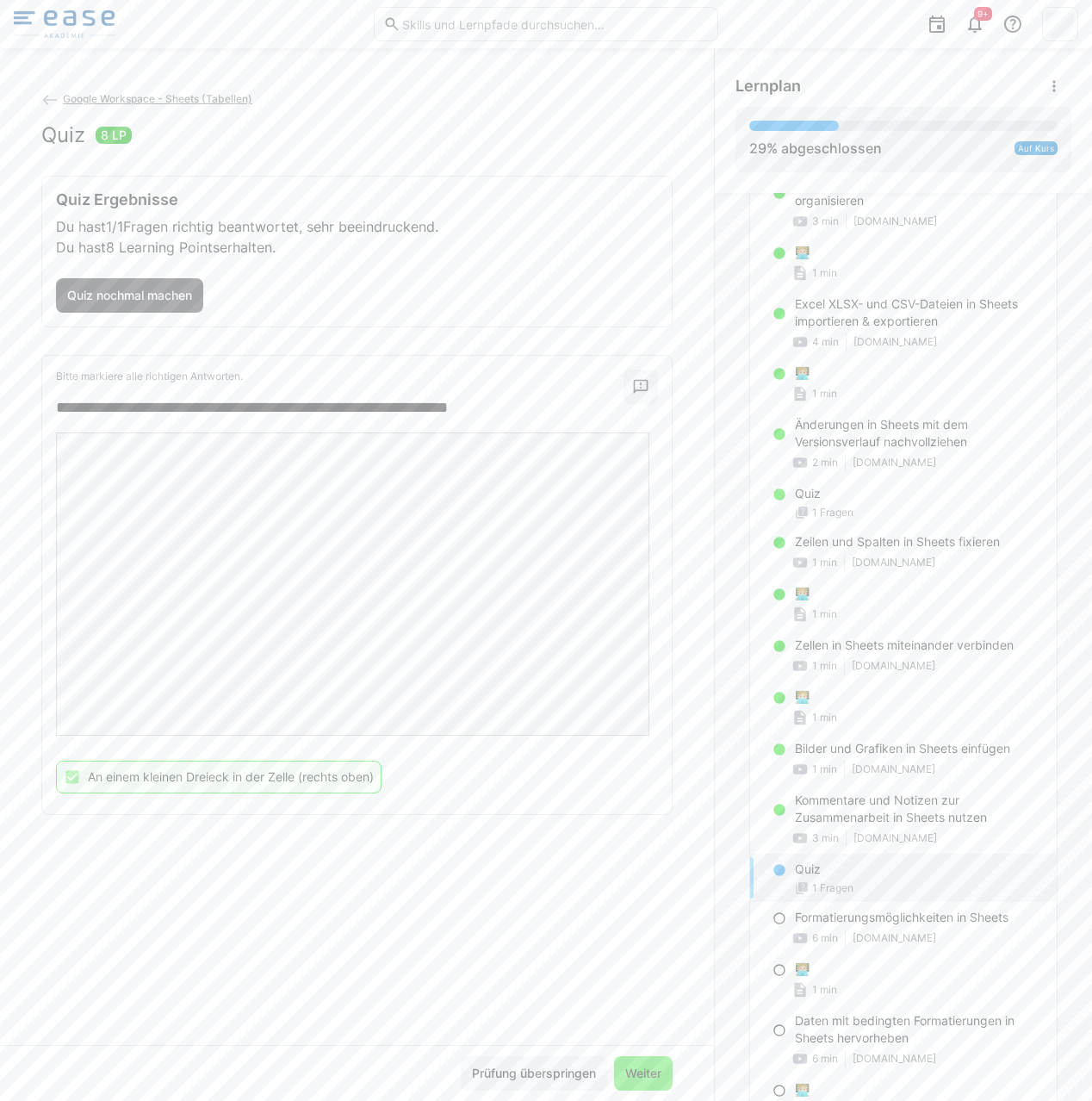
click at [642, 1075] on span "Weiter" at bounding box center [643, 1073] width 42 height 17
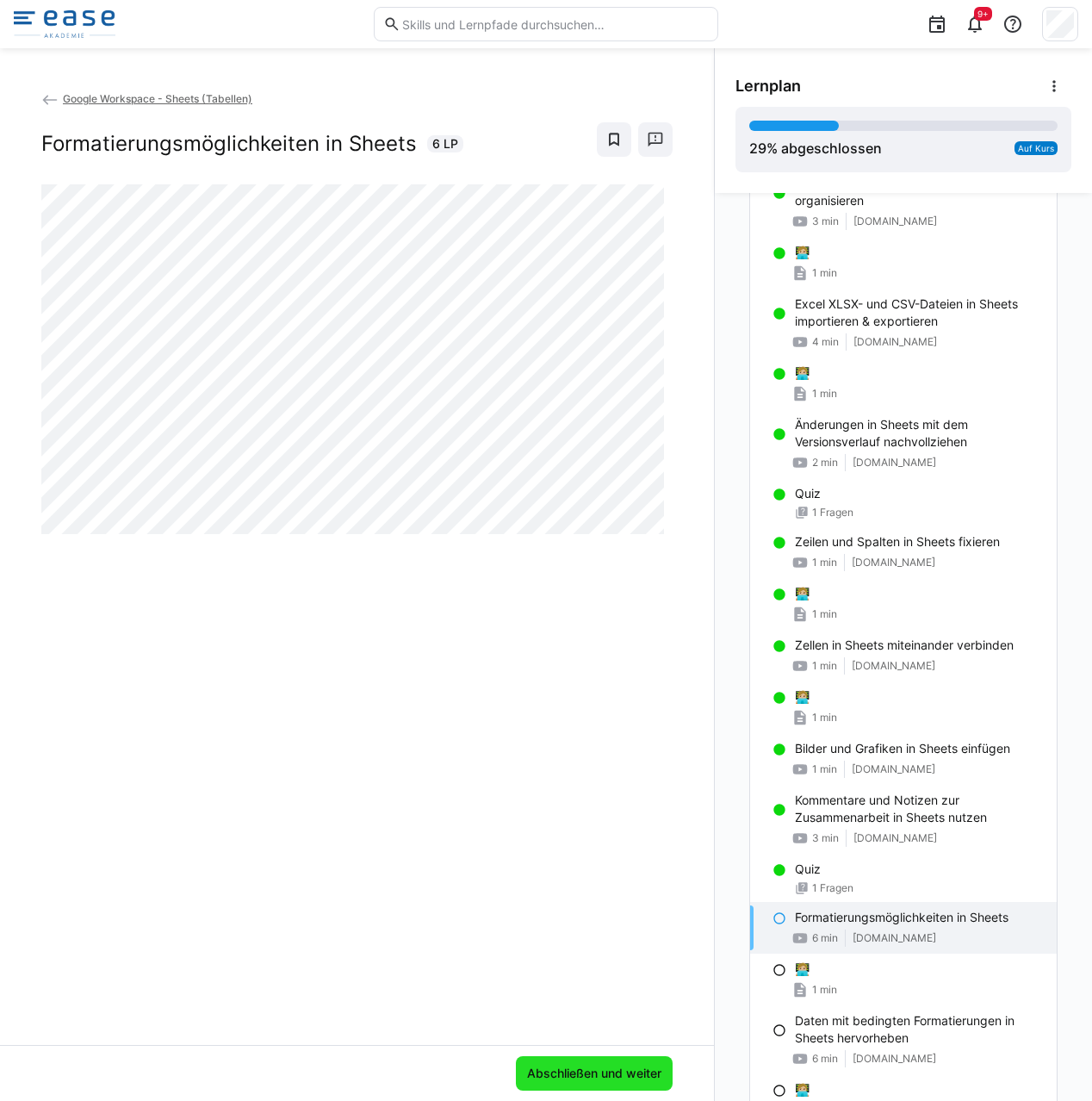
click at [605, 1075] on span "Abschließen und weiter" at bounding box center [594, 1073] width 139 height 17
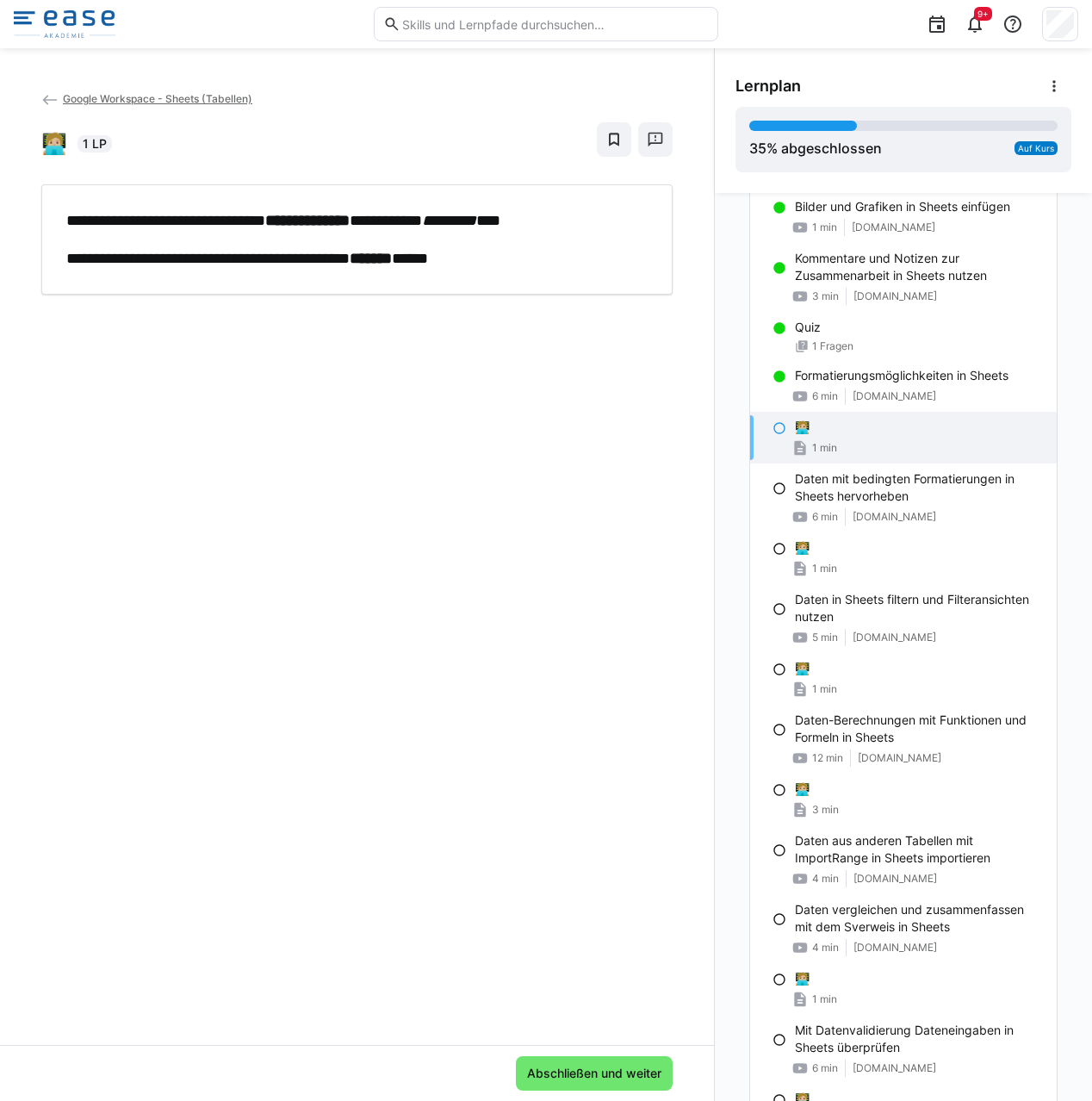
scroll to position [952, 0]
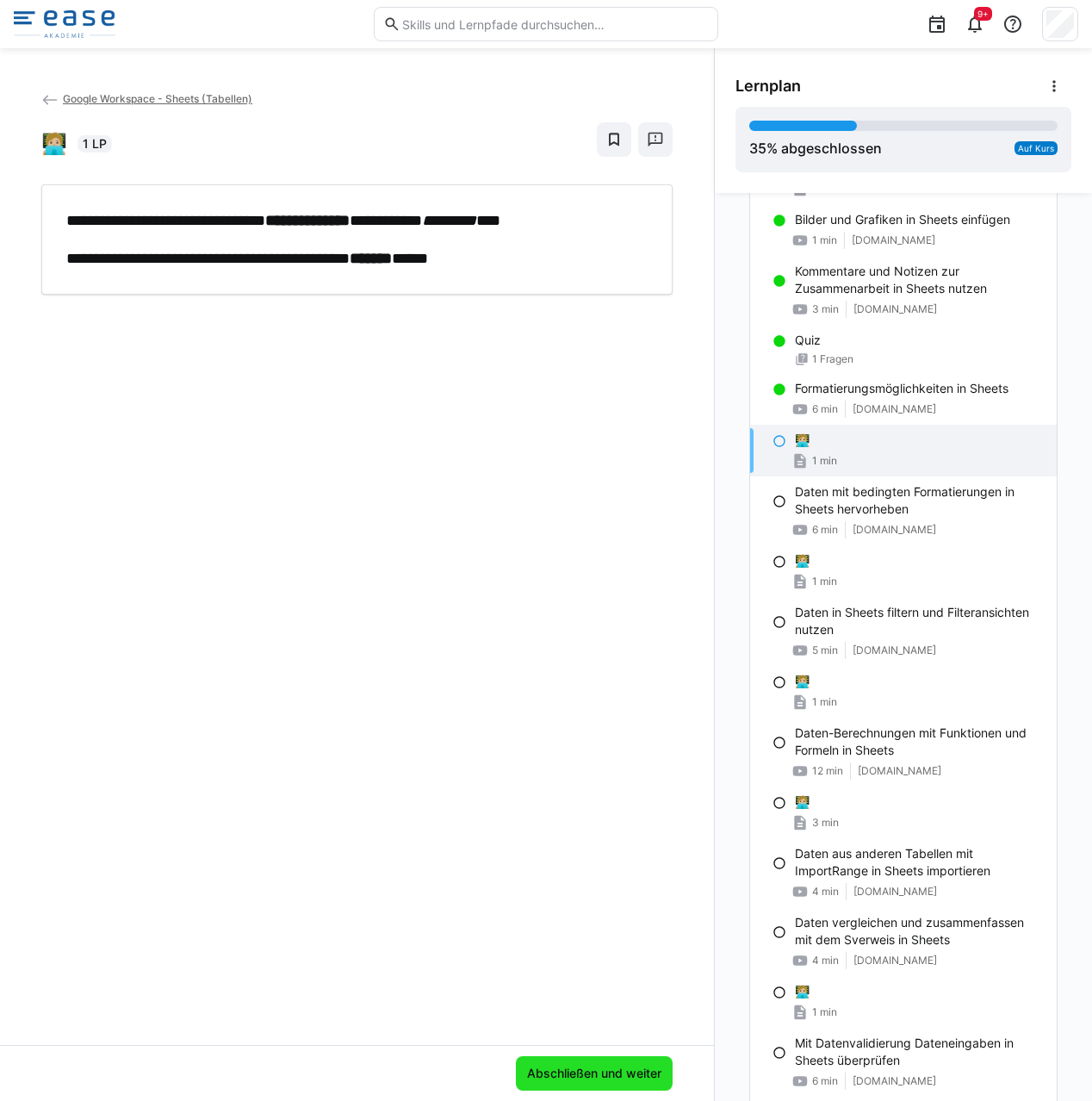
click at [605, 1065] on span "Abschließen und weiter" at bounding box center [594, 1073] width 139 height 17
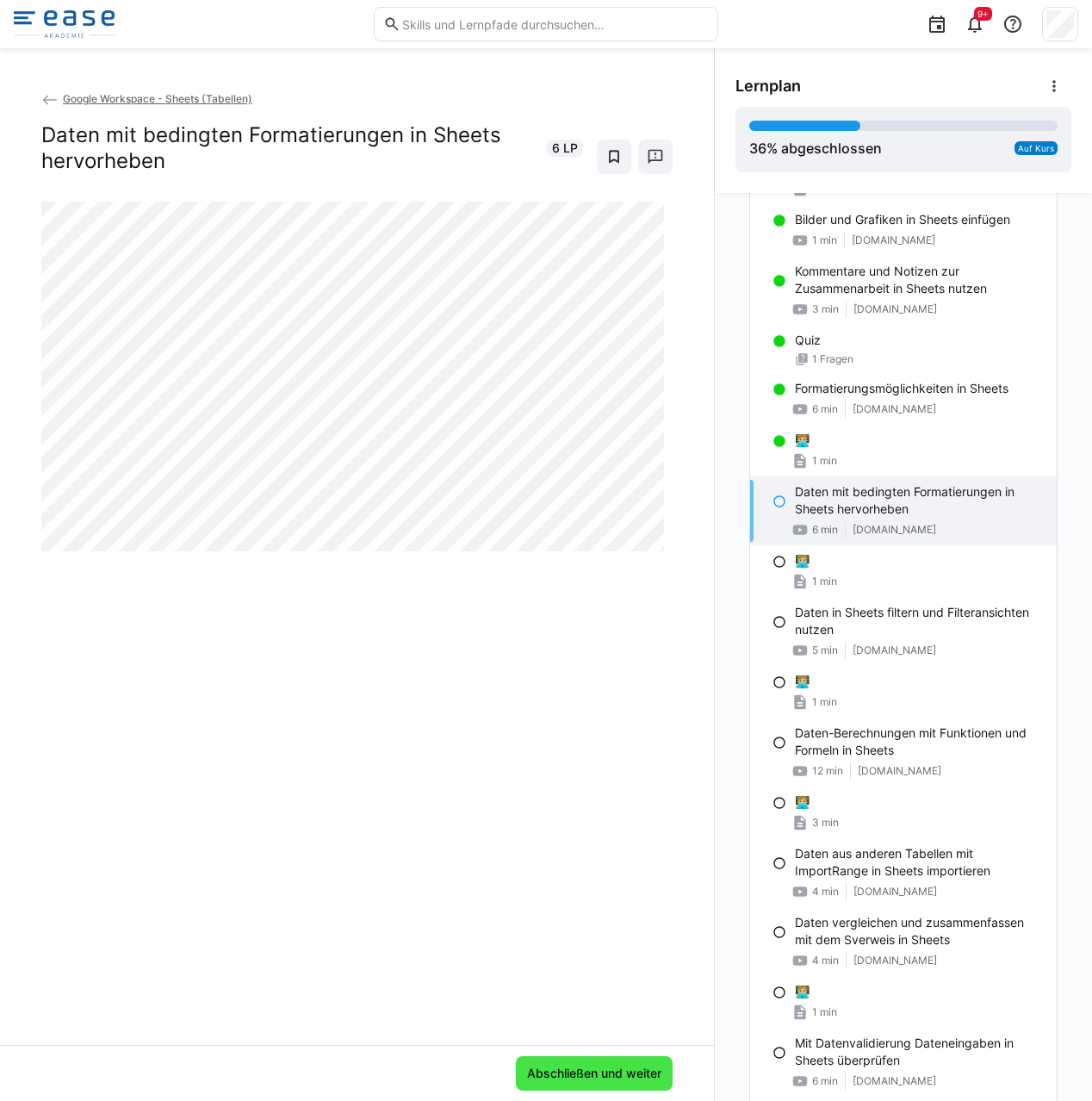
click at [601, 1075] on span "Abschließen und weiter" at bounding box center [594, 1073] width 139 height 17
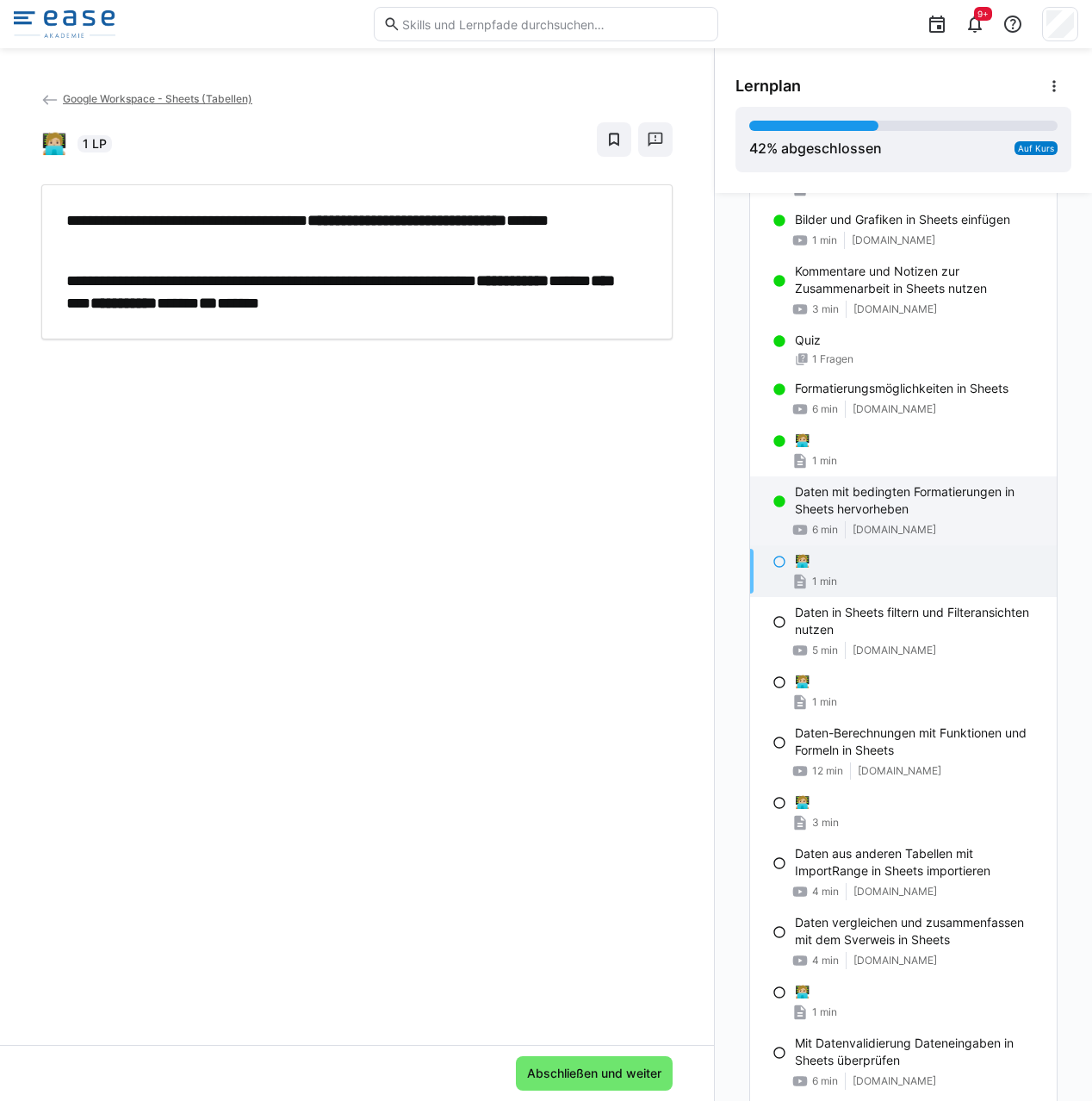
click at [866, 514] on p "Daten mit bedingten Formatierungen in Sheets hervorheben" at bounding box center [918, 500] width 248 height 35
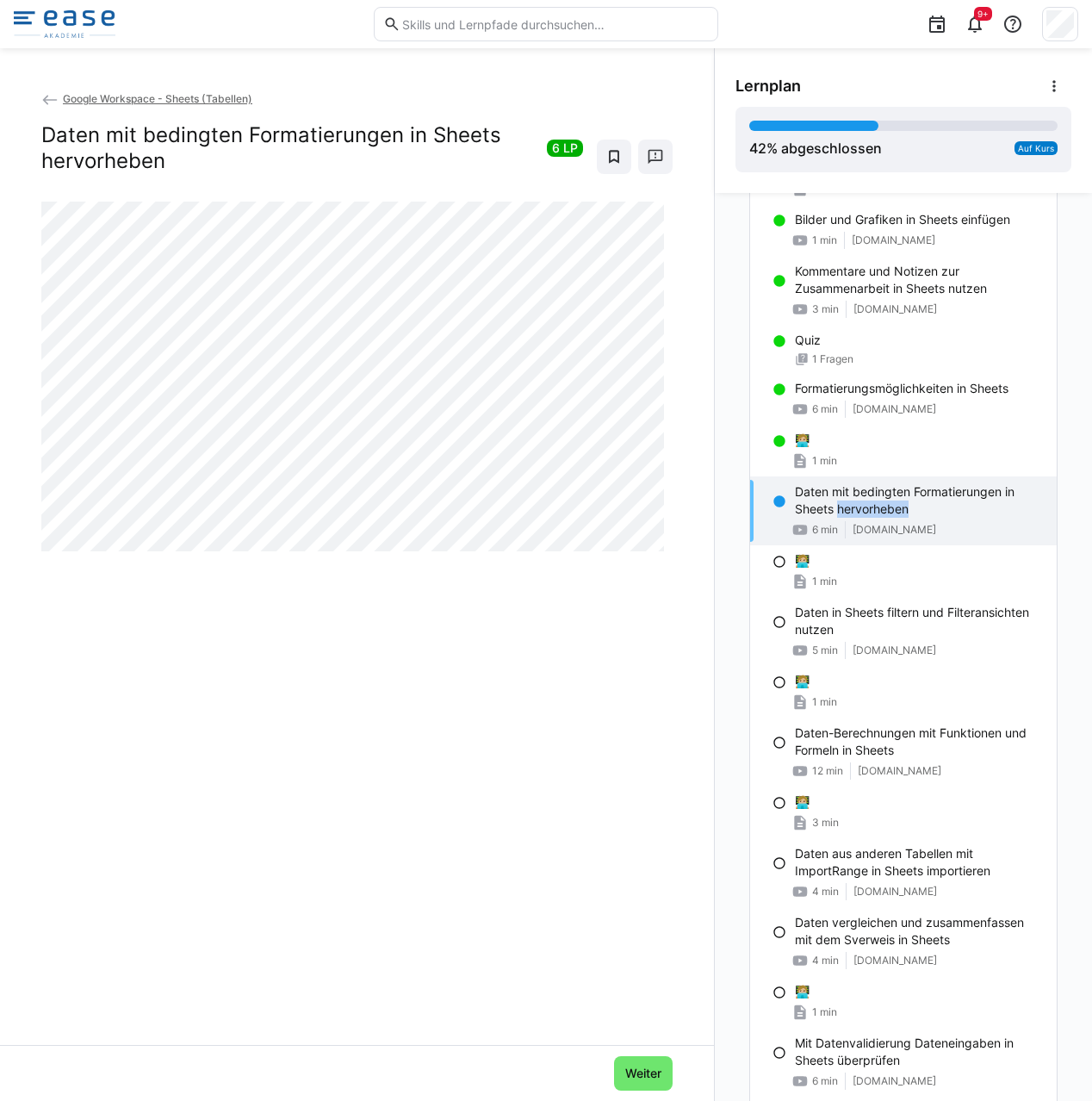
click at [866, 514] on p "Daten mit bedingten Formatierungen in Sheets hervorheben" at bounding box center [918, 500] width 248 height 35
click at [852, 575] on div "1 min" at bounding box center [918, 581] width 248 height 17
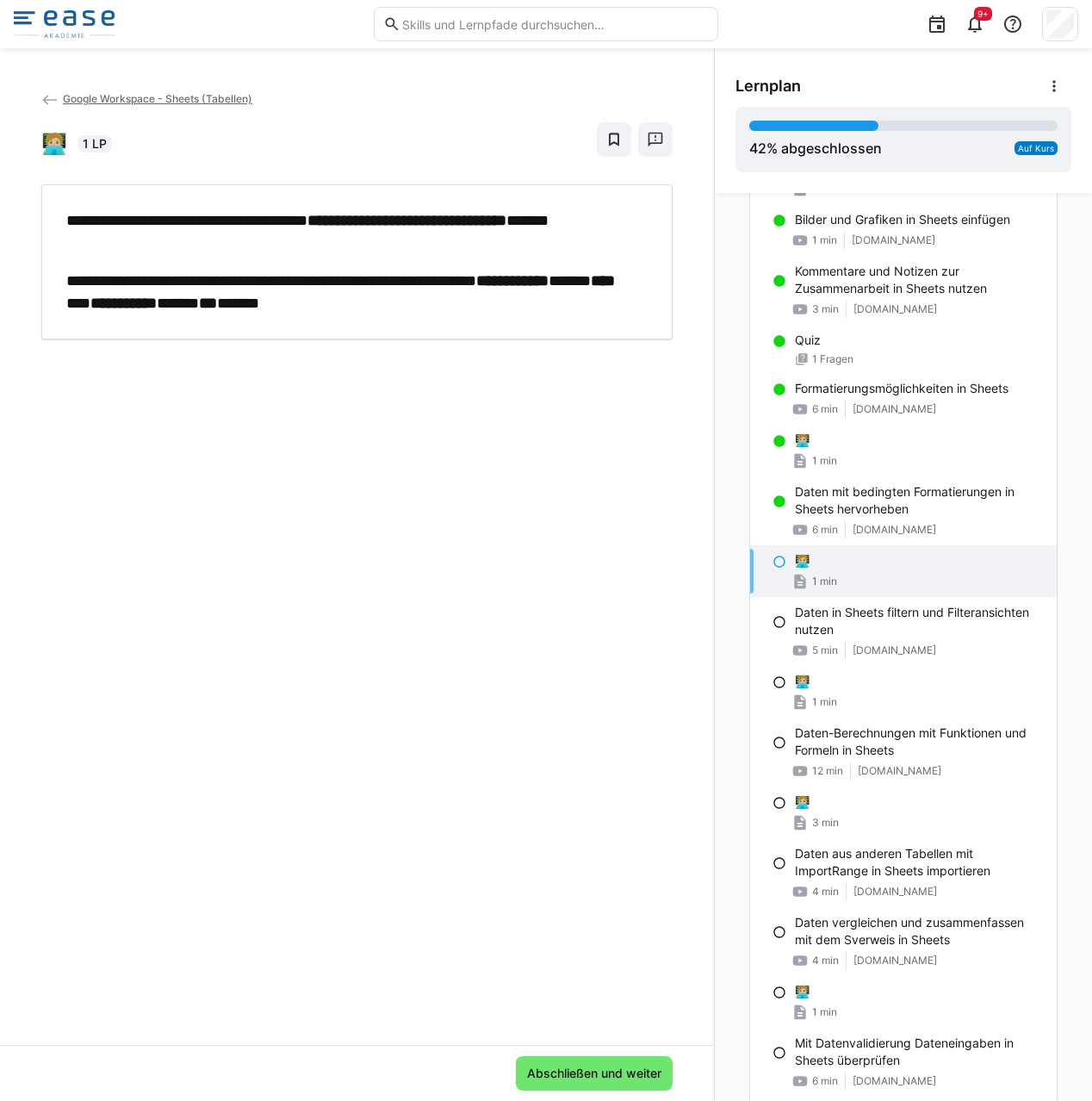
click at [852, 575] on div "1 min" at bounding box center [918, 581] width 248 height 17
click at [542, 1075] on span "Abschließen und weiter" at bounding box center [594, 1073] width 139 height 17
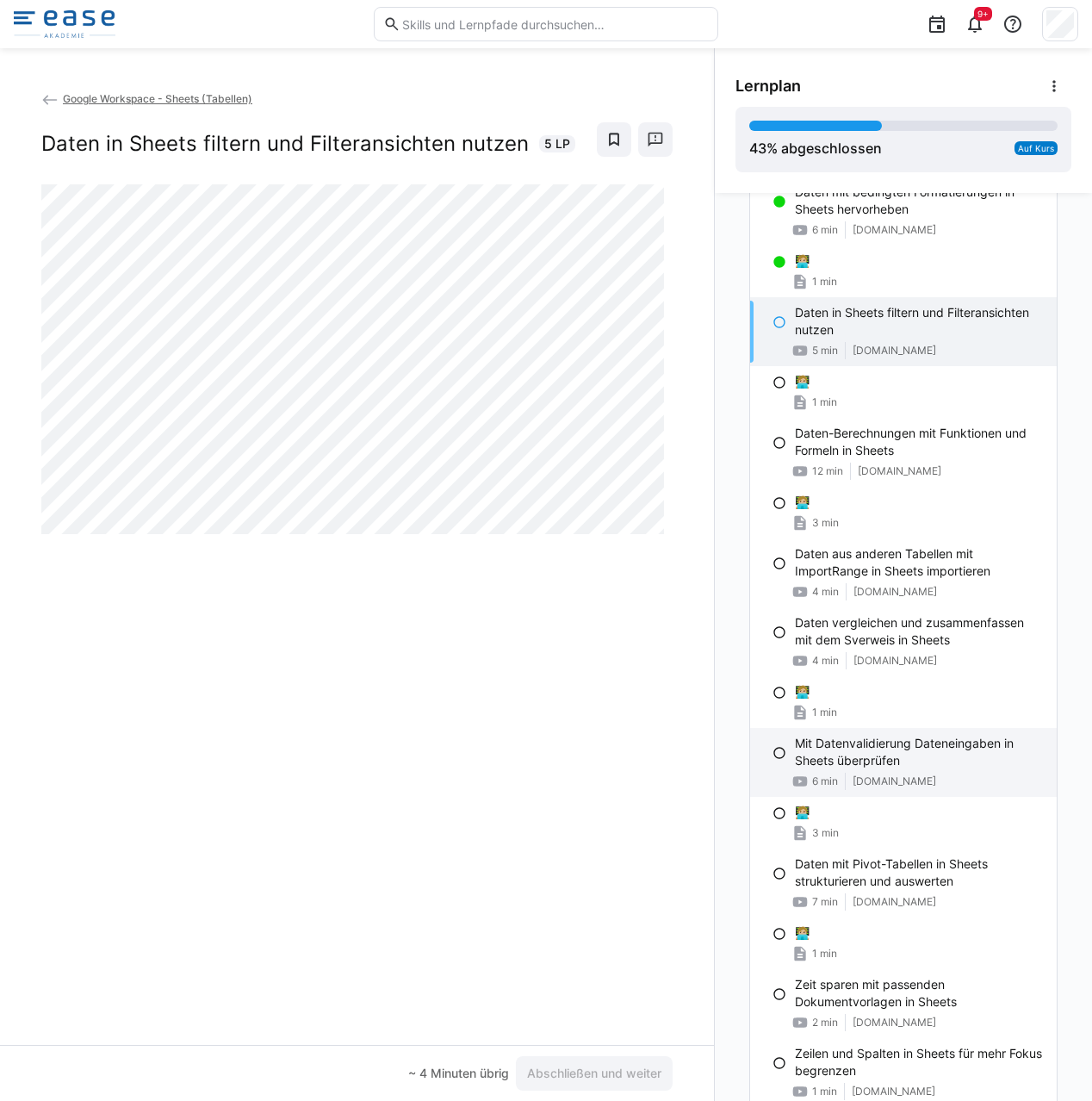
scroll to position [1250, 0]
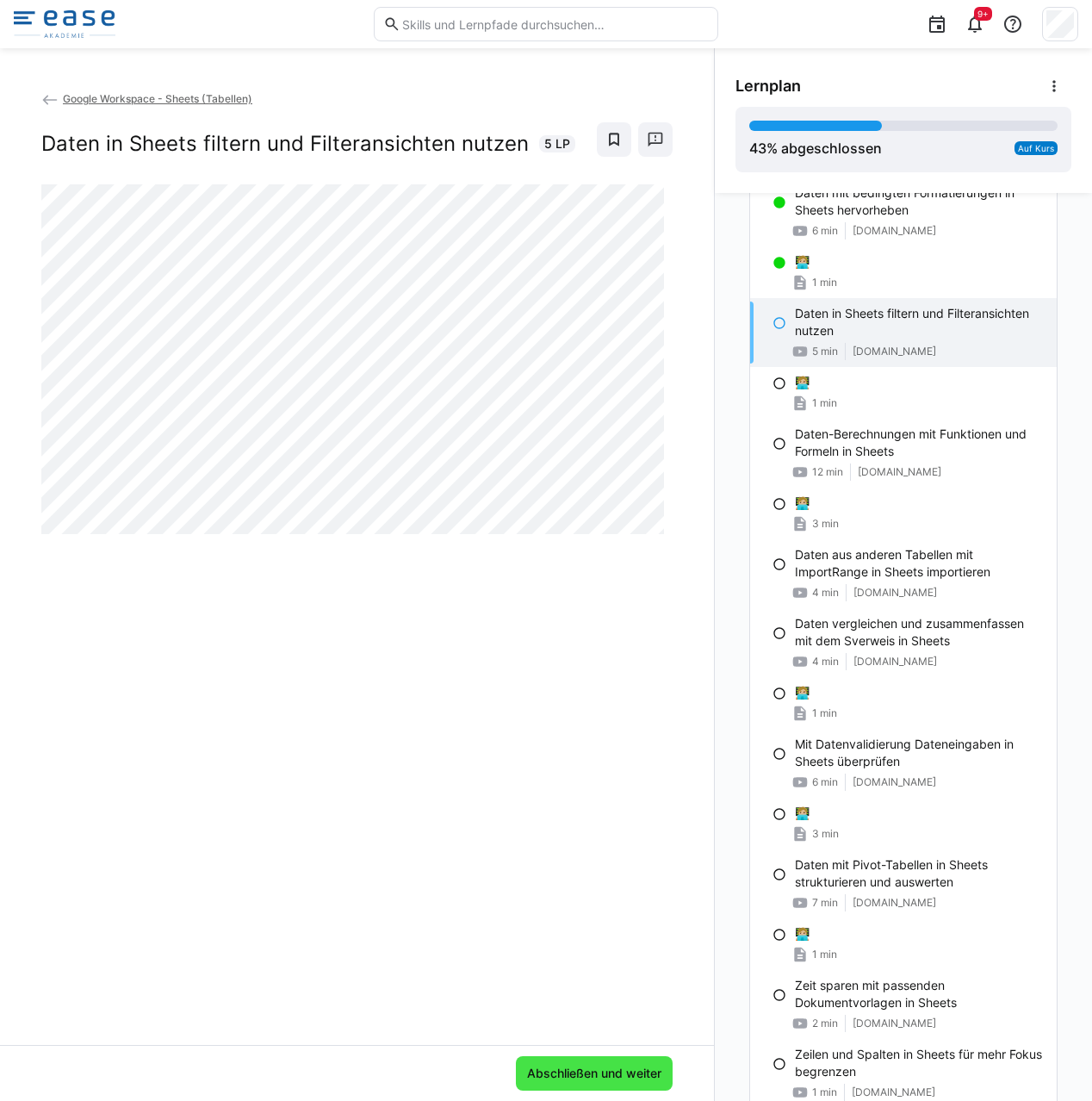
click at [557, 1073] on span "Abschließen und weiter" at bounding box center [594, 1073] width 139 height 17
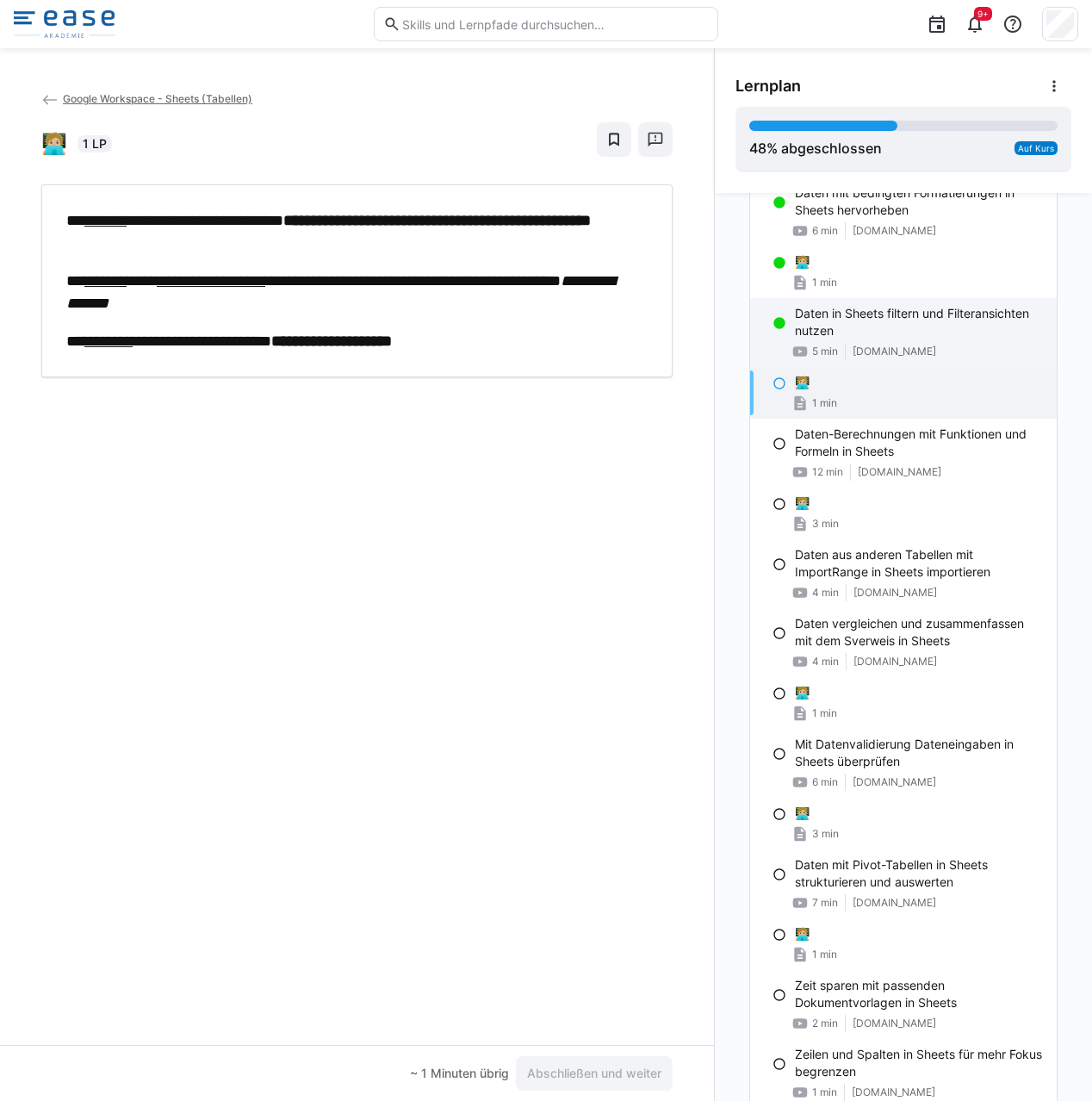
click at [820, 331] on p "Daten in Sheets filtern und Filteransichten nutzen" at bounding box center [918, 321] width 248 height 35
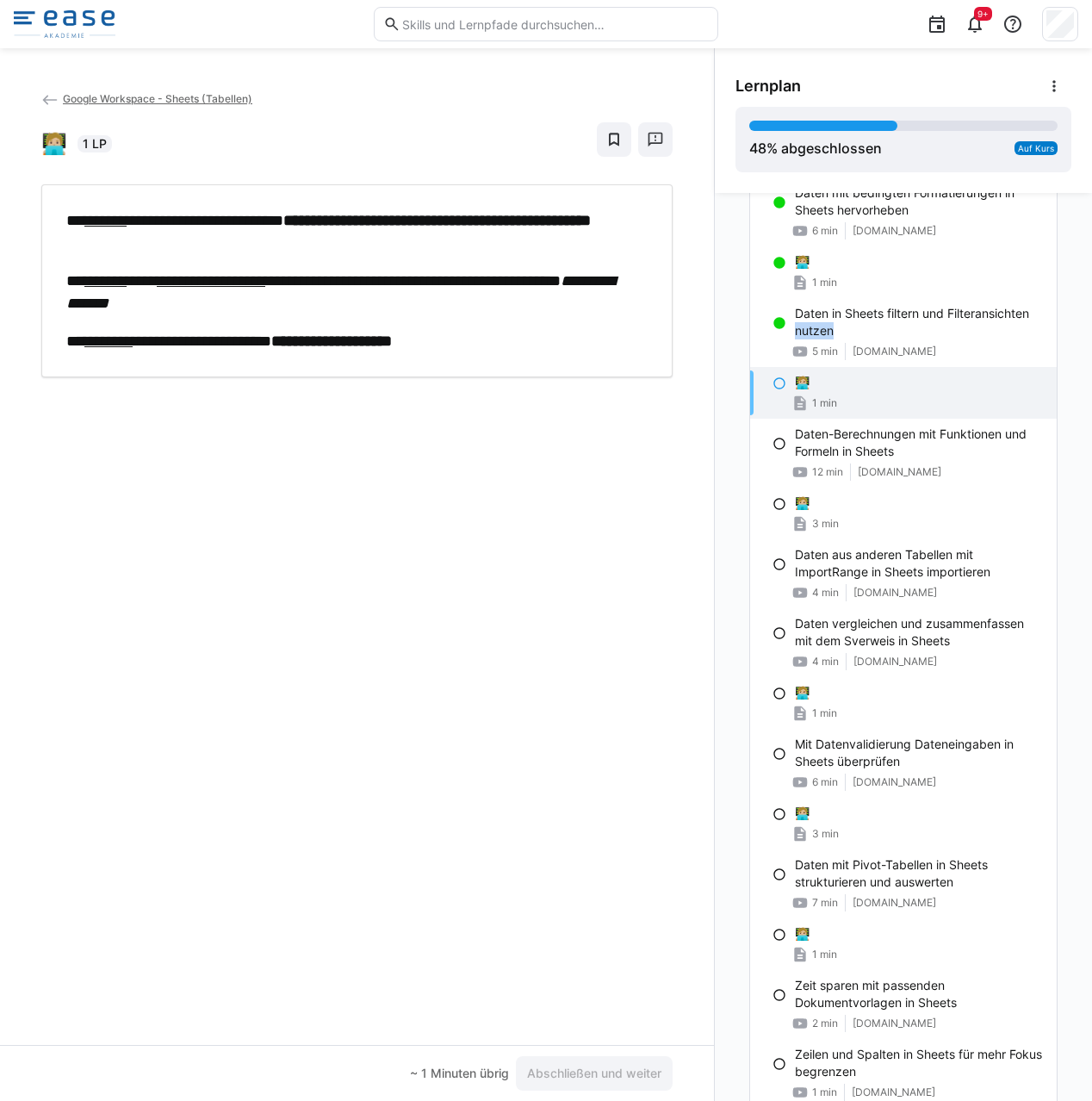
drag, startPoint x: 820, startPoint y: 331, endPoint x: 699, endPoint y: 356, distance: 123.6
click at [820, 331] on p "Daten in Sheets filtern und Filteransichten nutzen" at bounding box center [918, 321] width 248 height 35
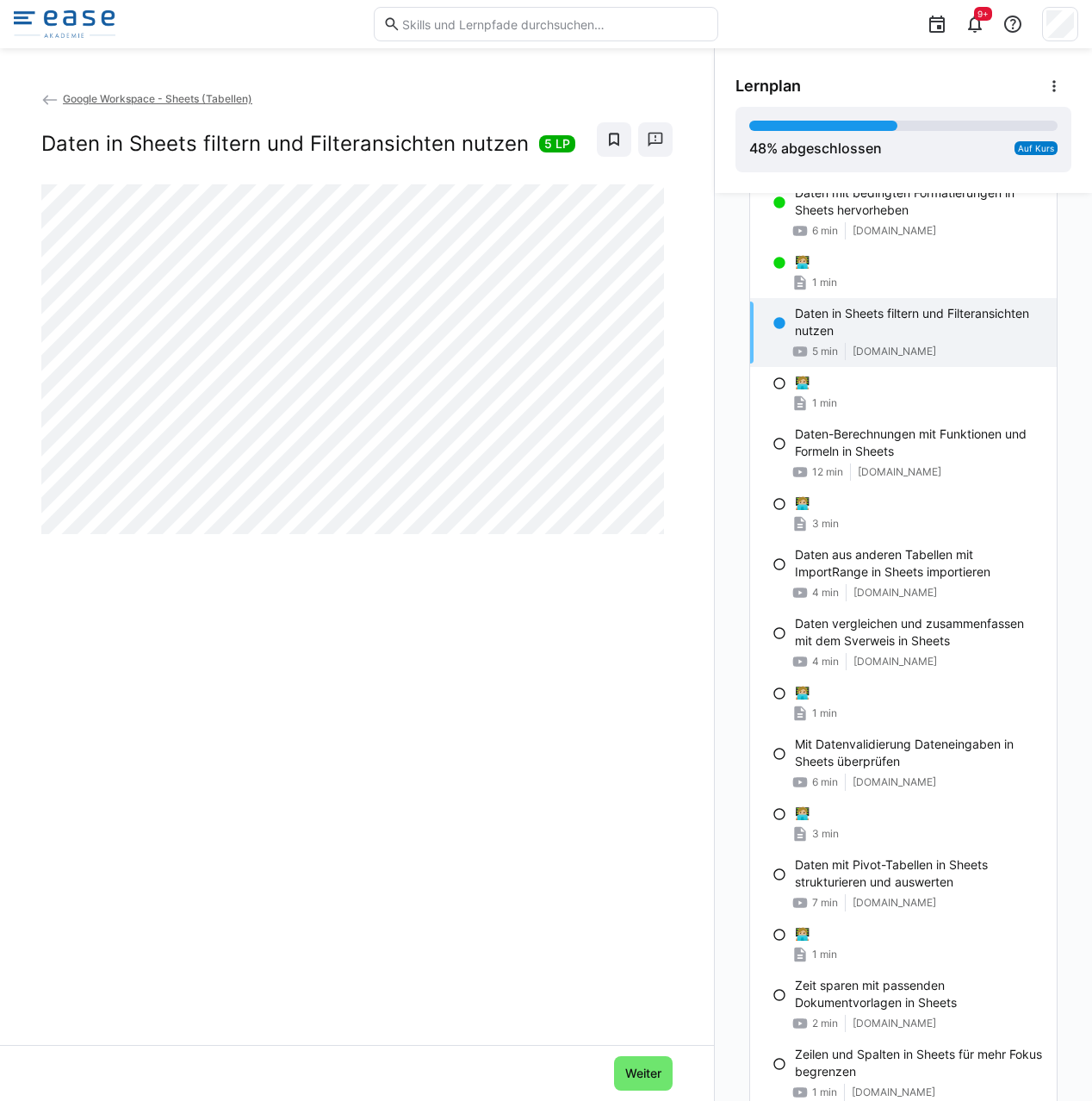
click at [426, 590] on div "Google Workspace - Sheets (Tabellen) Daten in Sheets filtern und Filteransichte…" at bounding box center [357, 567] width 714 height 955
click at [927, 380] on div "🧑🏼‍💻" at bounding box center [918, 382] width 248 height 17
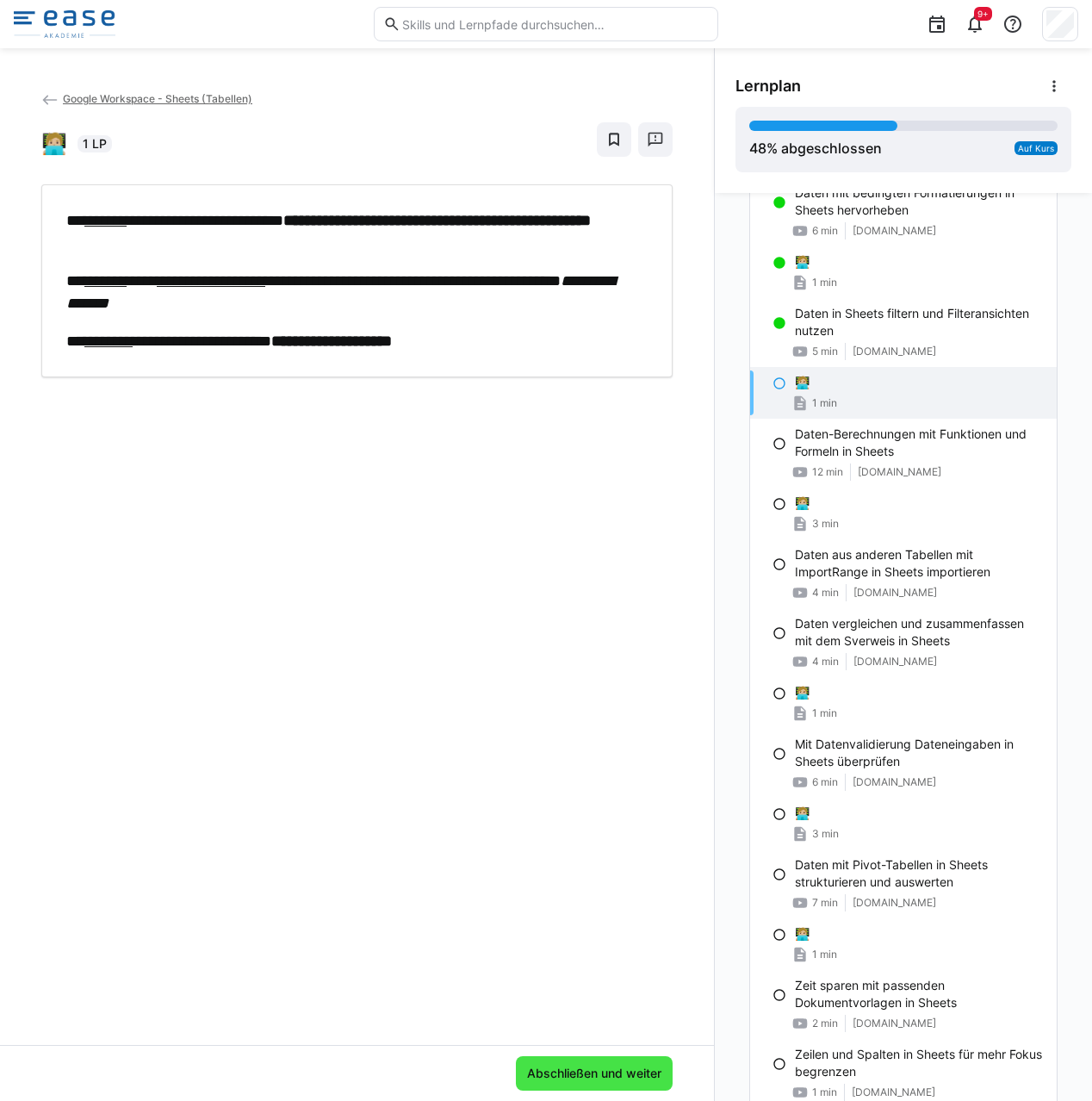
click at [589, 1080] on span "Abschließen und weiter" at bounding box center [594, 1073] width 139 height 17
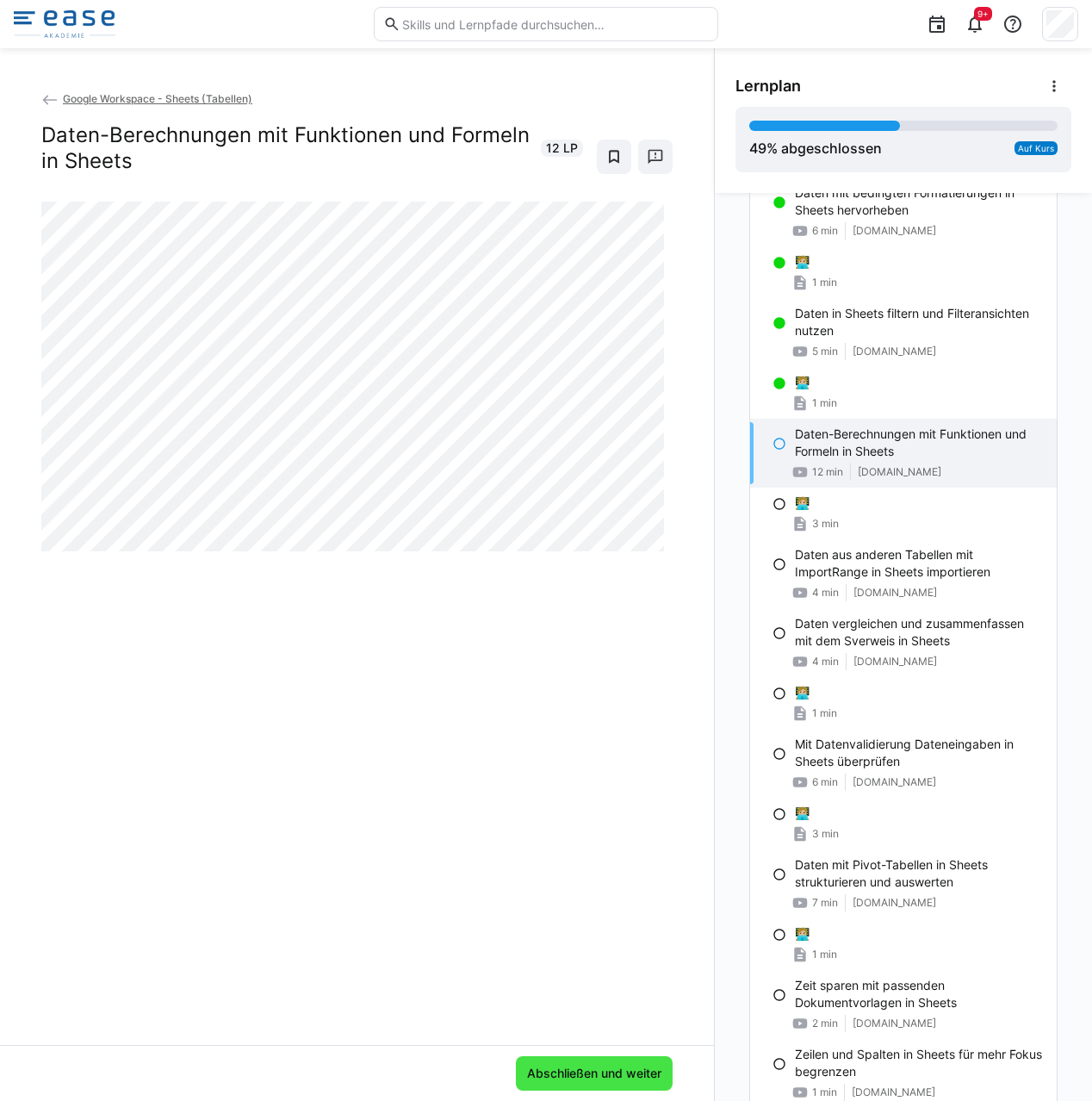
click at [529, 1082] on span "Abschließen und weiter" at bounding box center [594, 1073] width 157 height 35
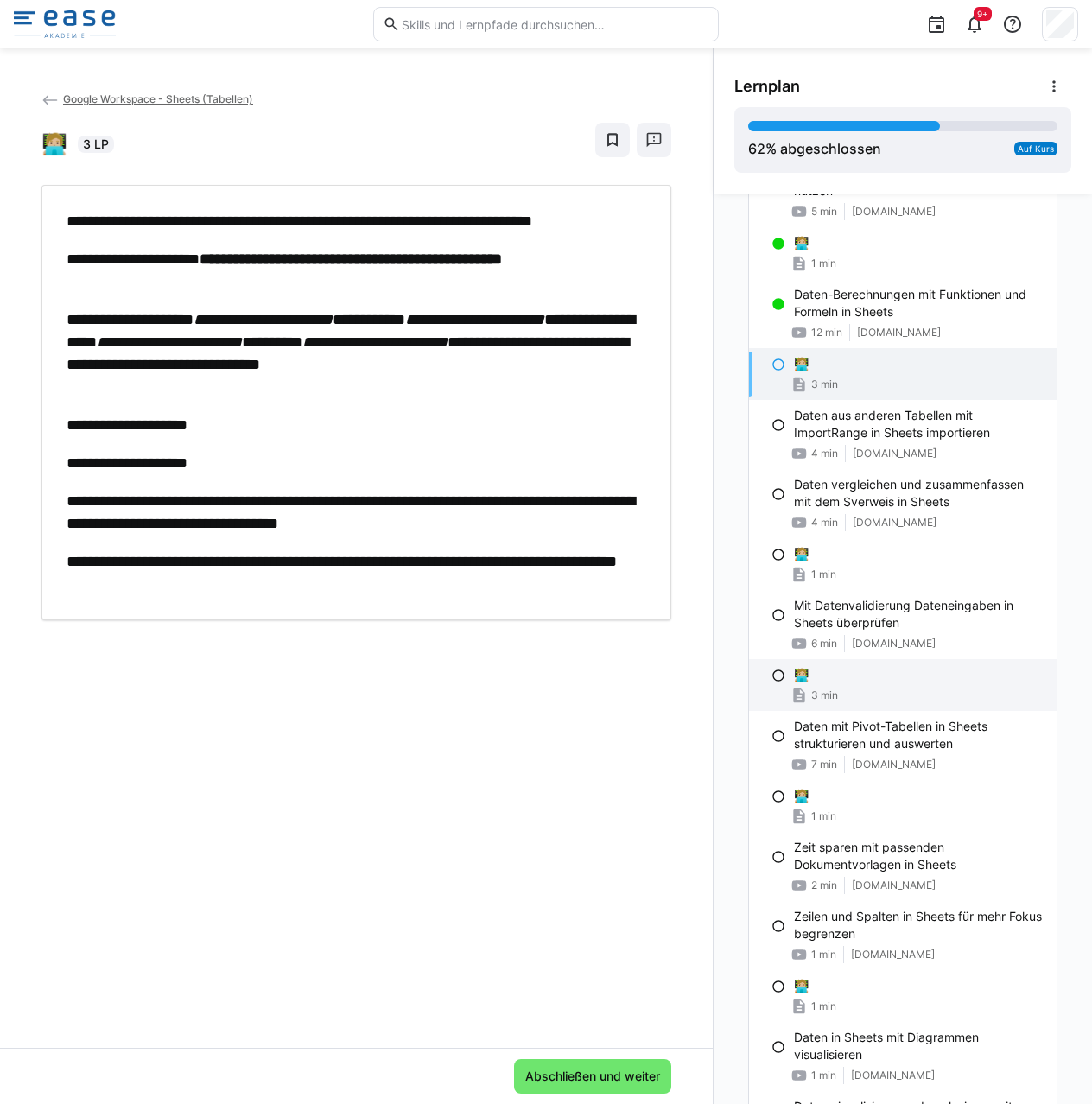
scroll to position [1383, 0]
